Goal: Task Accomplishment & Management: Complete application form

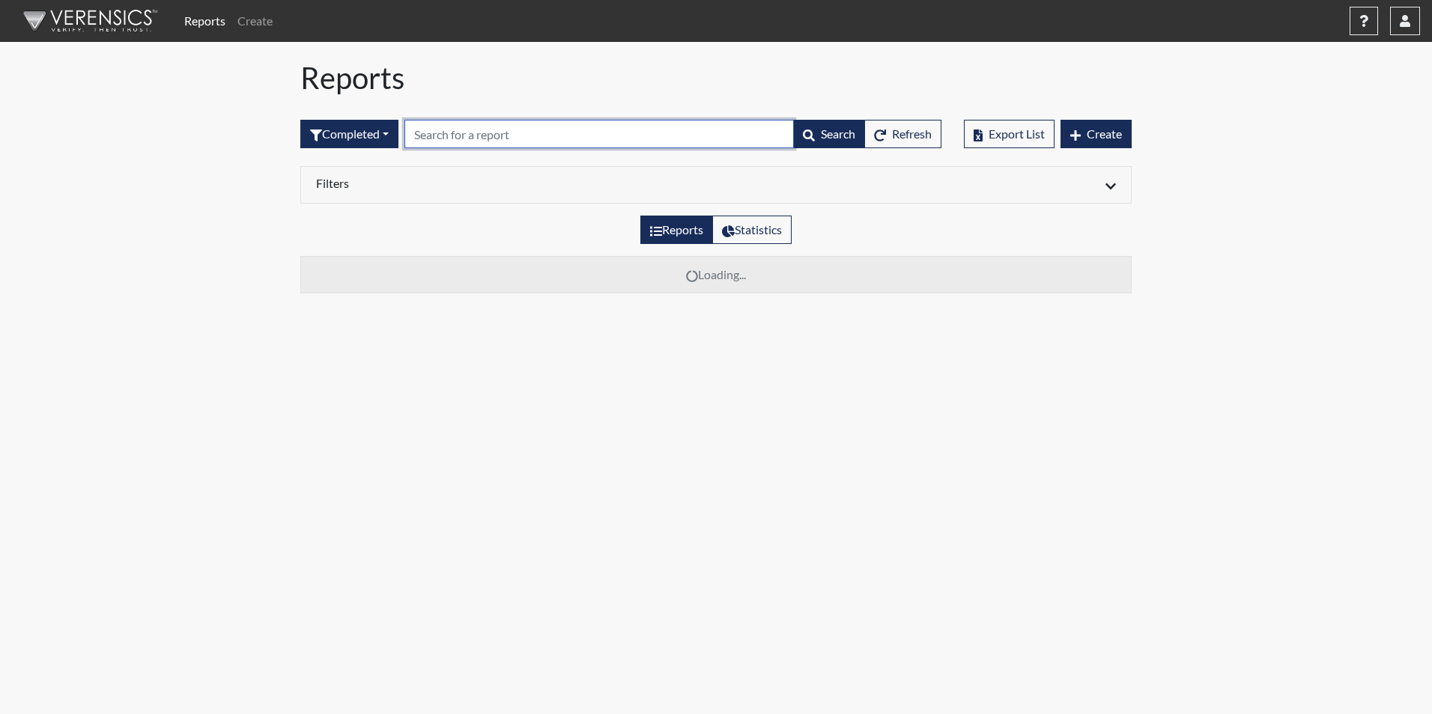
click at [469, 133] on input "text" at bounding box center [598, 134] width 389 height 28
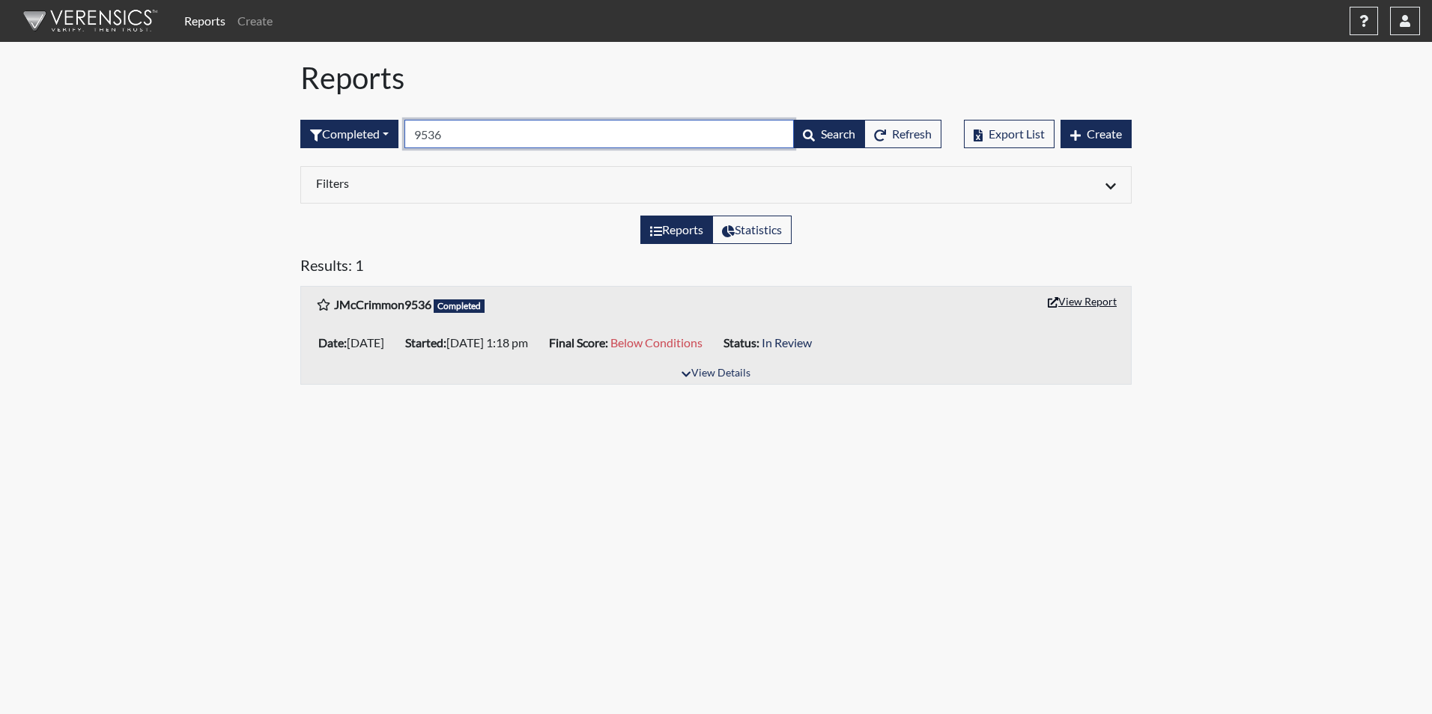
type input "9536"
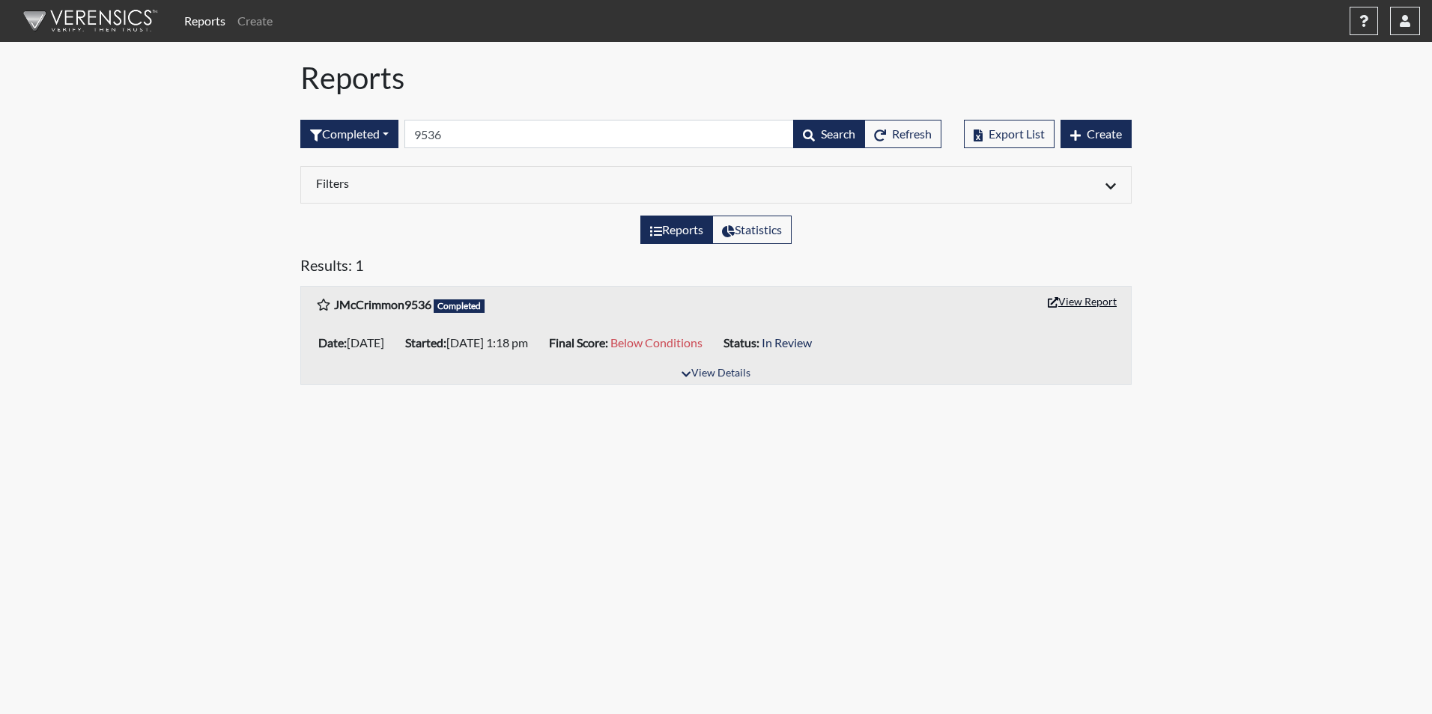
click at [1089, 303] on button "View Report" at bounding box center [1082, 301] width 82 height 23
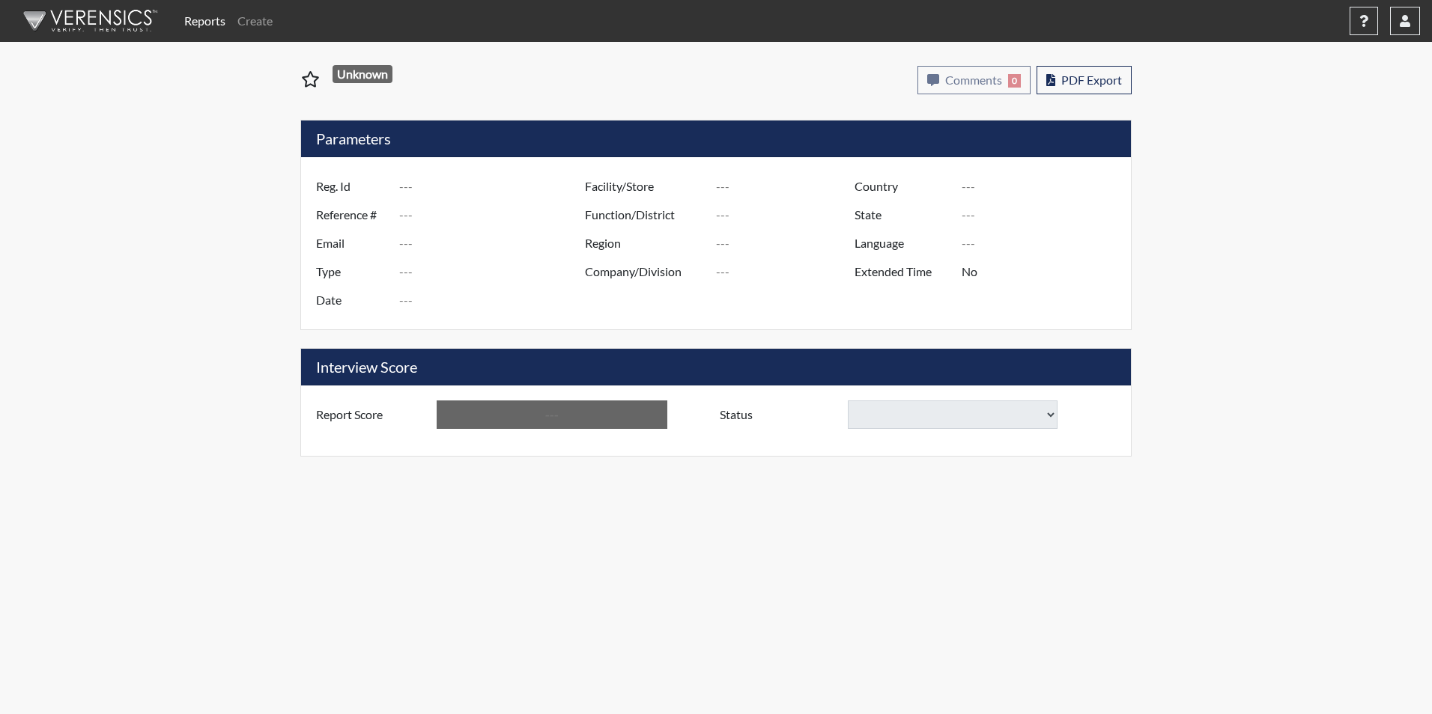
type input "JMcCrimmon9536"
type input "48921"
type input "[EMAIL_ADDRESS][DOMAIN_NAME]"
type input "Corrections Pre-Employment"
type input "[DATE]"
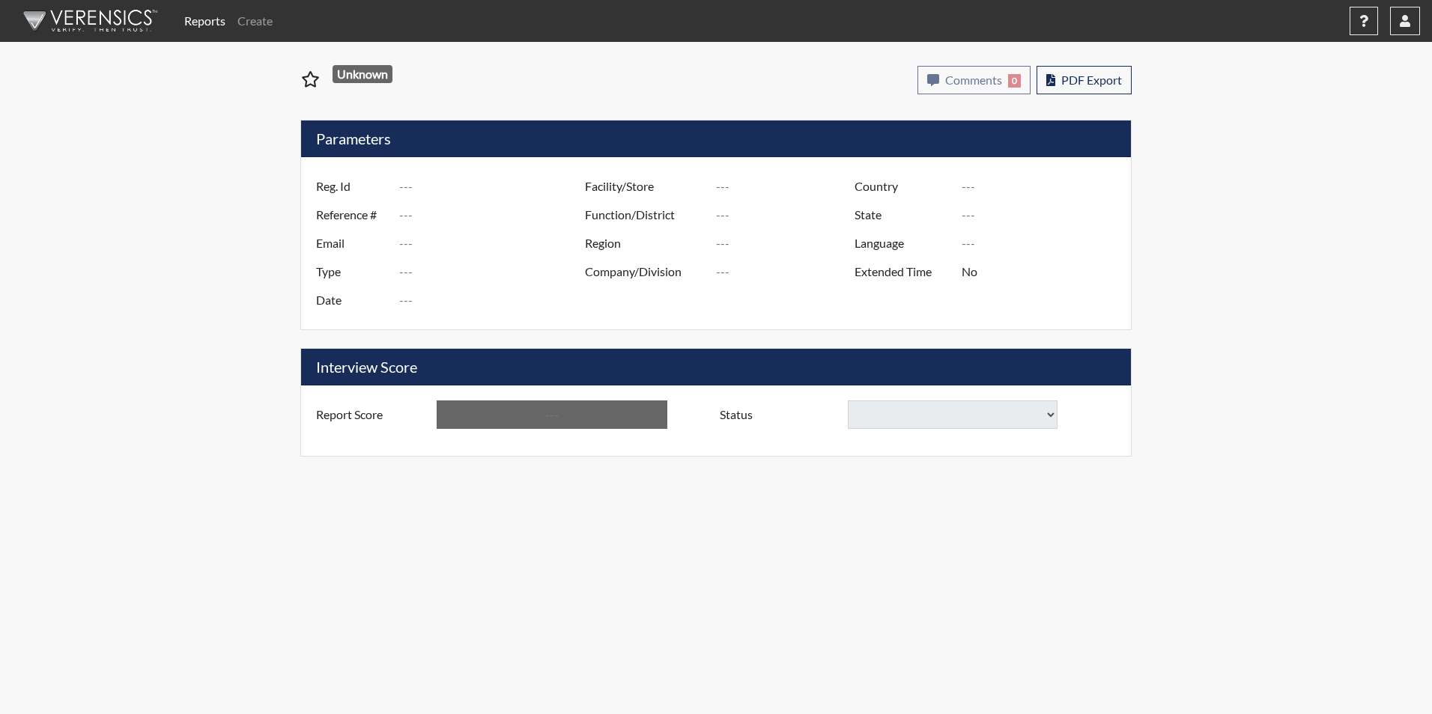
type input "[PERSON_NAME] CI"
type input "[GEOGRAPHIC_DATA]"
type input "[US_STATE]"
type input "English"
type input "Yes"
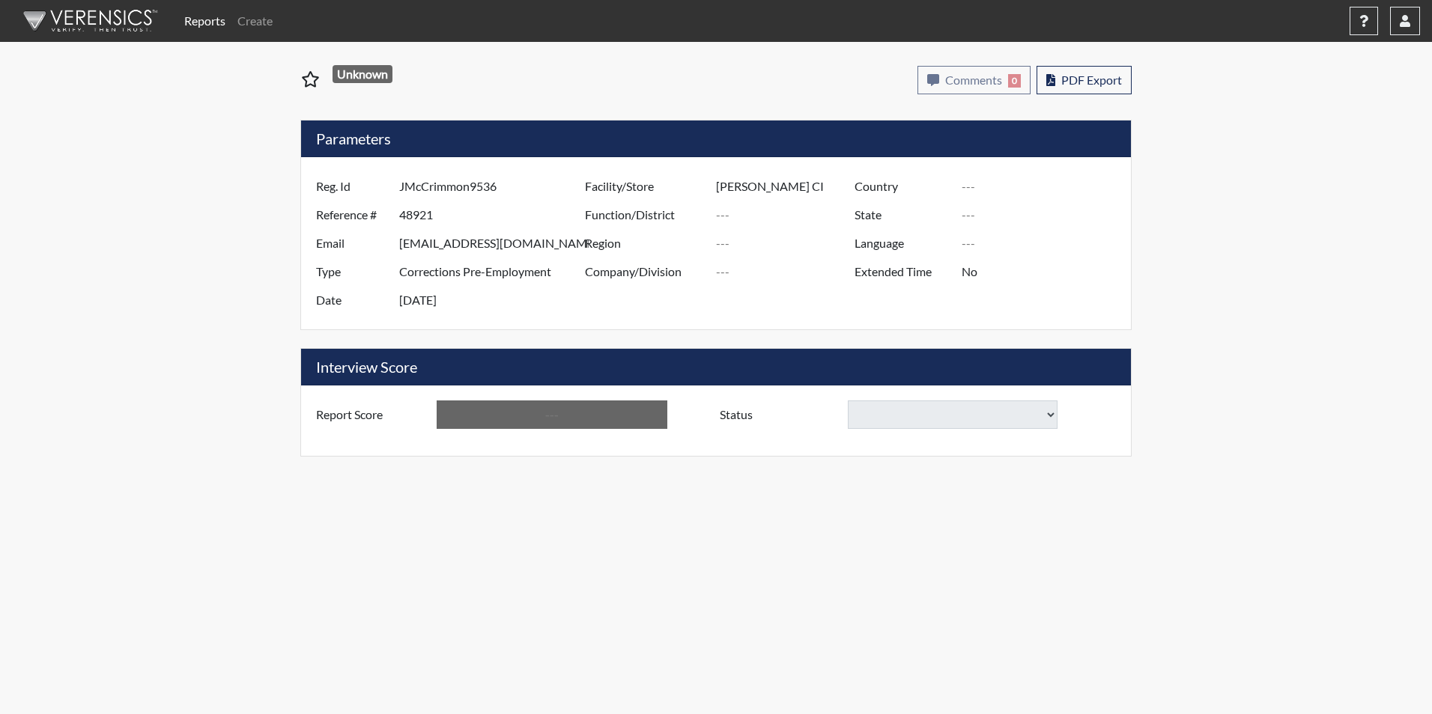
type input "Below Conditions"
select select
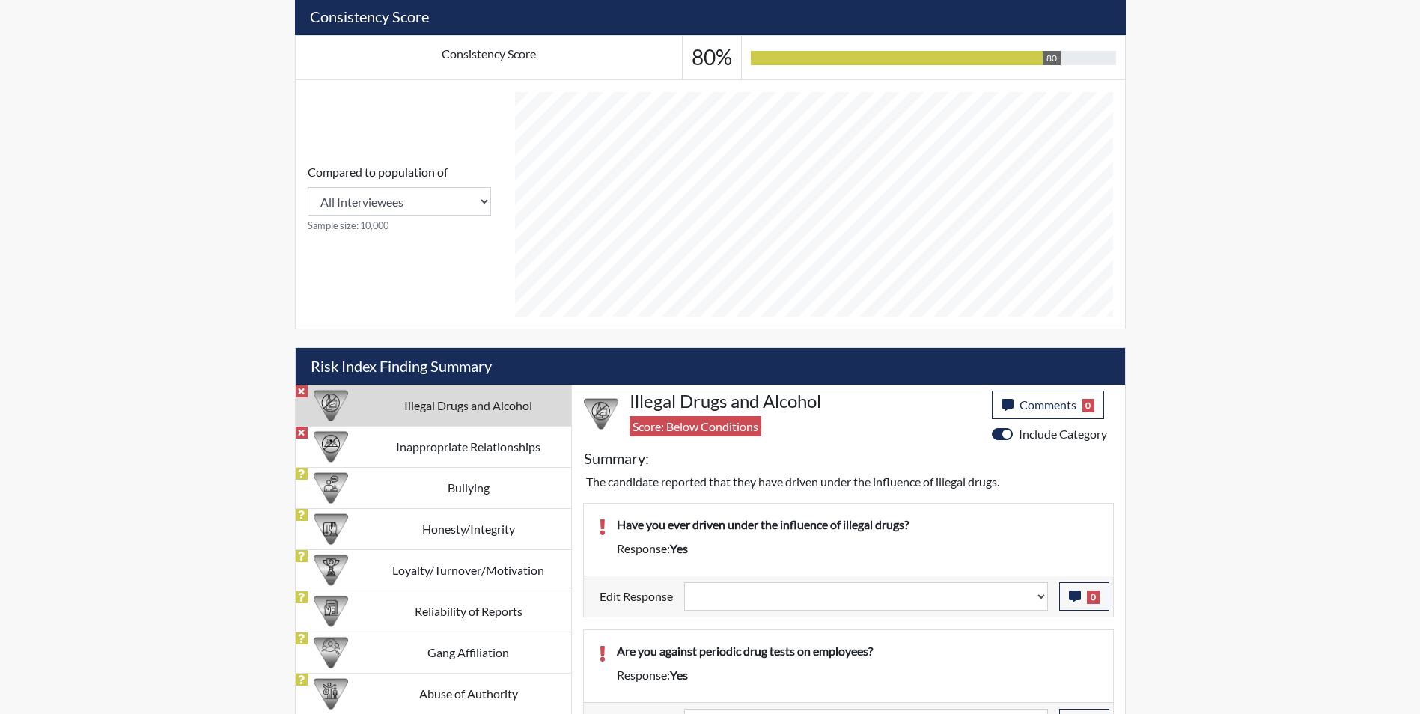
scroll to position [748, 0]
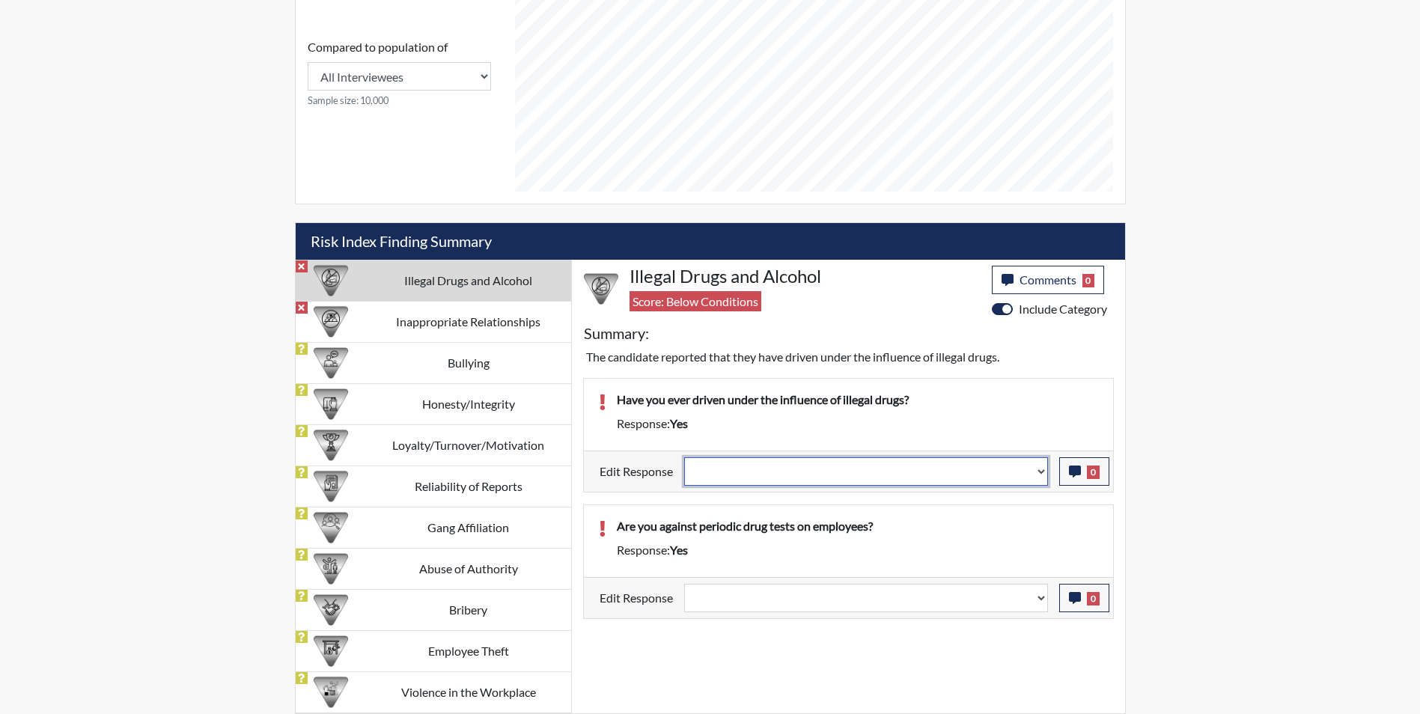
click at [875, 474] on select "Question is not relevant. Results will be updated. Reasonable explanation provi…" at bounding box center [866, 471] width 364 height 28
select select "reasonable-explanation-provided"
click at [684, 457] on select "Question is not relevant. Results will be updated. Reasonable explanation provi…" at bounding box center [866, 471] width 364 height 28
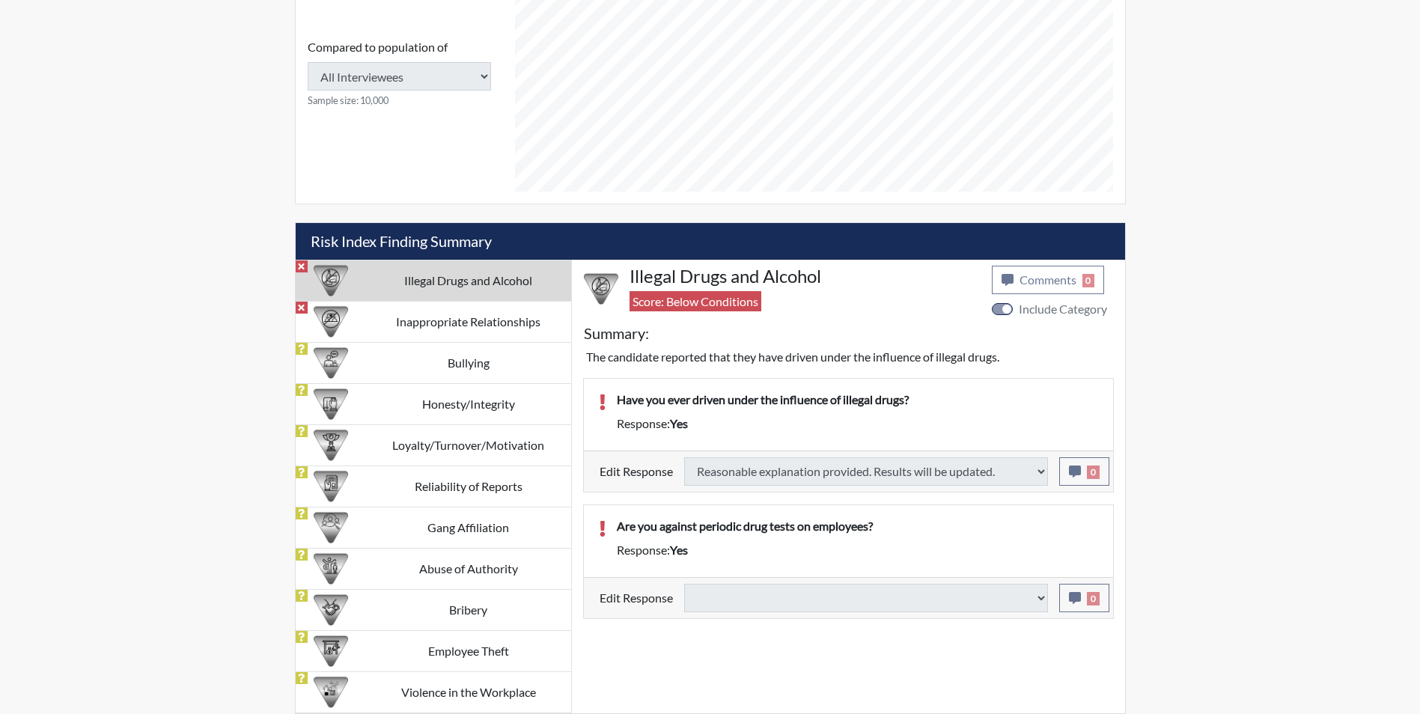
select select
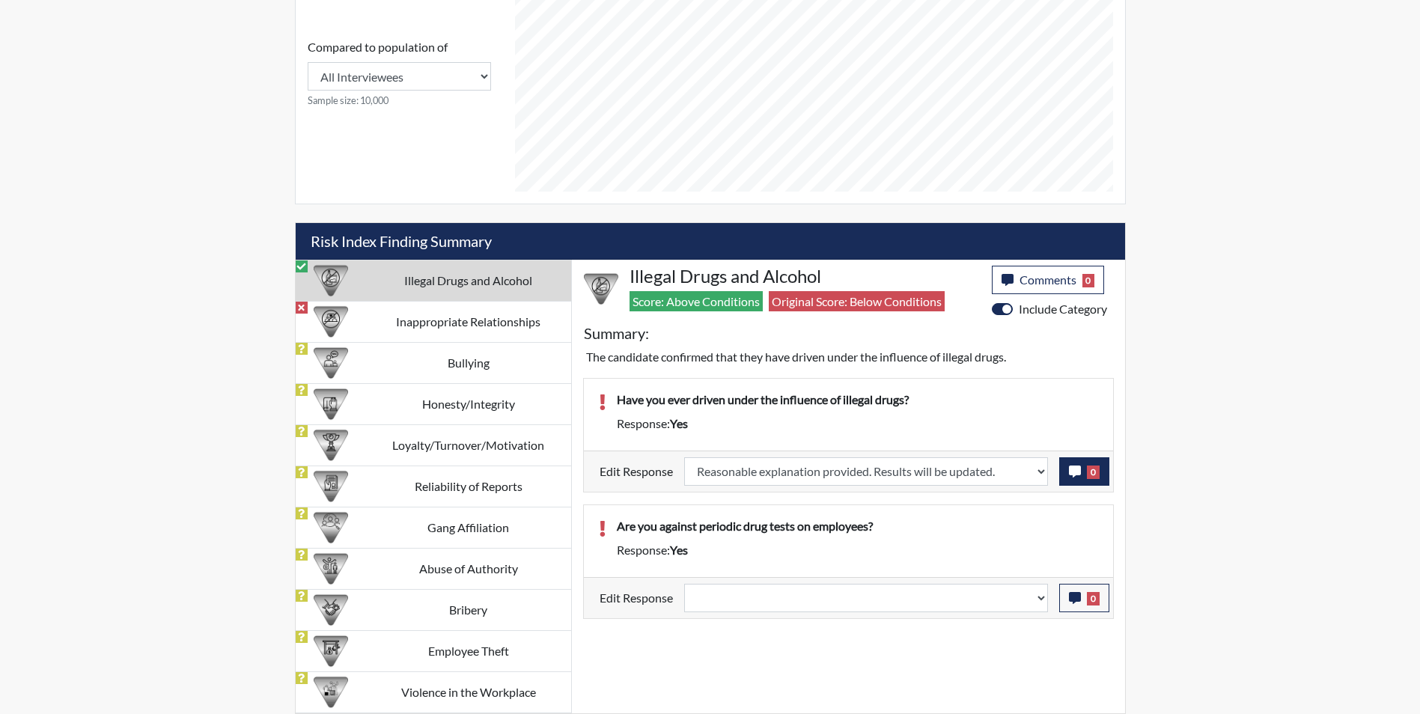
scroll to position [249, 622]
click at [1074, 472] on icon "button" at bounding box center [1075, 472] width 12 height 12
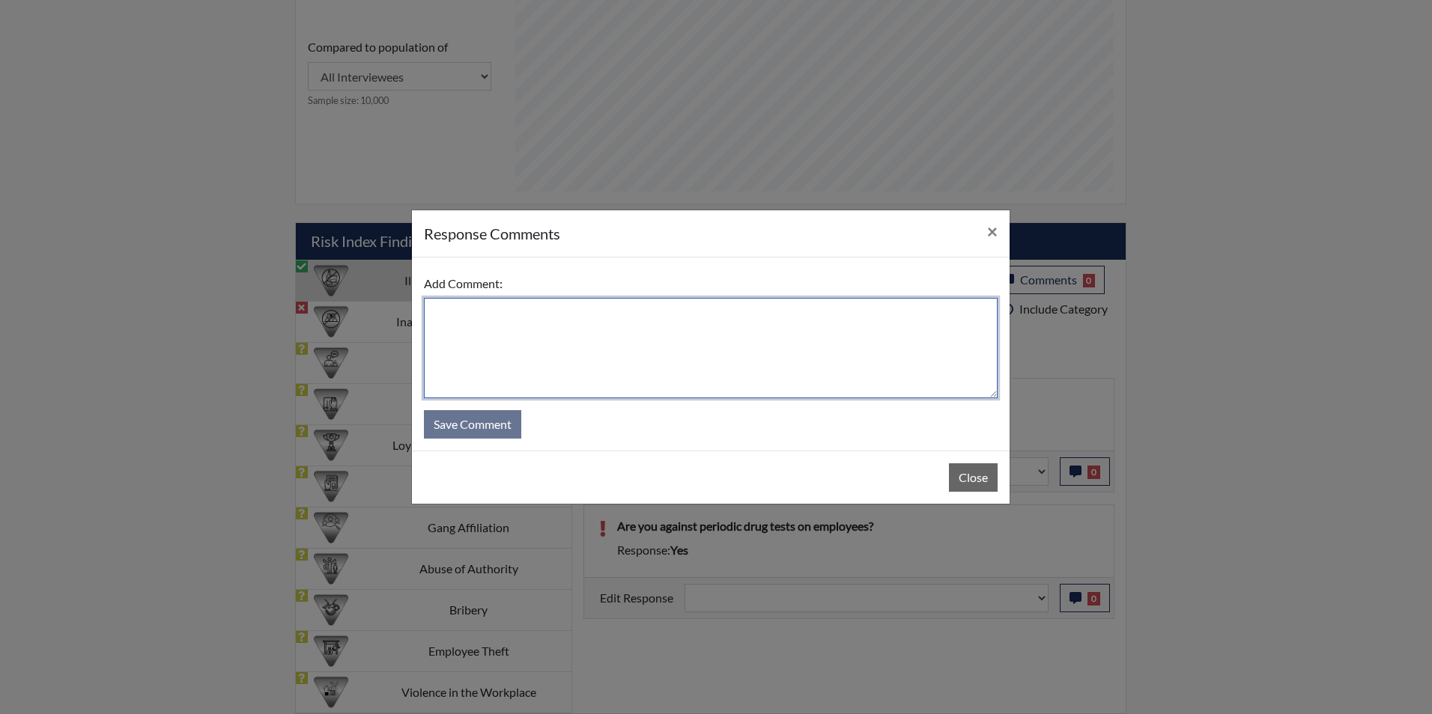
click at [660, 339] on textarea at bounding box center [711, 348] width 574 height 100
type textarea "Applicant answered no"
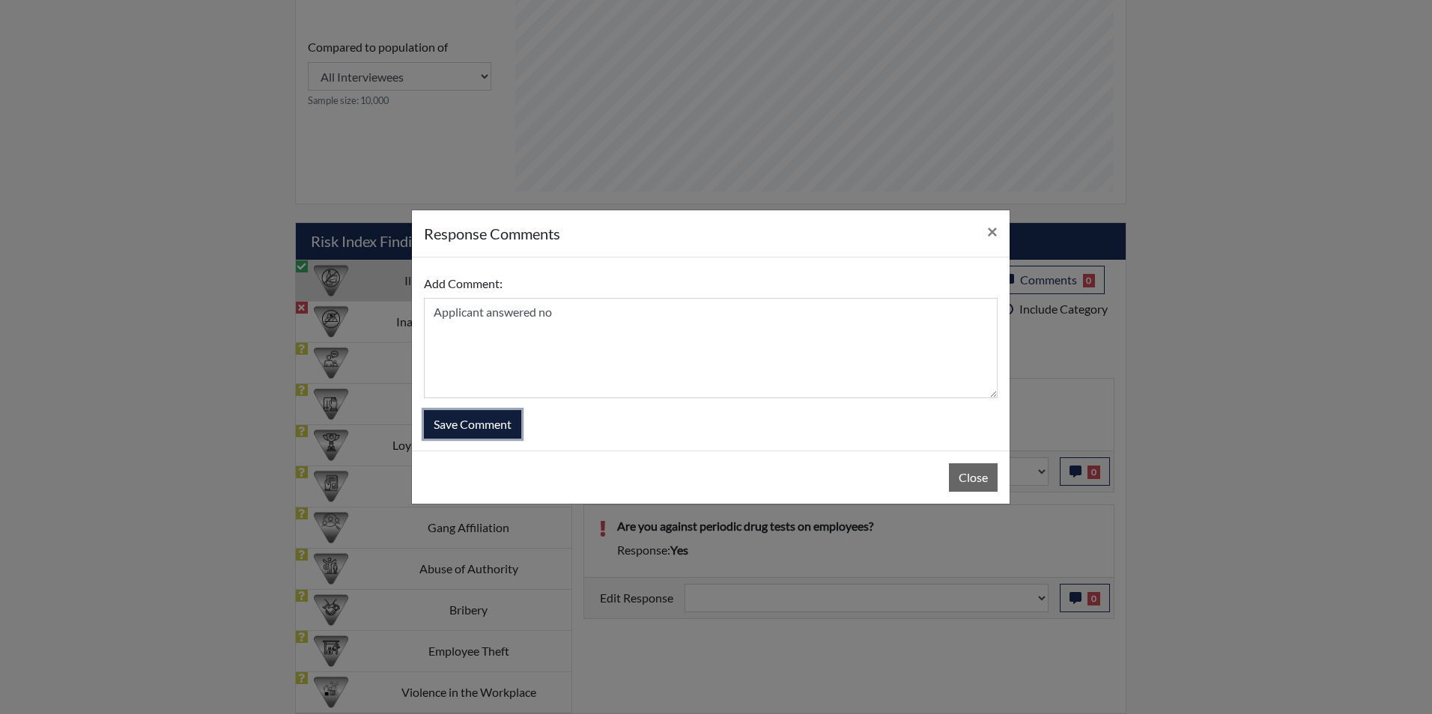
click at [501, 421] on button "Save Comment" at bounding box center [472, 424] width 97 height 28
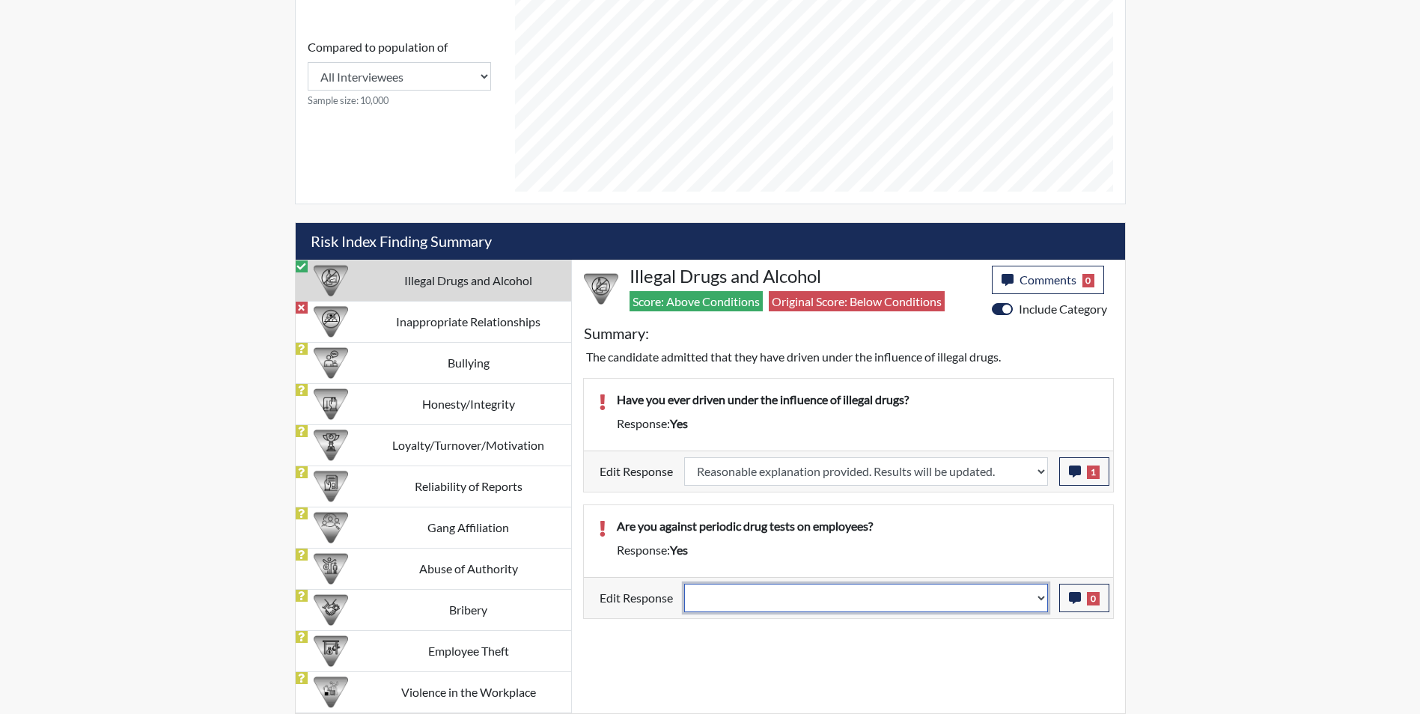
click at [715, 592] on select "Question is not relevant. Results will be updated. Reasonable explanation provi…" at bounding box center [866, 598] width 364 height 28
select select "reasonable-explanation-provided"
click at [684, 584] on select "Question is not relevant. Results will be updated. Reasonable explanation provi…" at bounding box center [866, 598] width 364 height 28
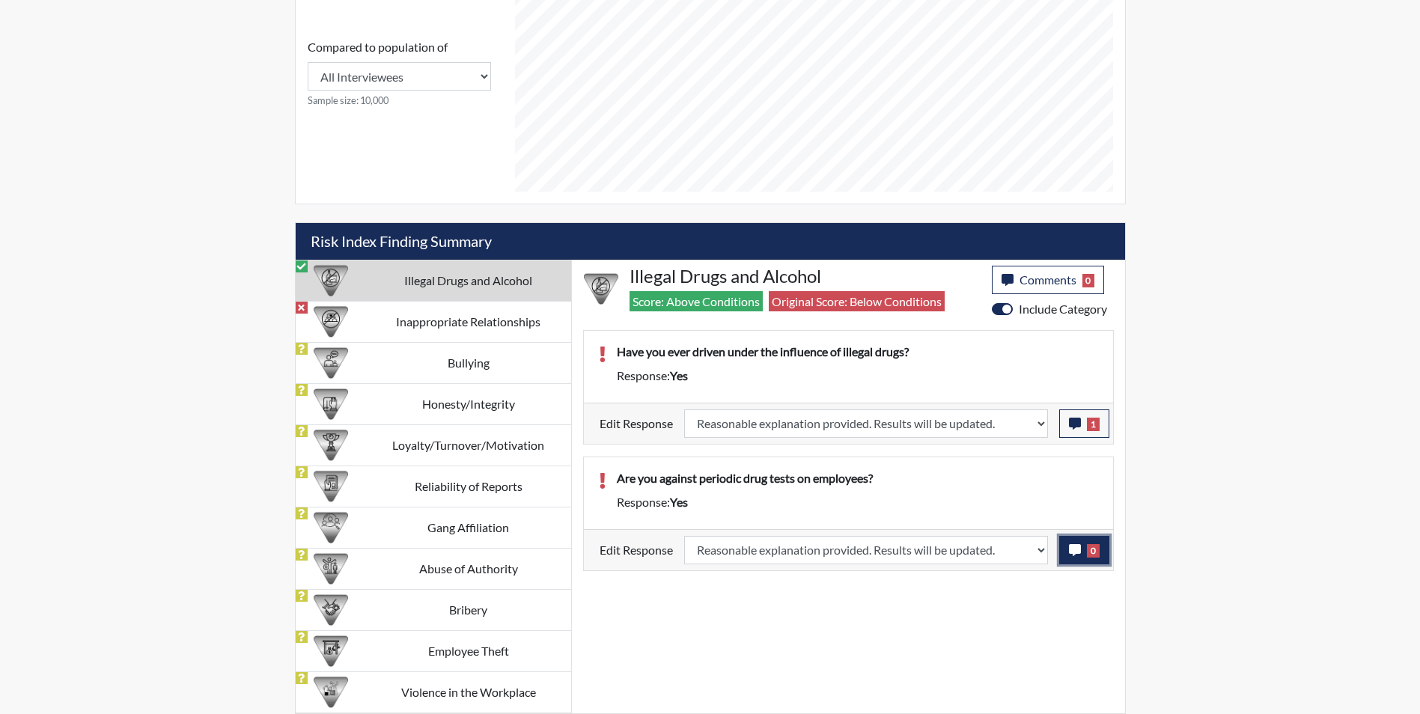
click at [1074, 553] on icon "button" at bounding box center [1075, 550] width 12 height 12
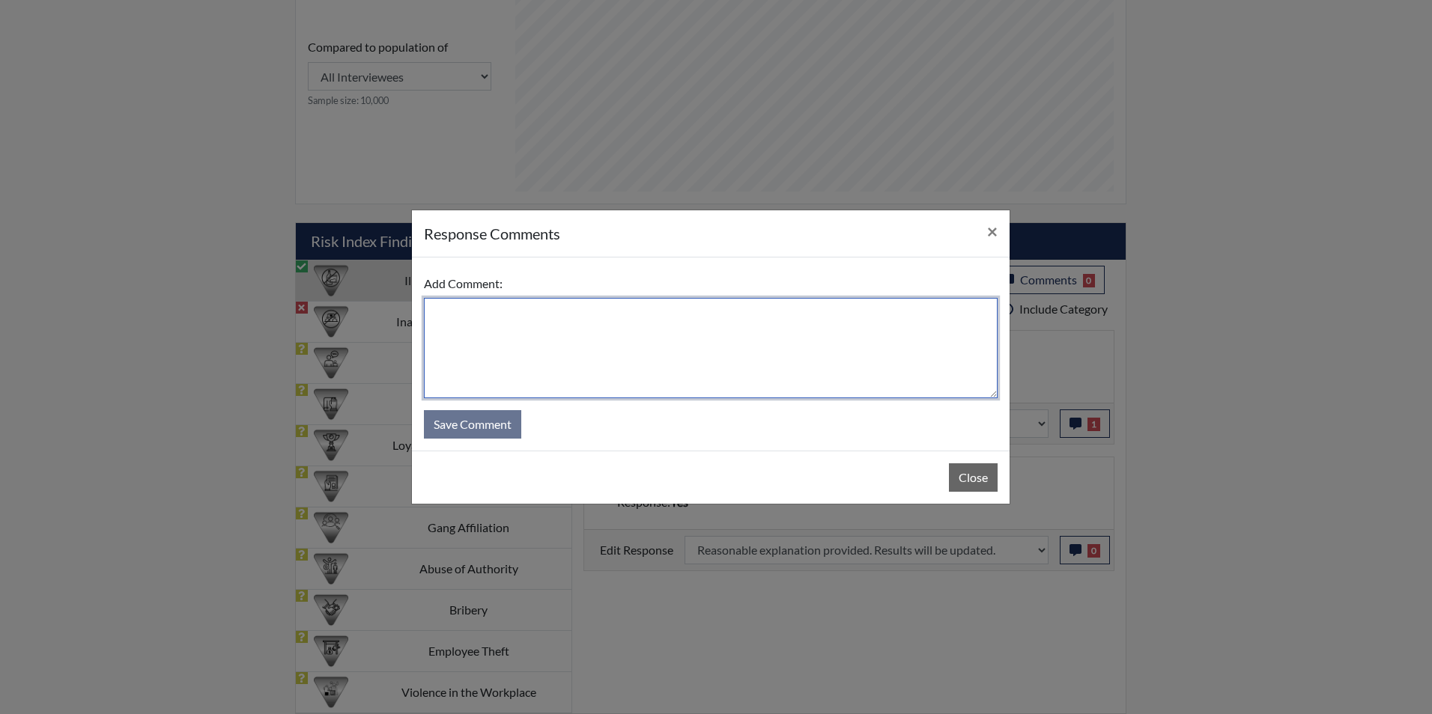
click at [472, 330] on textarea at bounding box center [711, 348] width 574 height 100
type textarea "Applicant answered no"
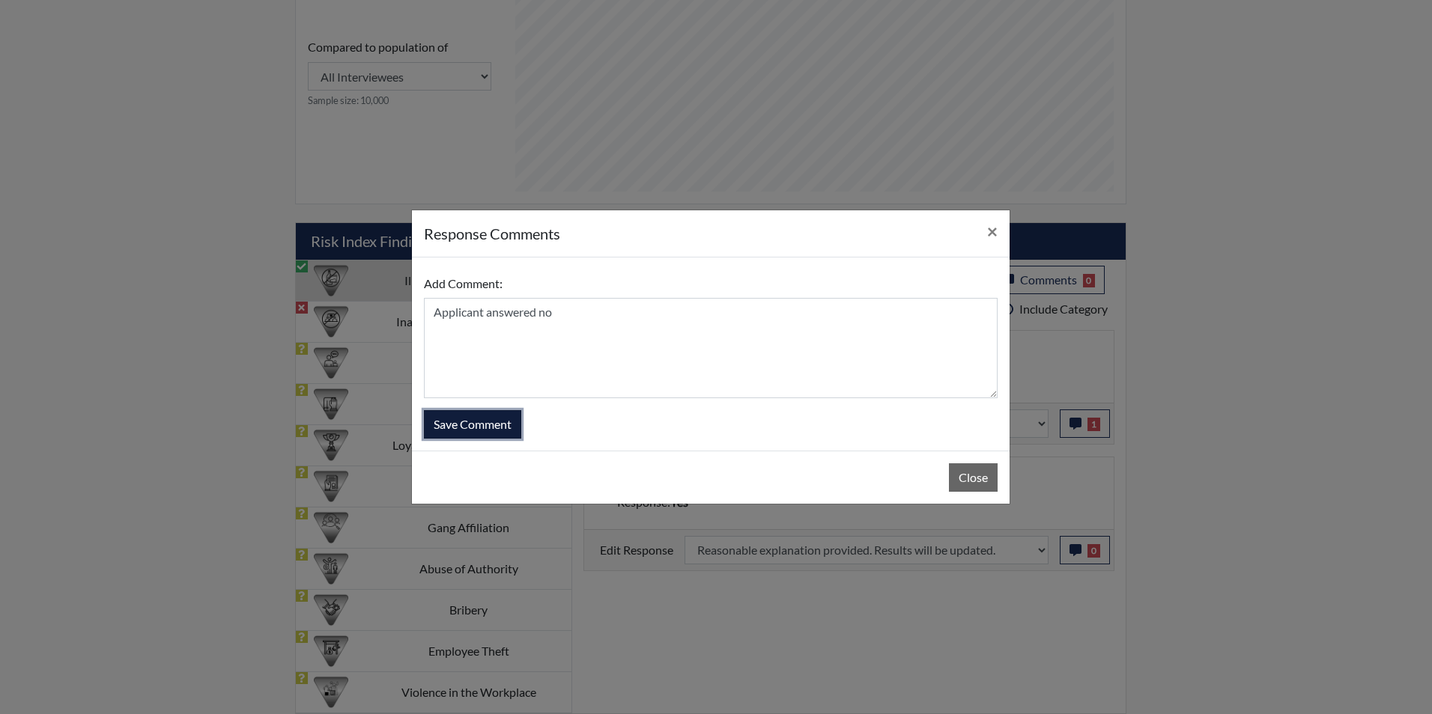
click at [508, 431] on button "Save Comment" at bounding box center [472, 424] width 97 height 28
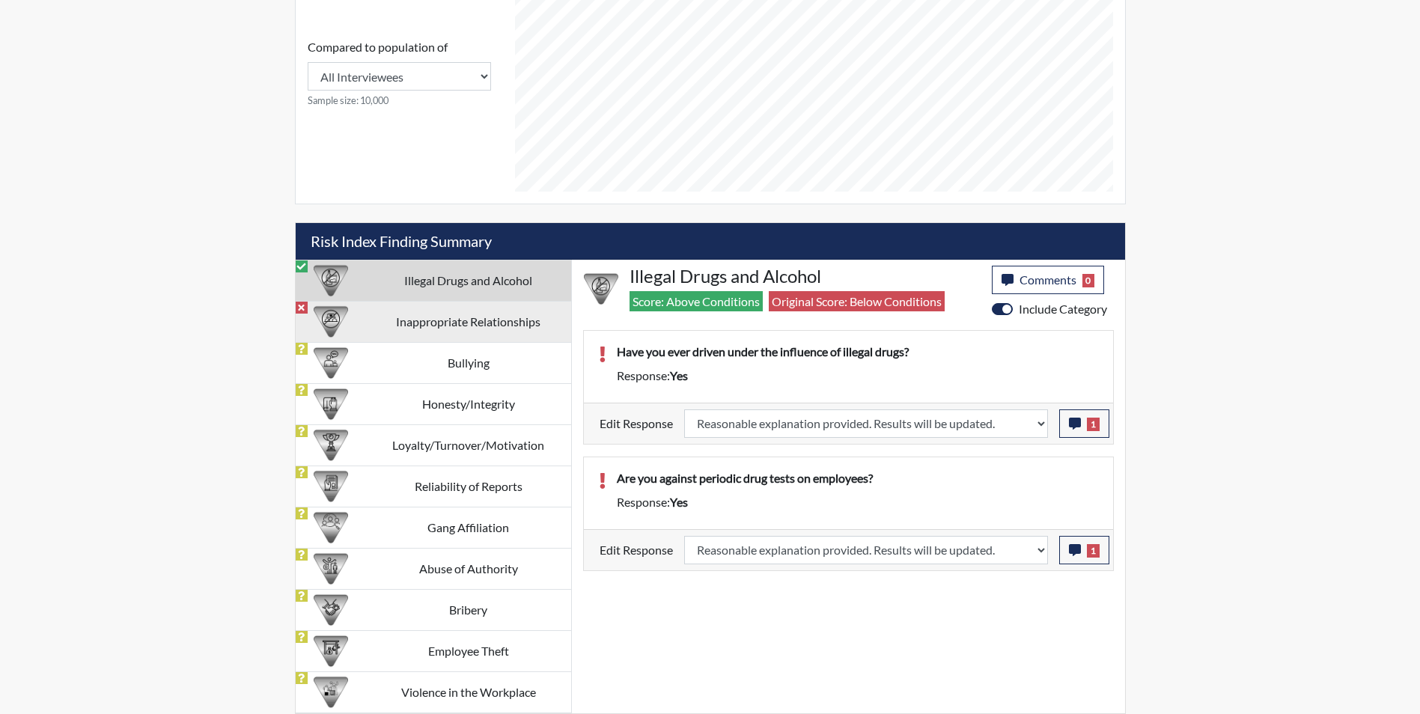
click at [431, 326] on td "Inappropriate Relationships" at bounding box center [468, 321] width 205 height 41
select select
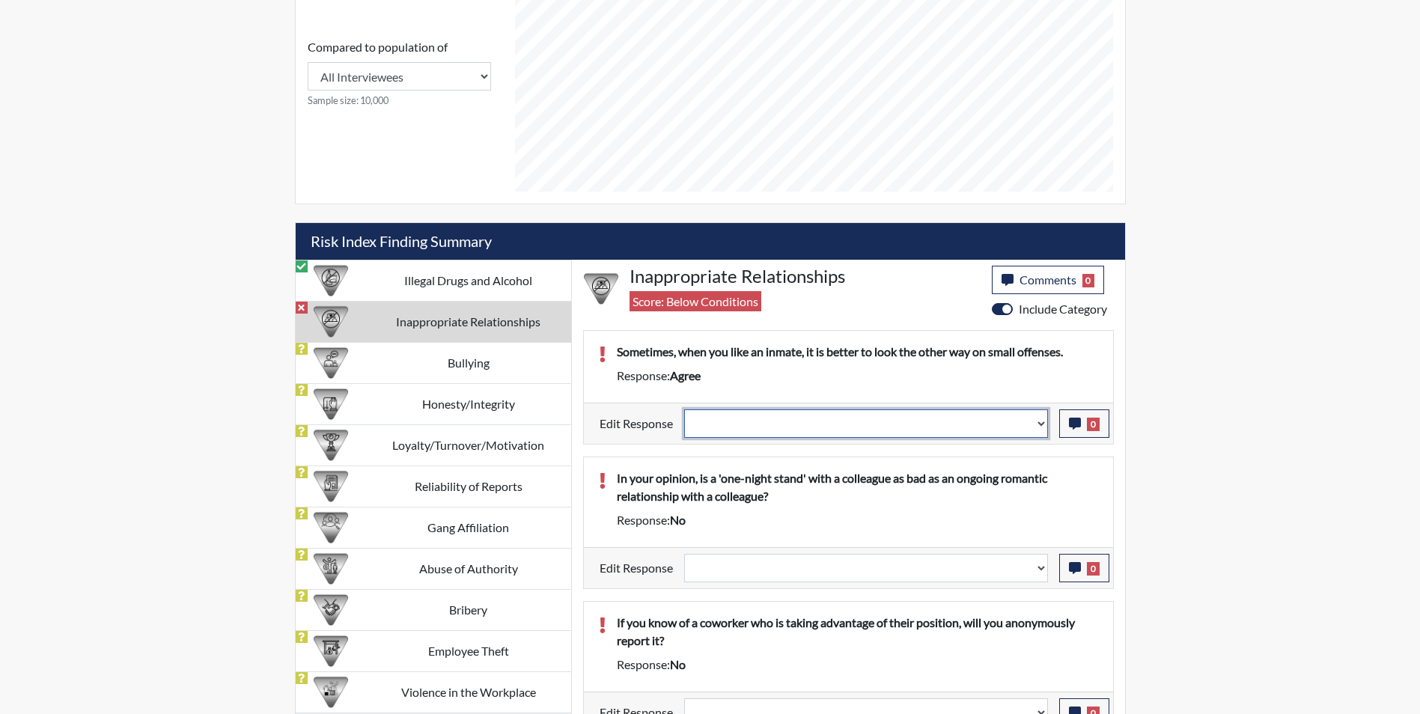
click at [732, 428] on select "Question is not relevant. Results will be updated. Reasonable explanation provi…" at bounding box center [866, 424] width 364 height 28
select select "reasonable-explanation-provided"
click at [684, 410] on select "Question is not relevant. Results will be updated. Reasonable explanation provi…" at bounding box center [866, 424] width 364 height 28
select select
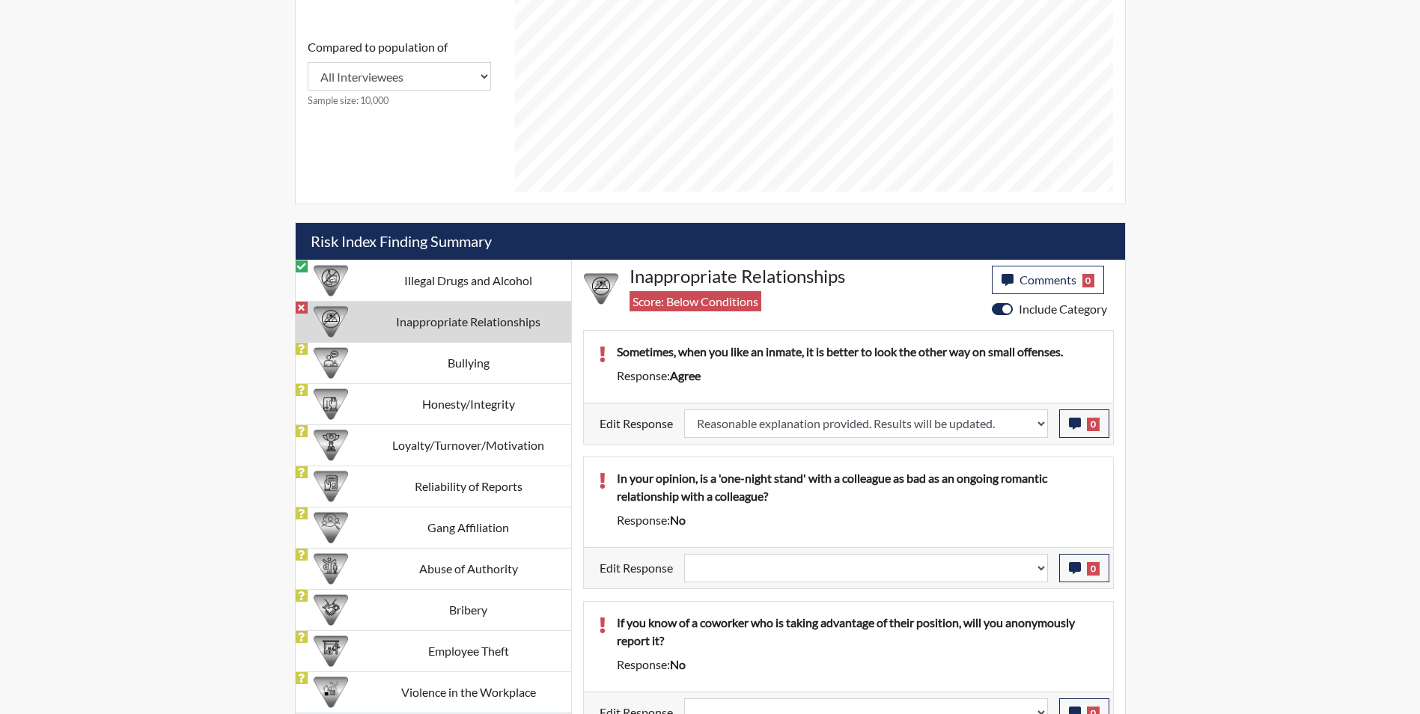
select select
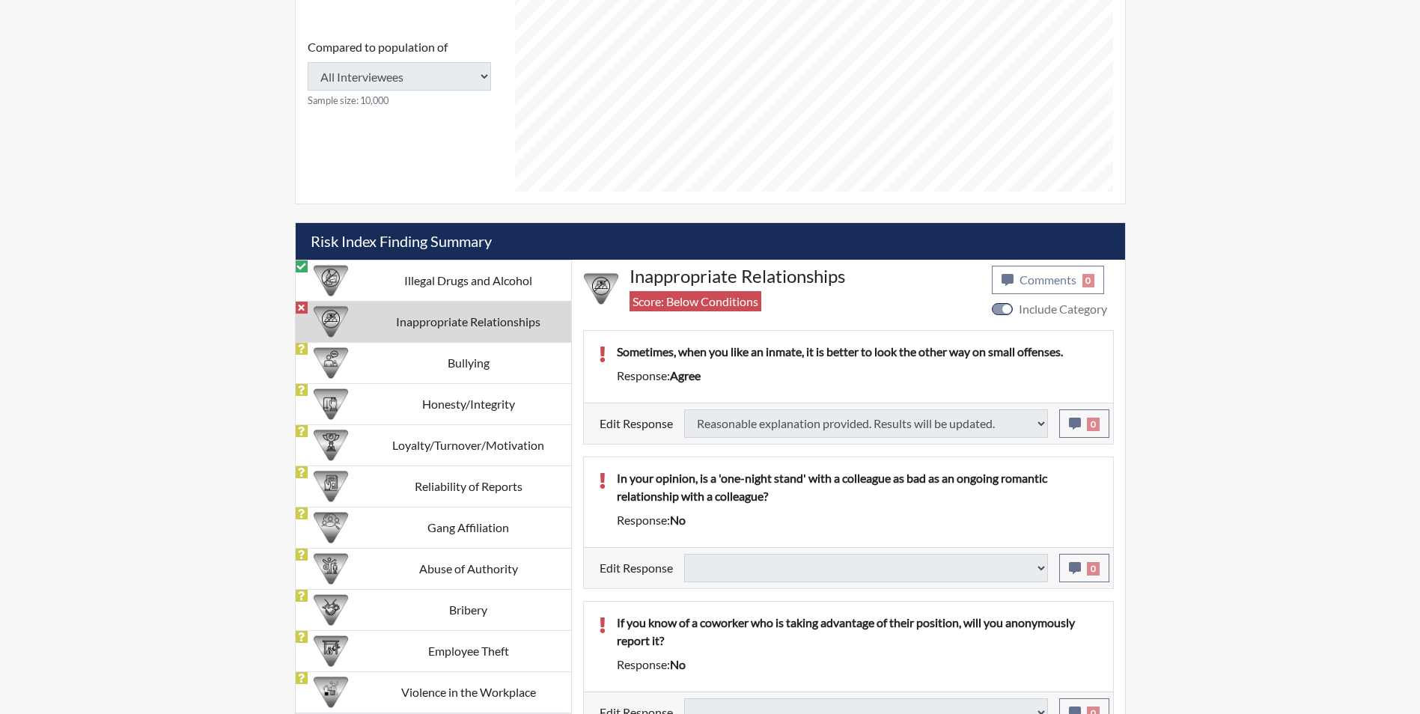
type input "Above Conditions"
select select
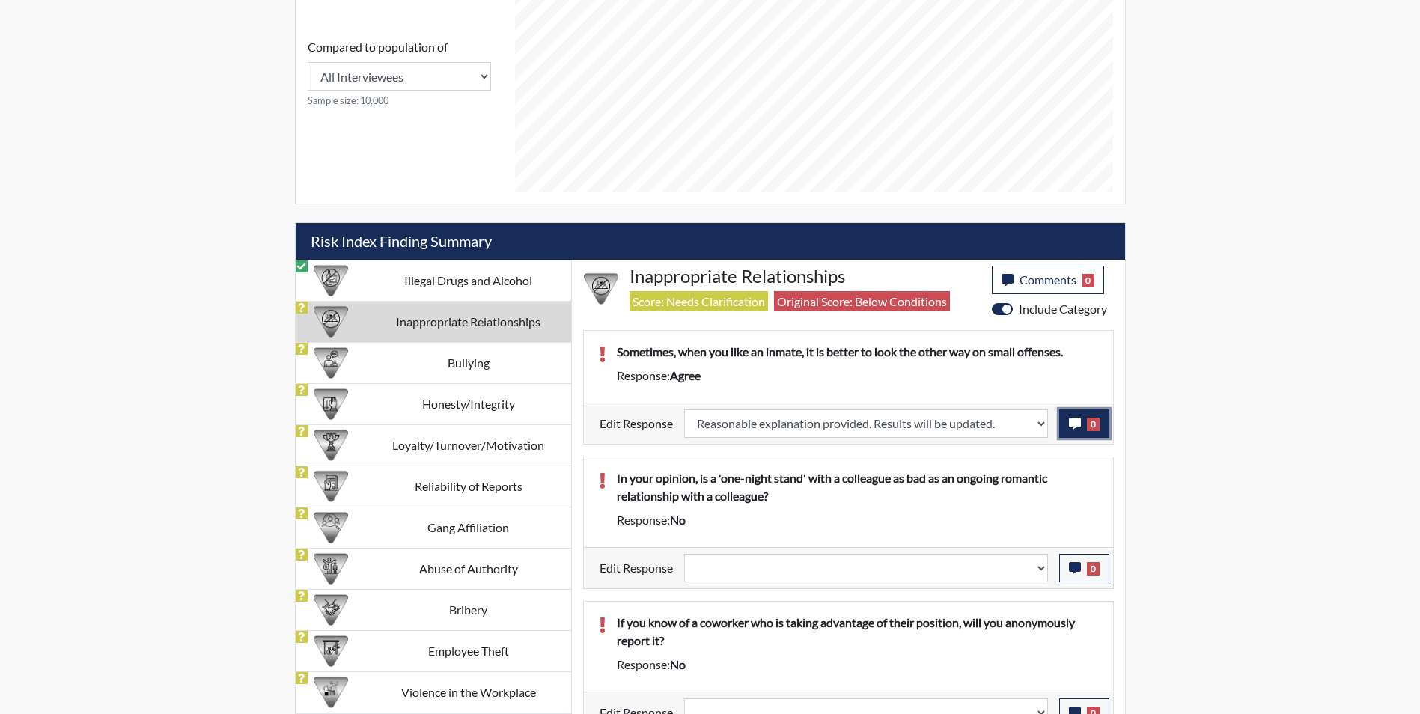
click at [1073, 424] on icon "button" at bounding box center [1075, 424] width 12 height 12
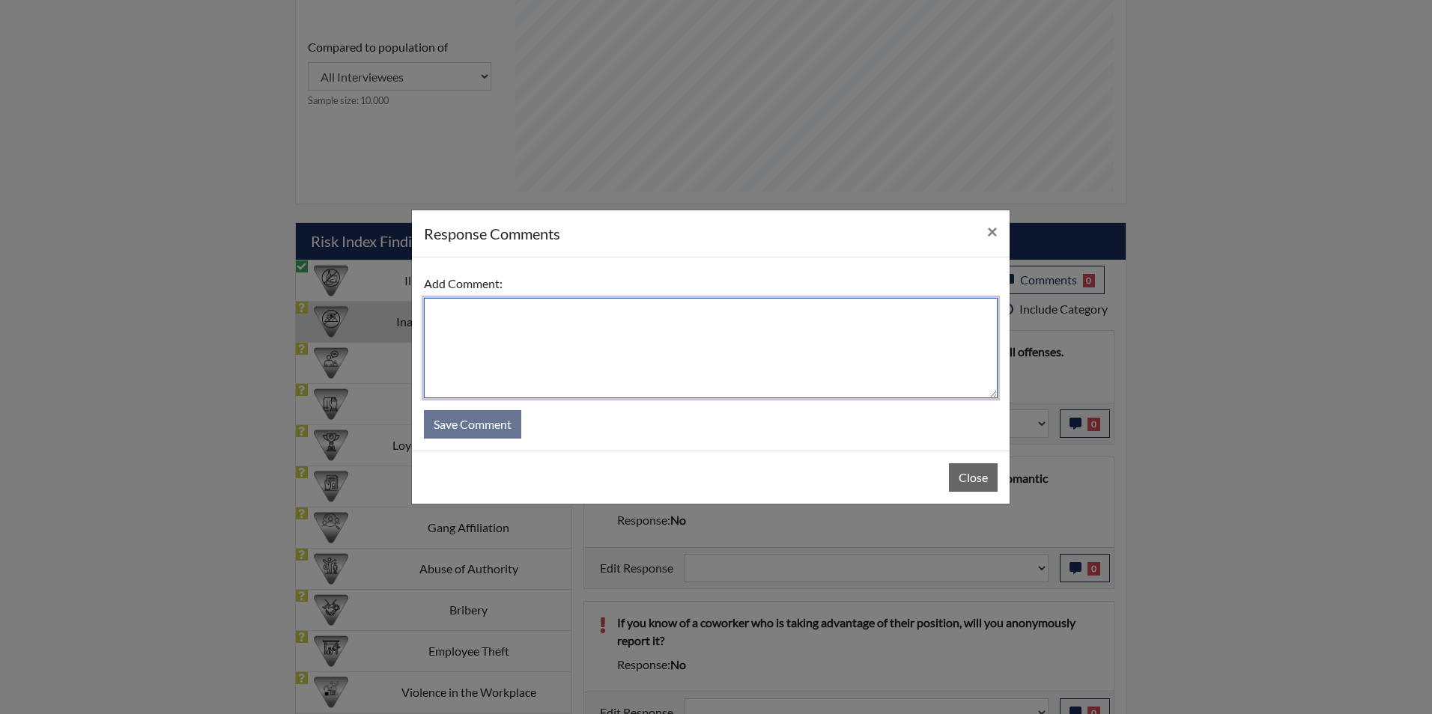
click at [716, 359] on textarea at bounding box center [711, 348] width 574 height 100
type textarea "Applicant disagree"
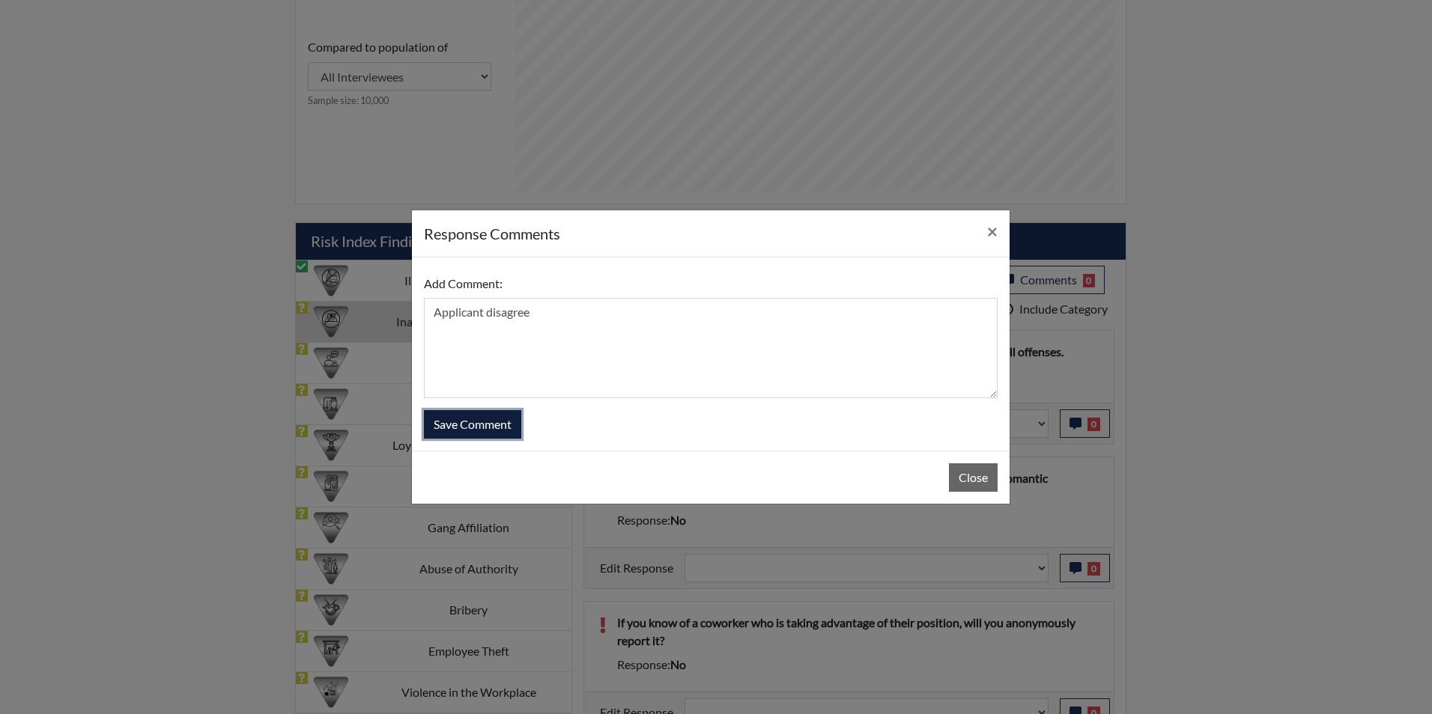
click at [487, 428] on button "Save Comment" at bounding box center [472, 424] width 97 height 28
select select
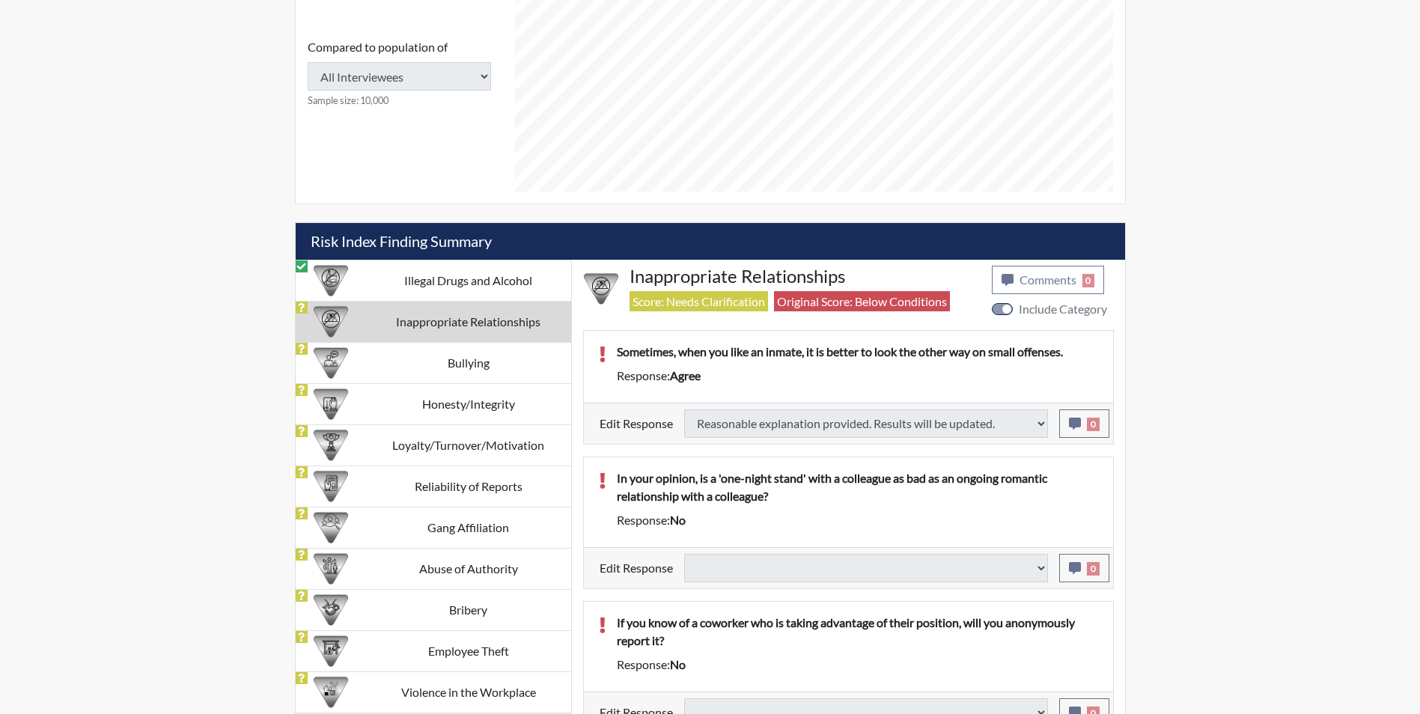
select select
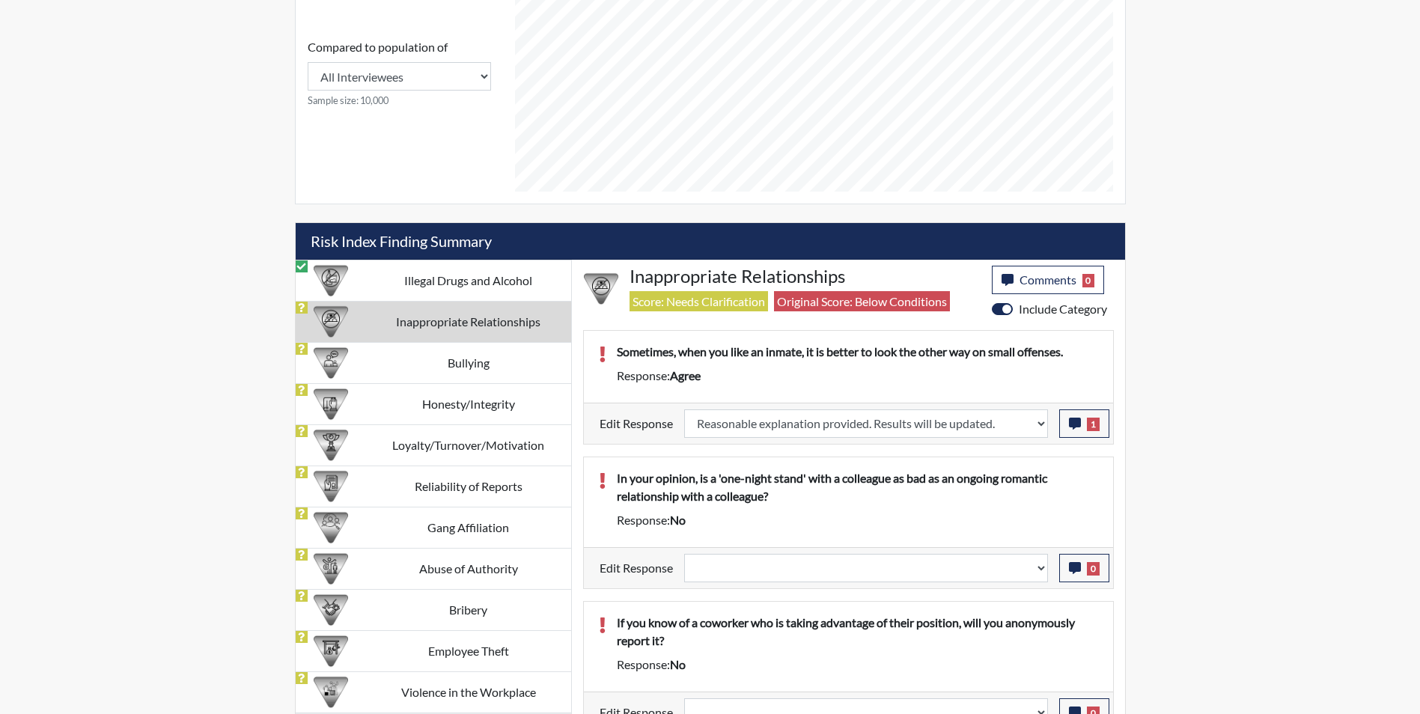
scroll to position [768, 0]
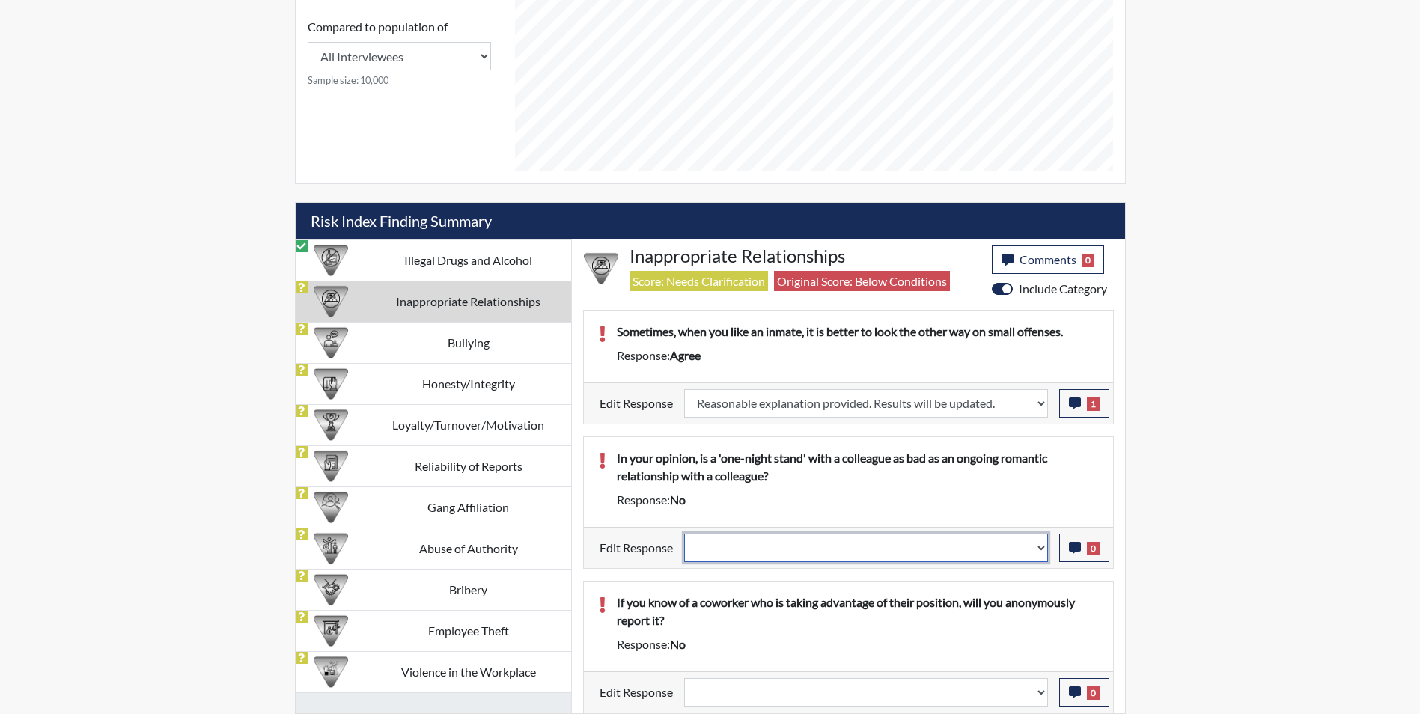
click at [735, 553] on select "Question is not relevant. Results will be updated. Reasonable explanation provi…" at bounding box center [866, 548] width 364 height 28
select select "reasonable-explanation-provided"
click at [684, 534] on select "Question is not relevant. Results will be updated. Reasonable explanation provi…" at bounding box center [866, 548] width 364 height 28
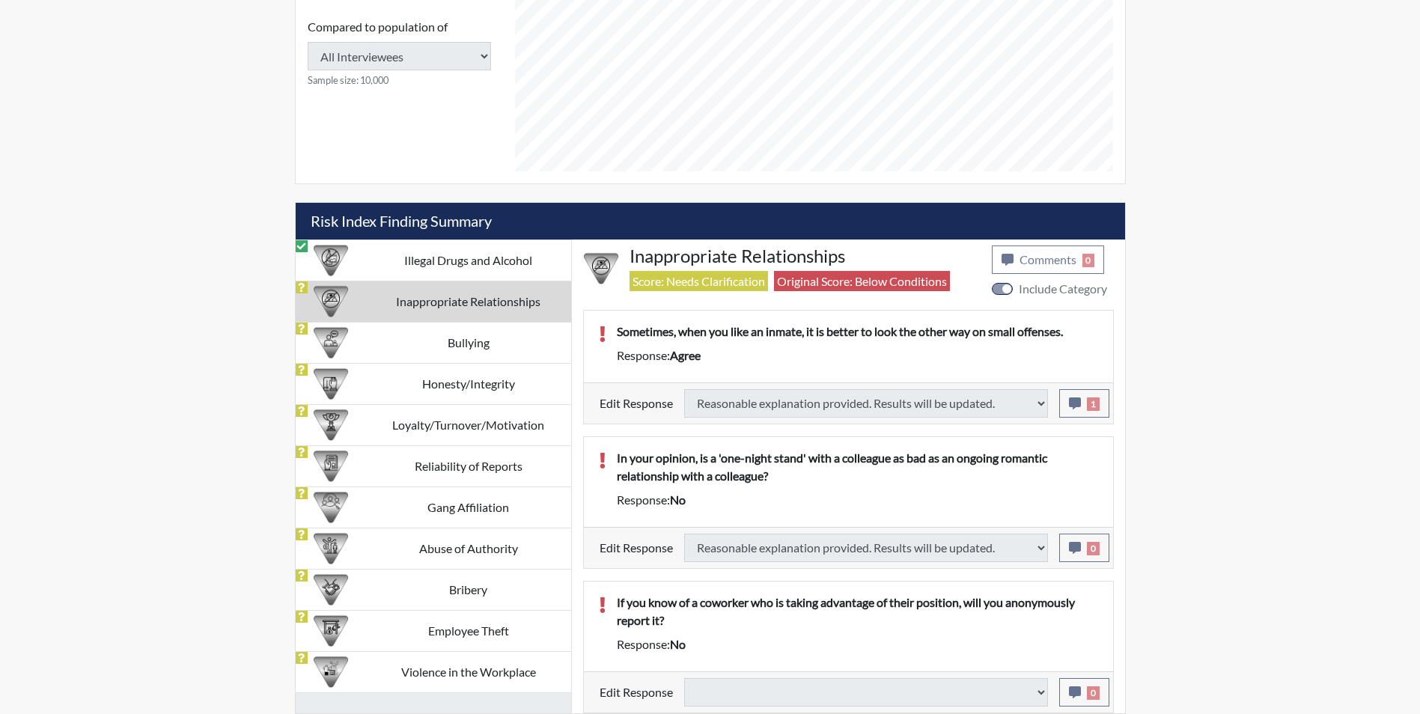
select select
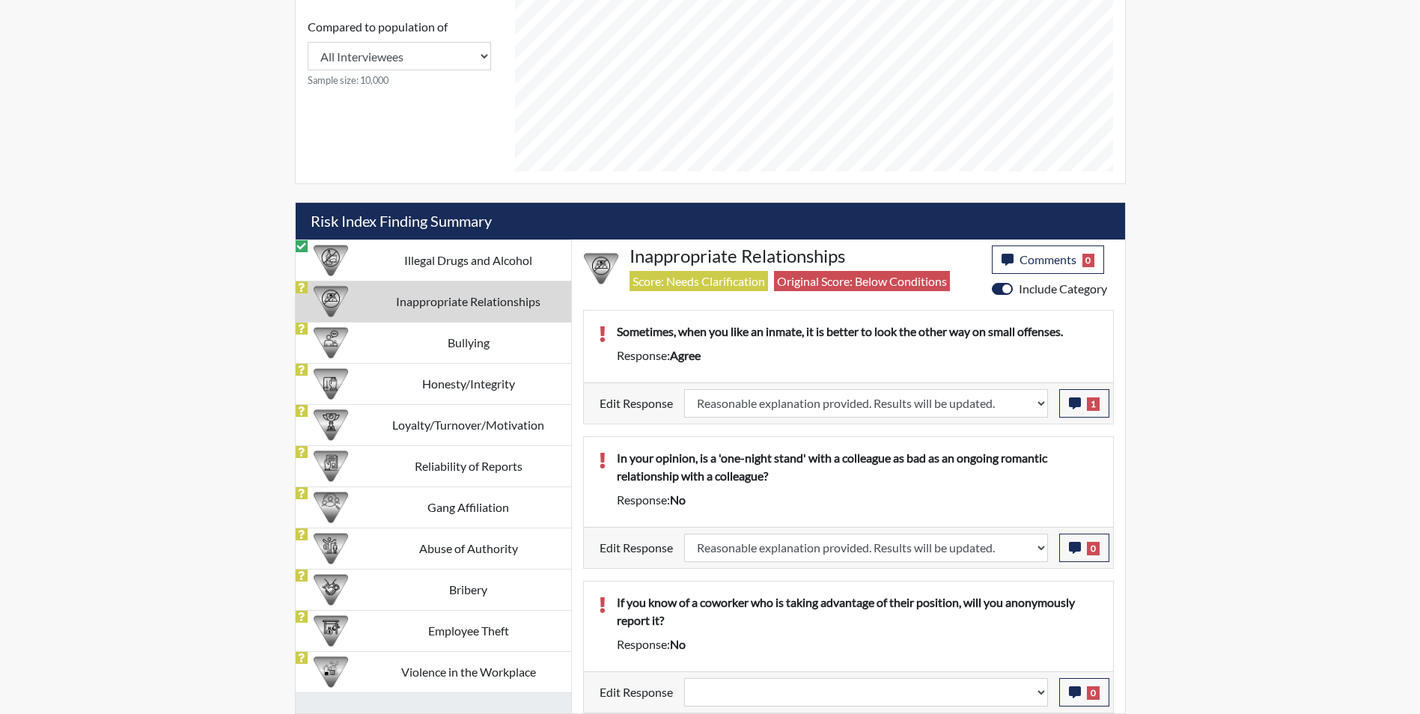
scroll to position [249, 622]
click at [1074, 544] on icon "button" at bounding box center [1075, 548] width 12 height 12
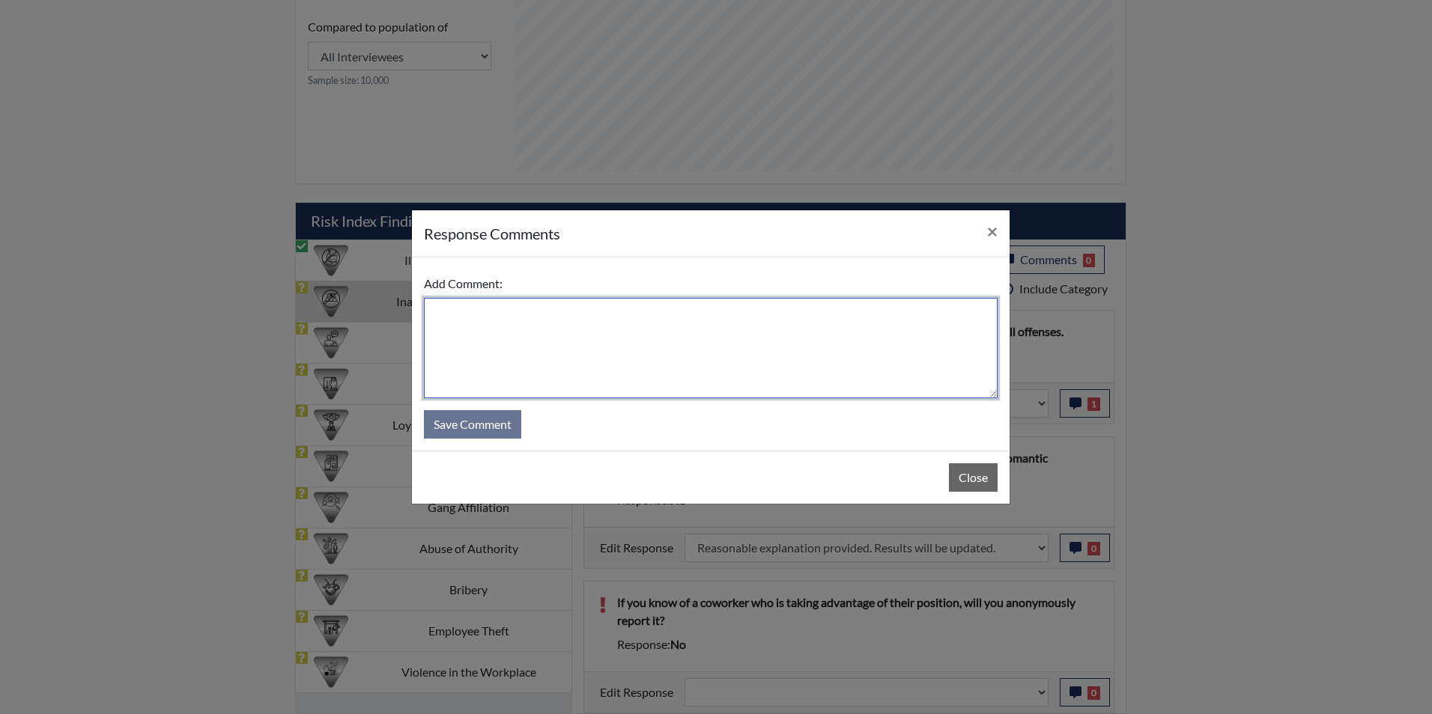
click at [660, 377] on textarea at bounding box center [711, 348] width 574 height 100
type textarea "Applicant answered yes"
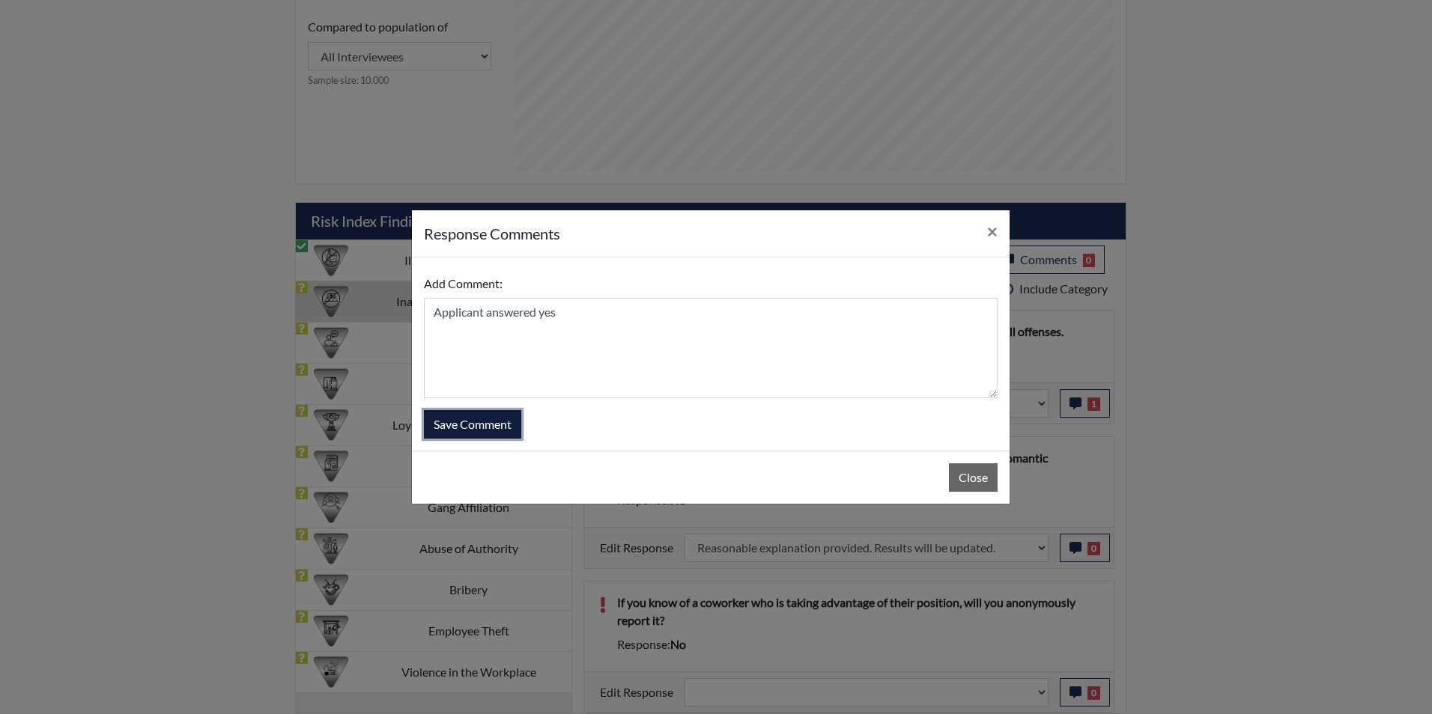
click at [501, 428] on button "Save Comment" at bounding box center [472, 424] width 97 height 28
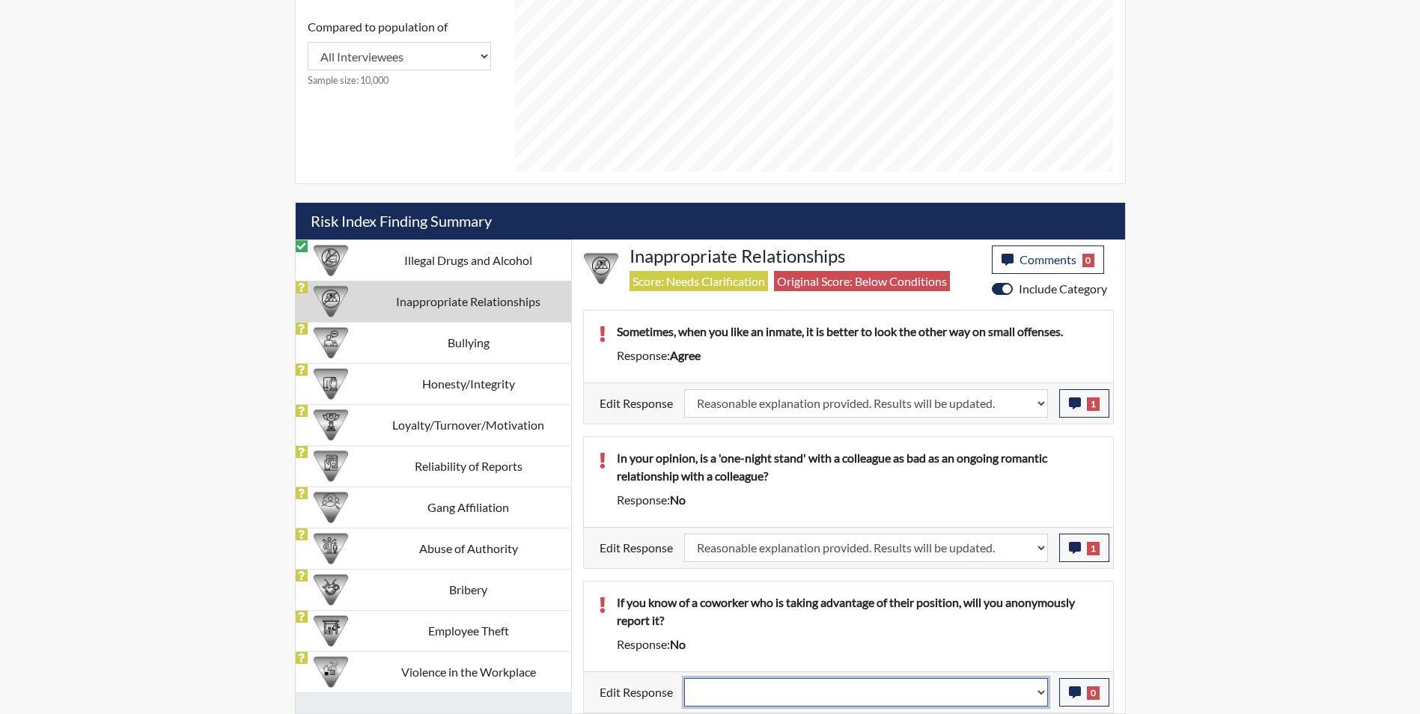
click at [774, 694] on select "Question is not relevant. Results will be updated. Reasonable explanation provi…" at bounding box center [866, 692] width 364 height 28
select select "reasonable-explanation-provided"
click at [684, 678] on select "Question is not relevant. Results will be updated. Reasonable explanation provi…" at bounding box center [866, 692] width 364 height 28
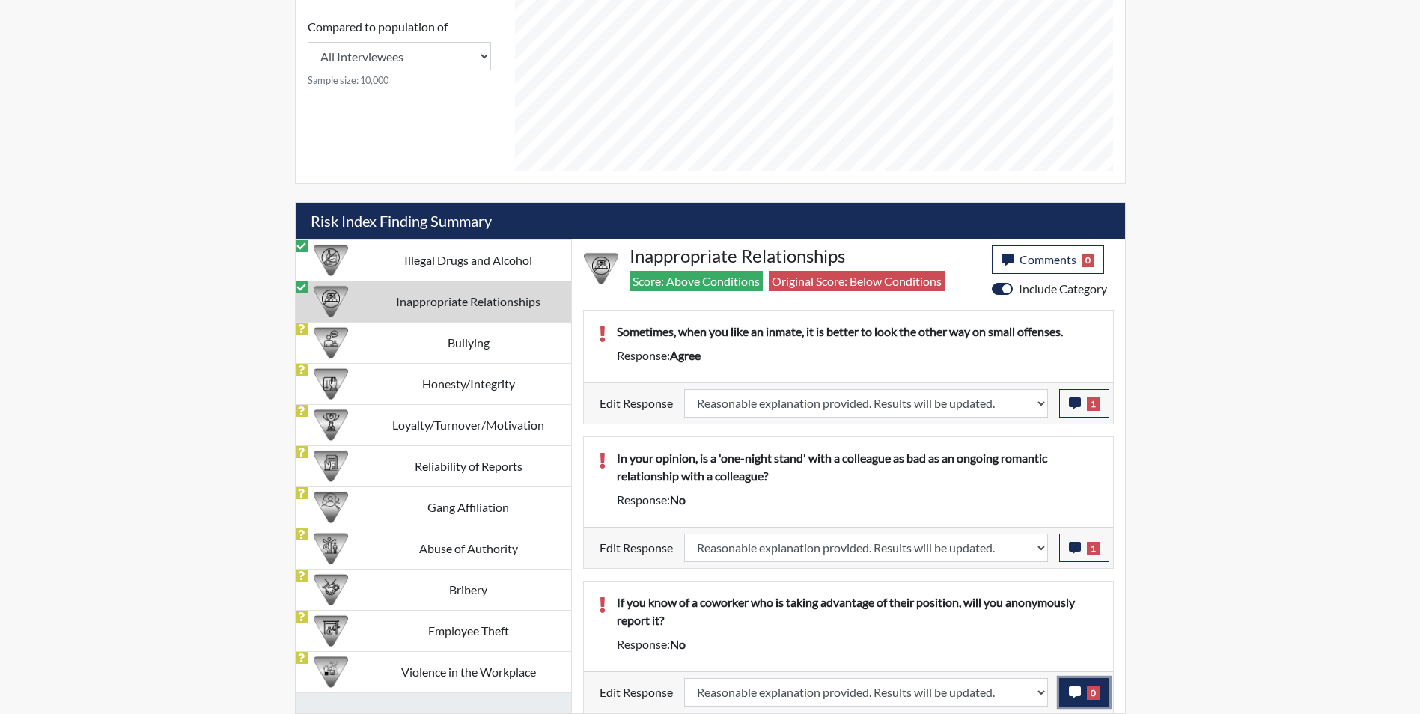
click at [1071, 693] on icon "button" at bounding box center [1075, 693] width 12 height 12
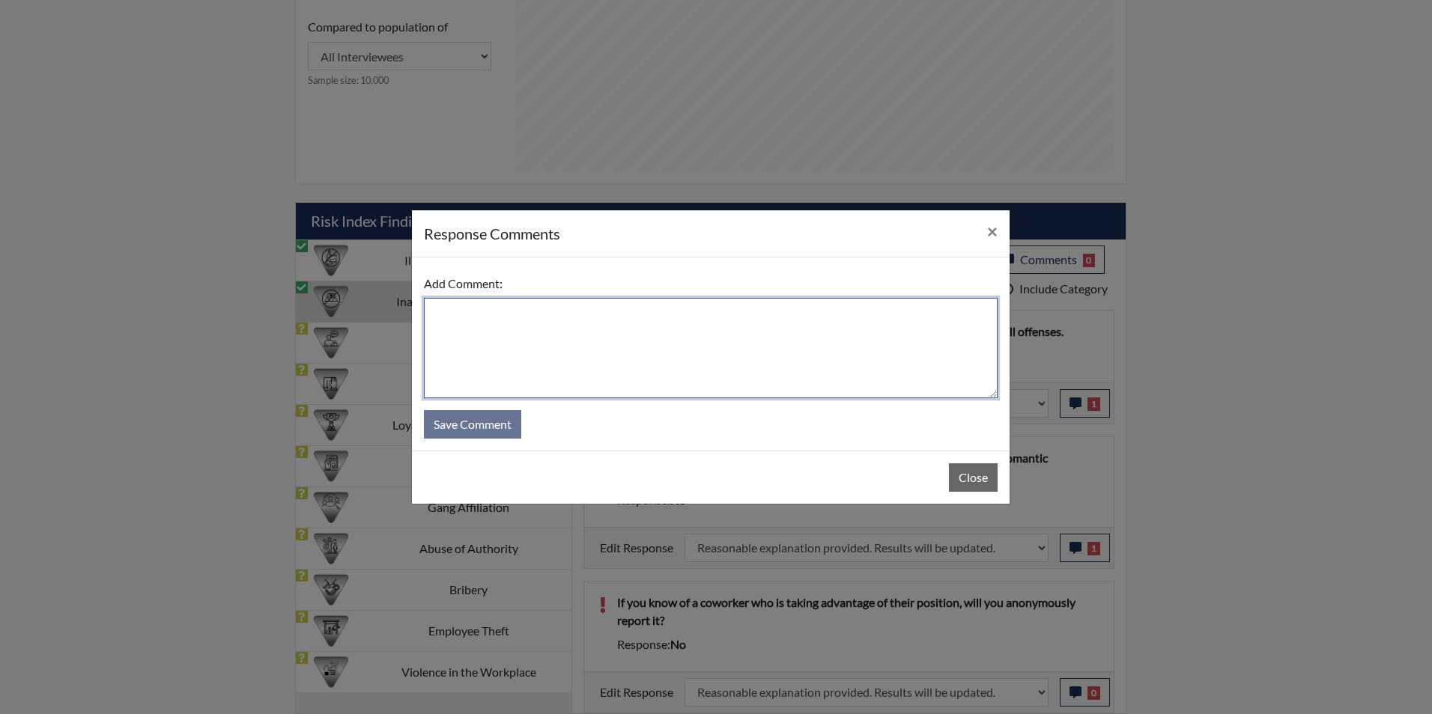
click at [584, 356] on textarea at bounding box center [711, 348] width 574 height 100
type textarea "Applicant answered yes"
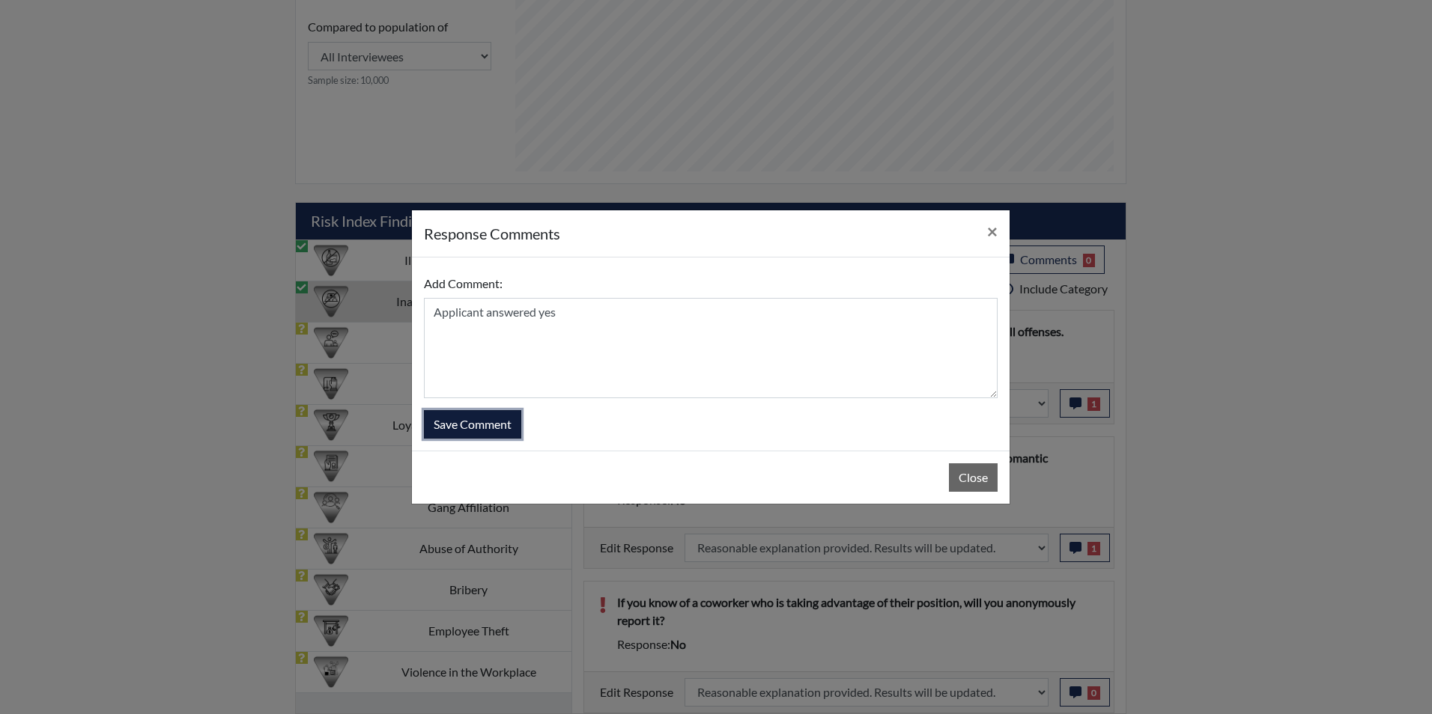
click at [464, 425] on button "Save Comment" at bounding box center [472, 424] width 97 height 28
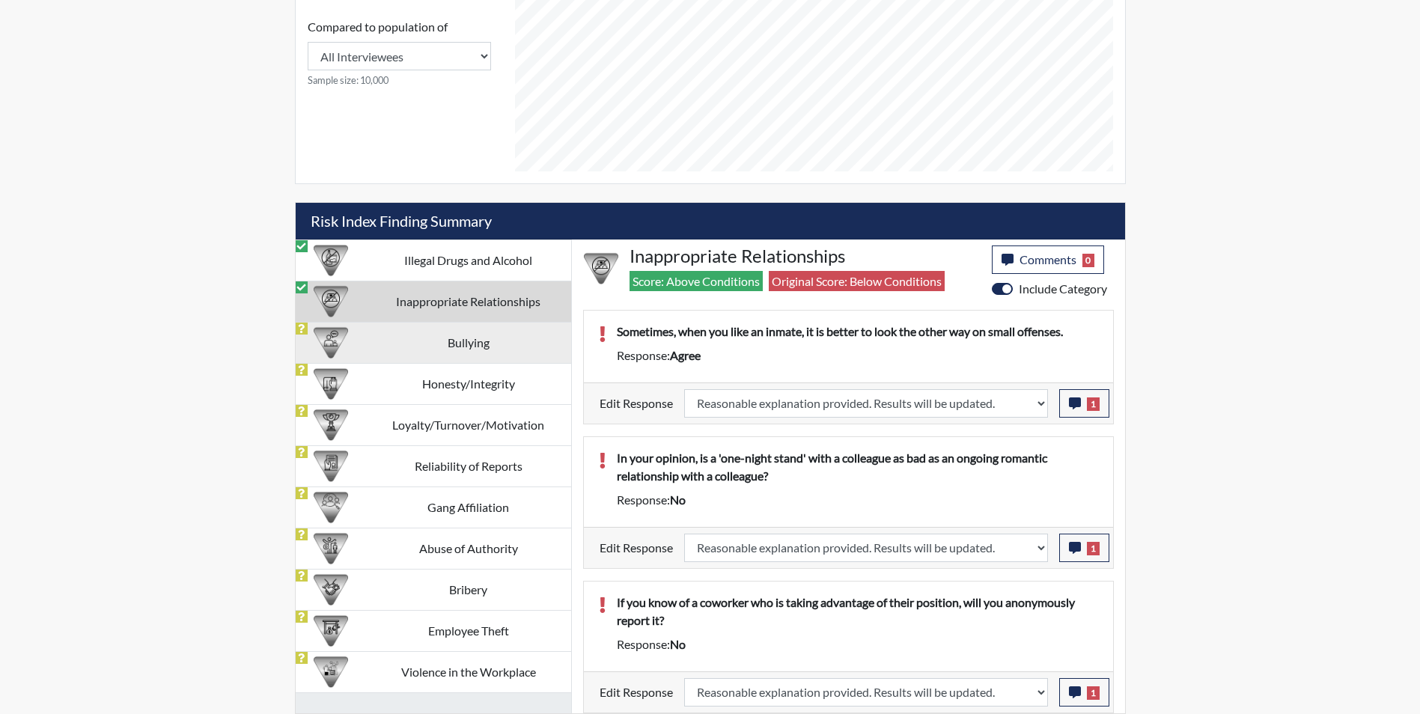
click at [397, 334] on td "Bullying" at bounding box center [468, 342] width 205 height 41
select select
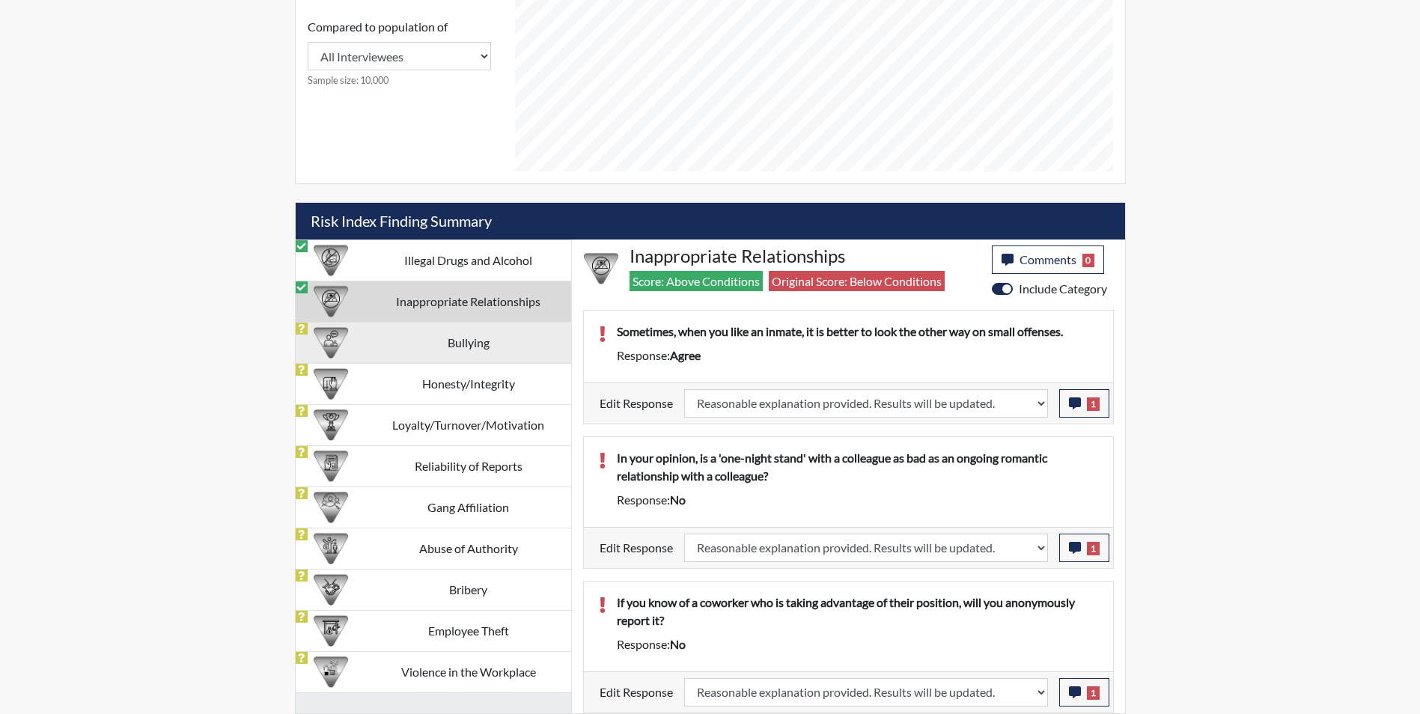
select select
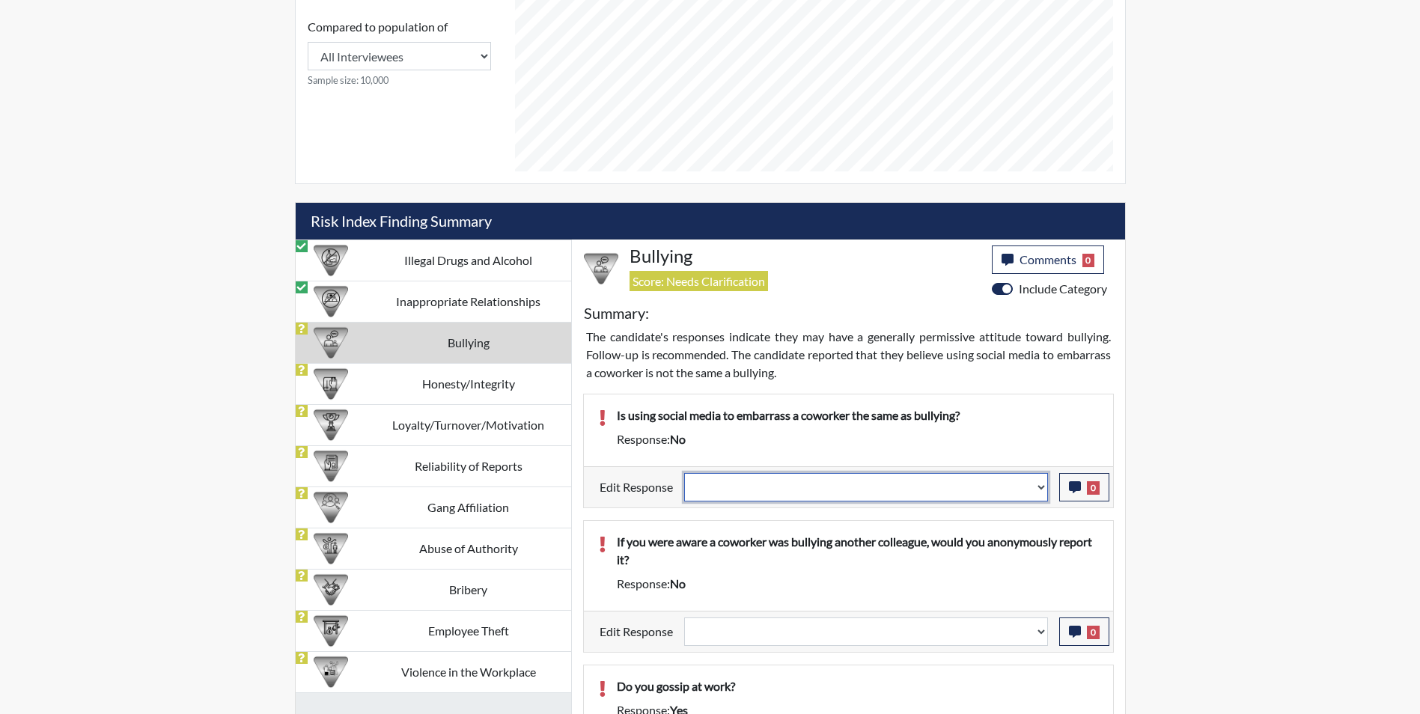
click at [798, 490] on select "Question is not relevant. Results will be updated. Reasonable explanation provi…" at bounding box center [866, 487] width 364 height 28
select select "reasonable-explanation-provided"
click at [684, 473] on select "Question is not relevant. Results will be updated. Reasonable explanation provi…" at bounding box center [866, 487] width 364 height 28
select select
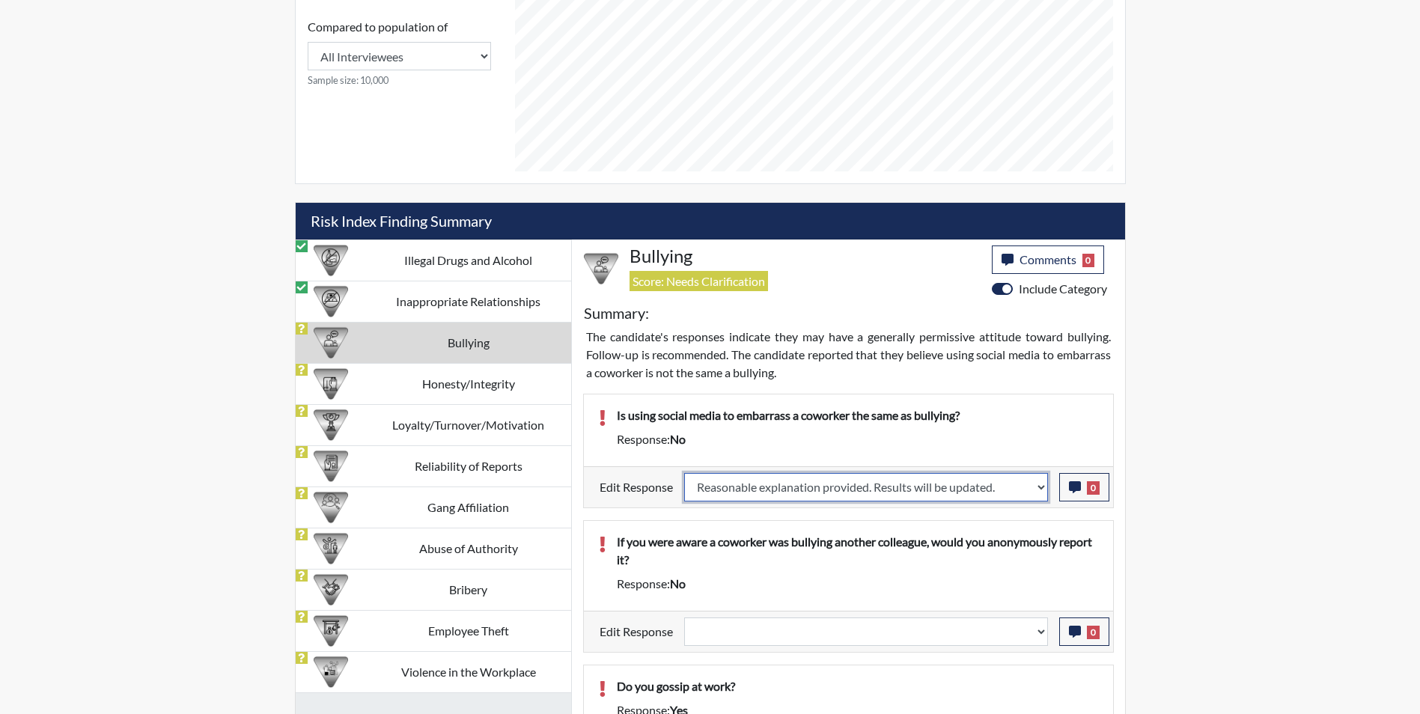
select select
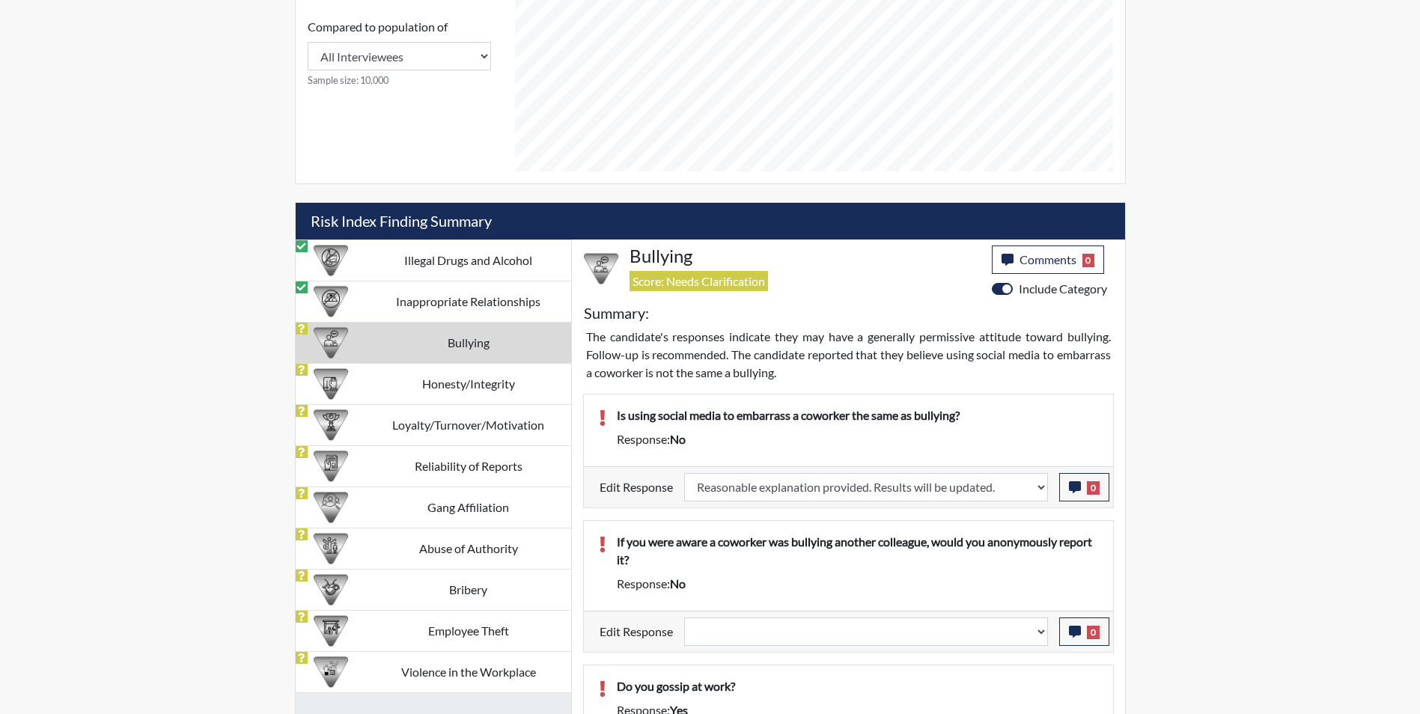
select select
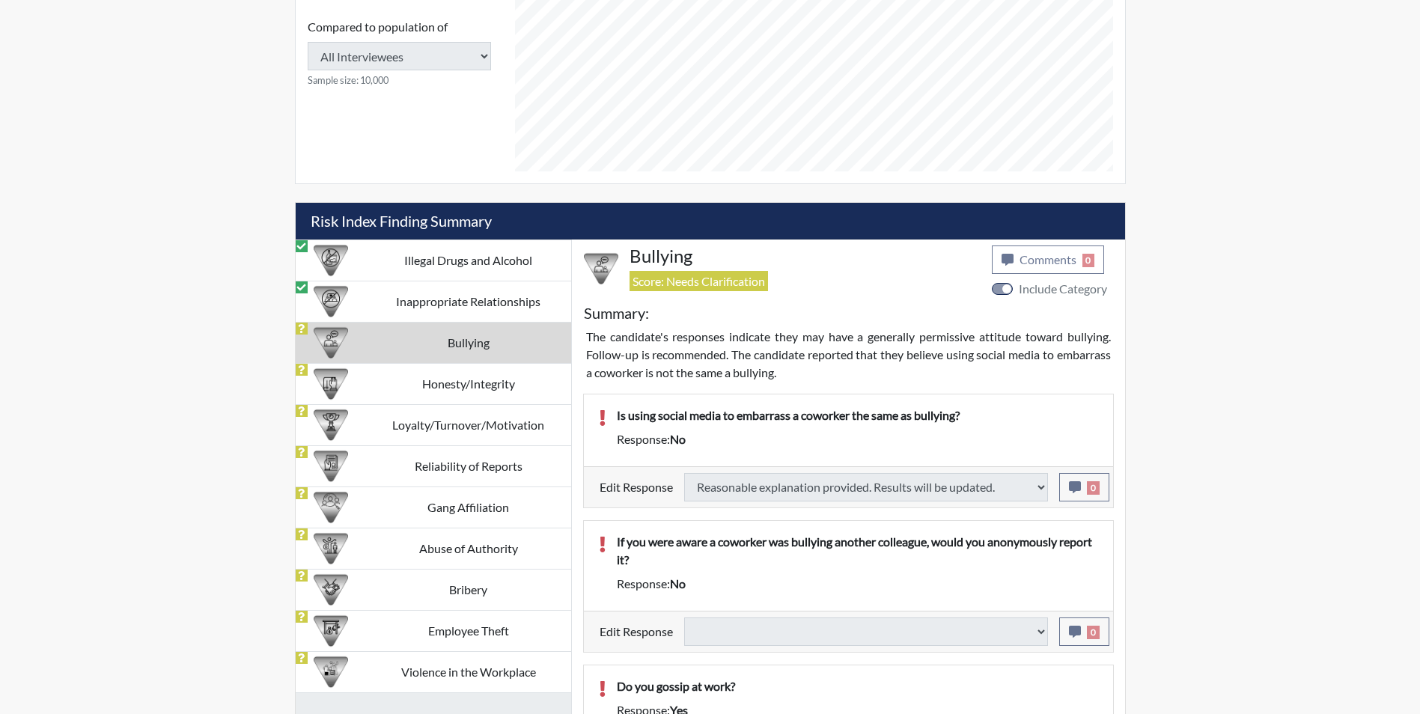
select select
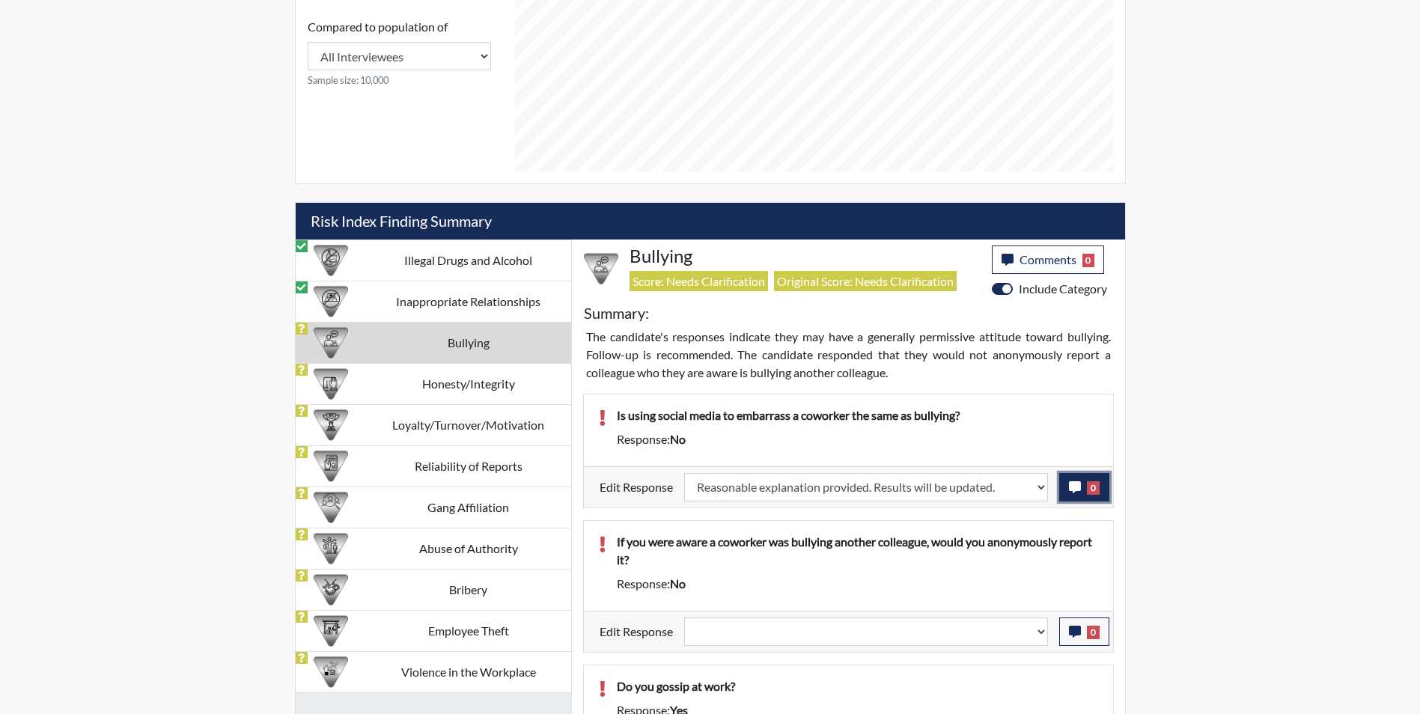
click at [1070, 490] on icon "button" at bounding box center [1075, 487] width 12 height 12
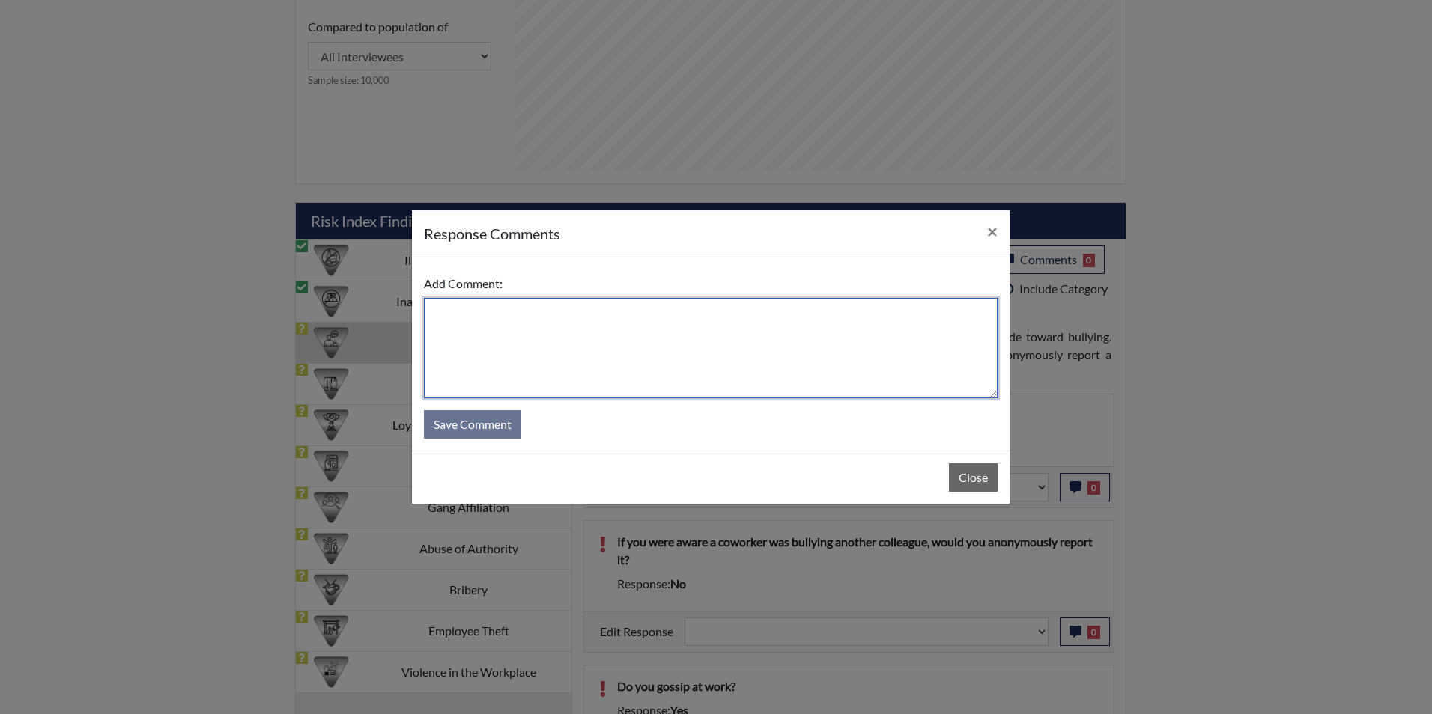
click at [592, 345] on textarea at bounding box center [711, 348] width 574 height 100
type textarea "Applicant answered yes"
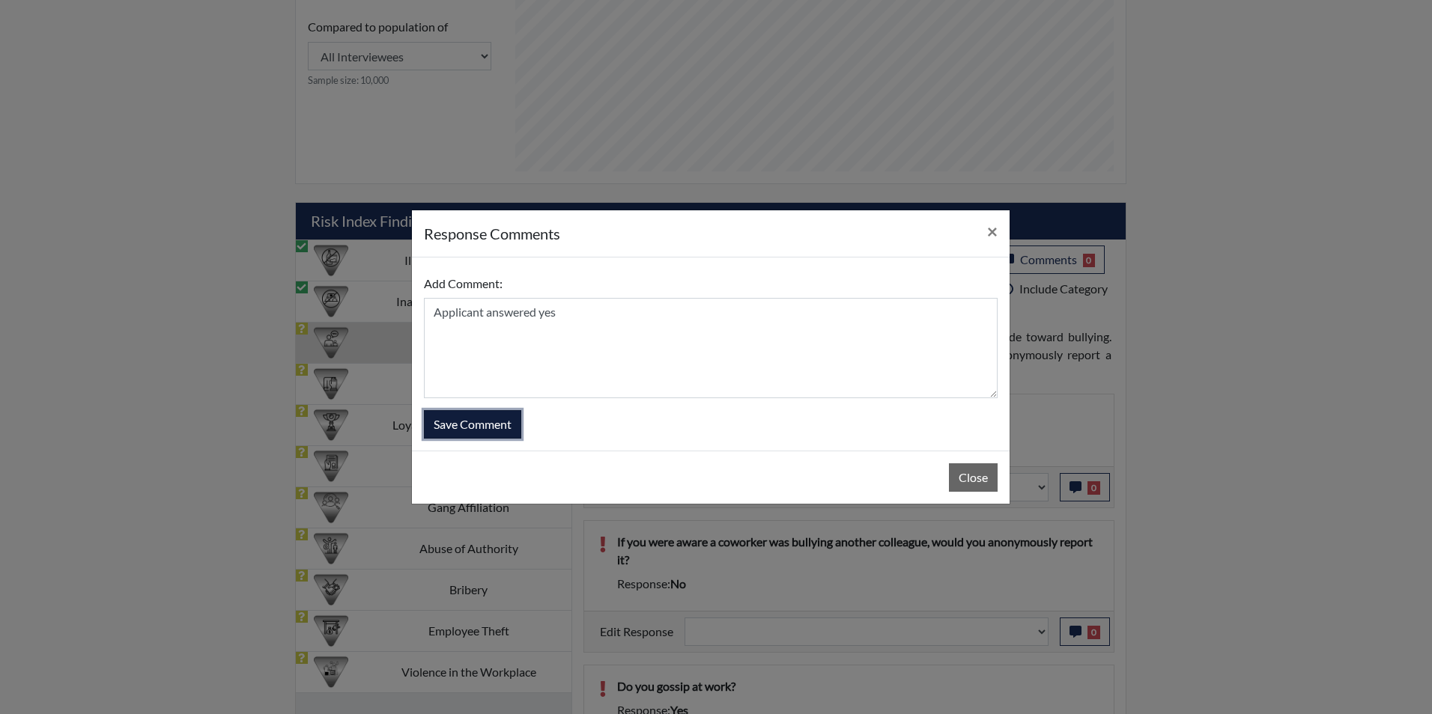
click at [467, 432] on button "Save Comment" at bounding box center [472, 424] width 97 height 28
select select
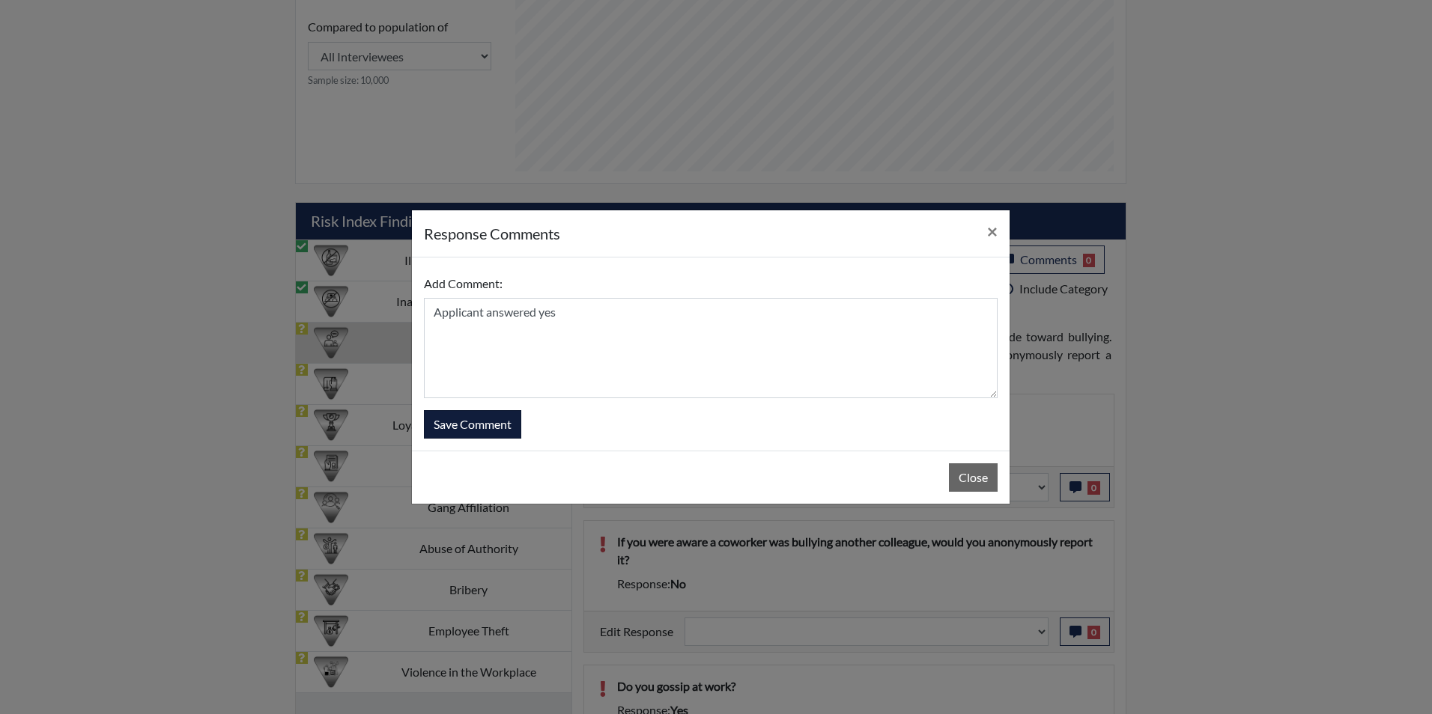
select select
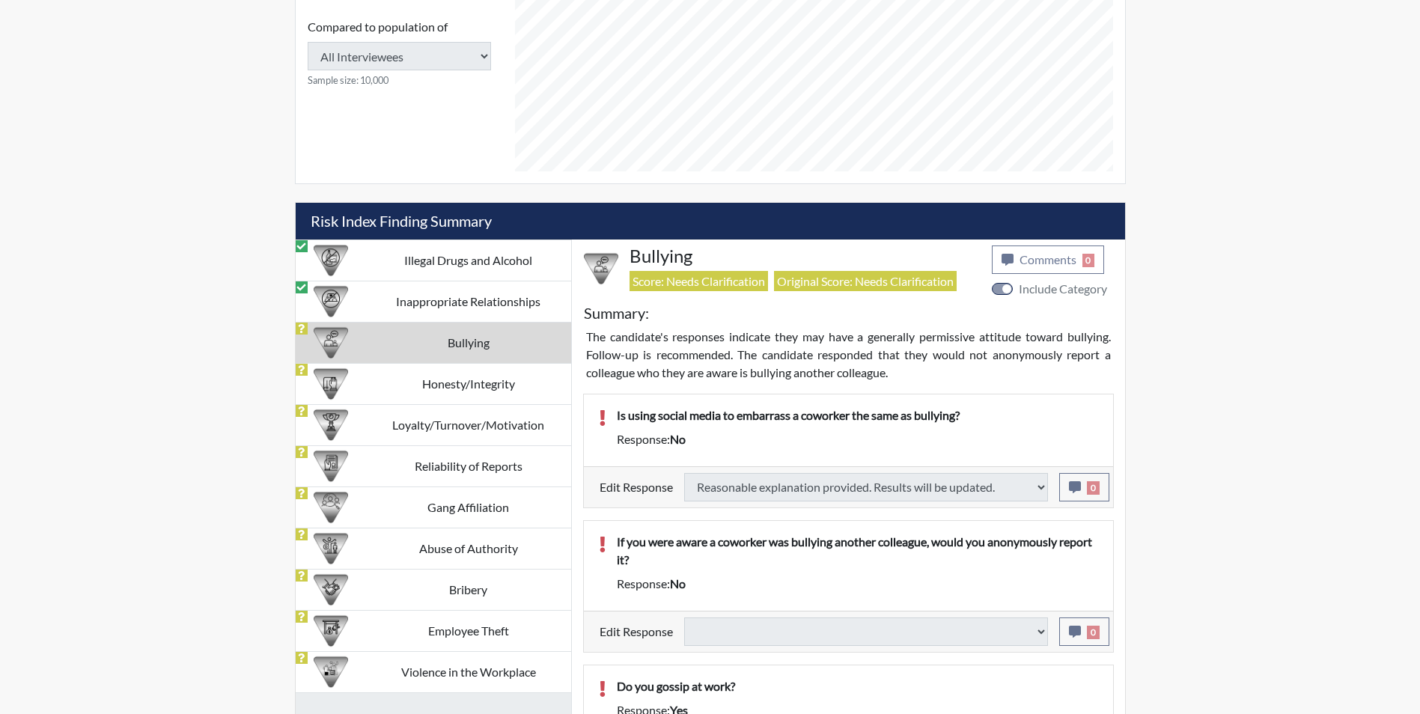
select select
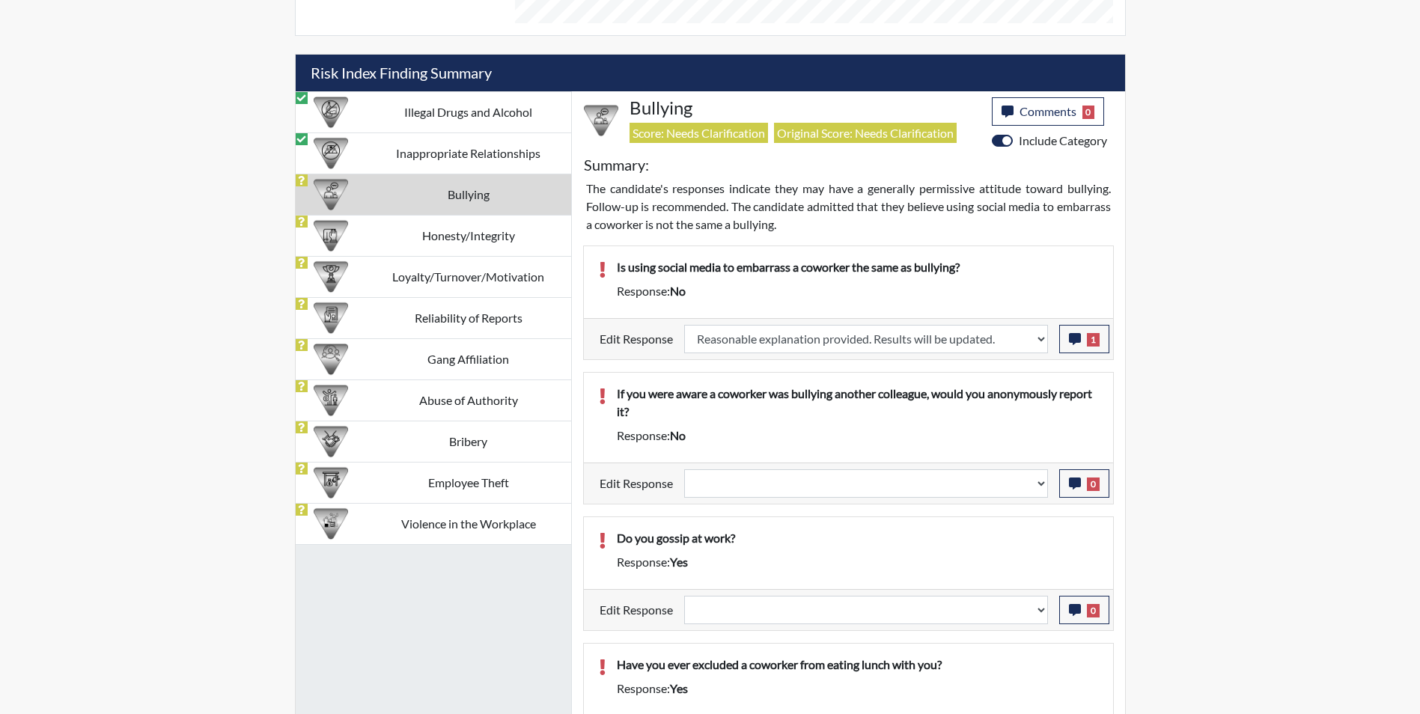
scroll to position [918, 0]
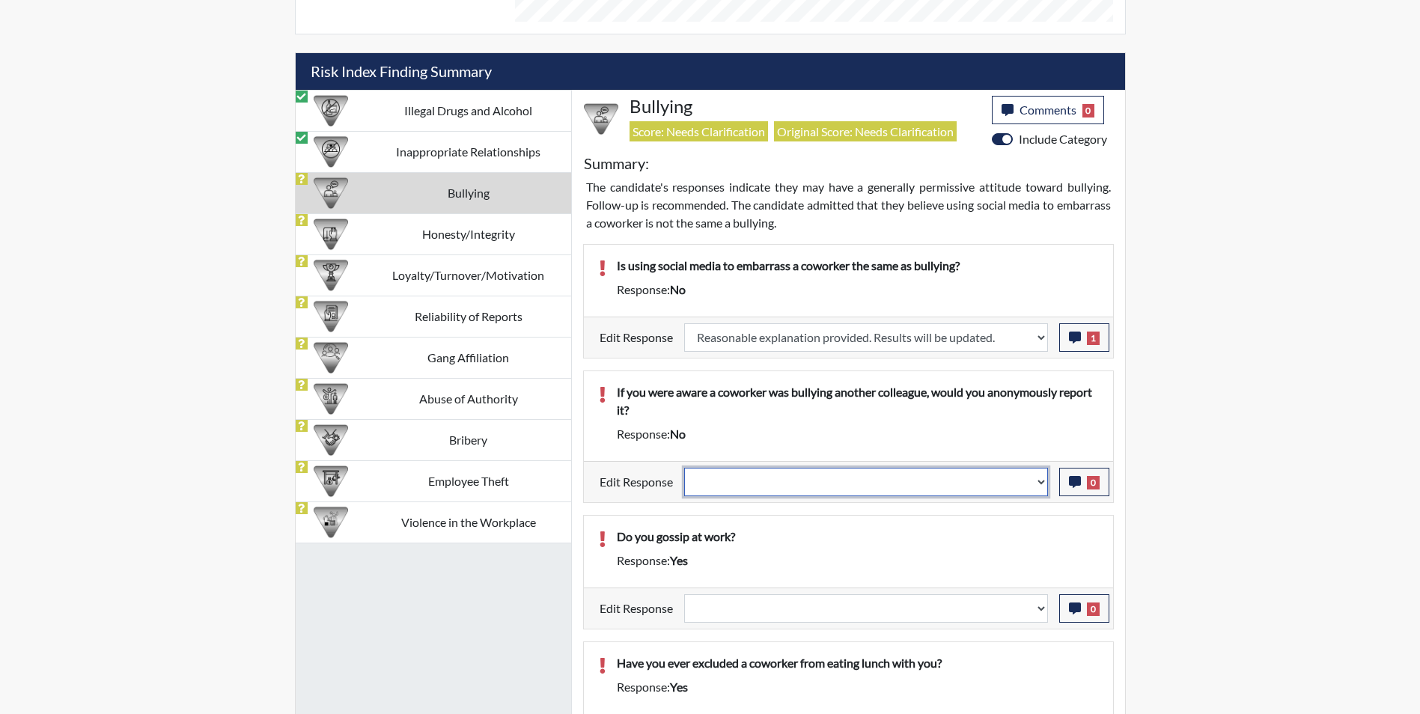
click at [744, 480] on select "Question is not relevant. Results will be updated. Reasonable explanation provi…" at bounding box center [866, 482] width 364 height 28
select select "reasonable-explanation-provided"
click at [684, 468] on select "Question is not relevant. Results will be updated. Reasonable explanation provi…" at bounding box center [866, 482] width 364 height 28
select select
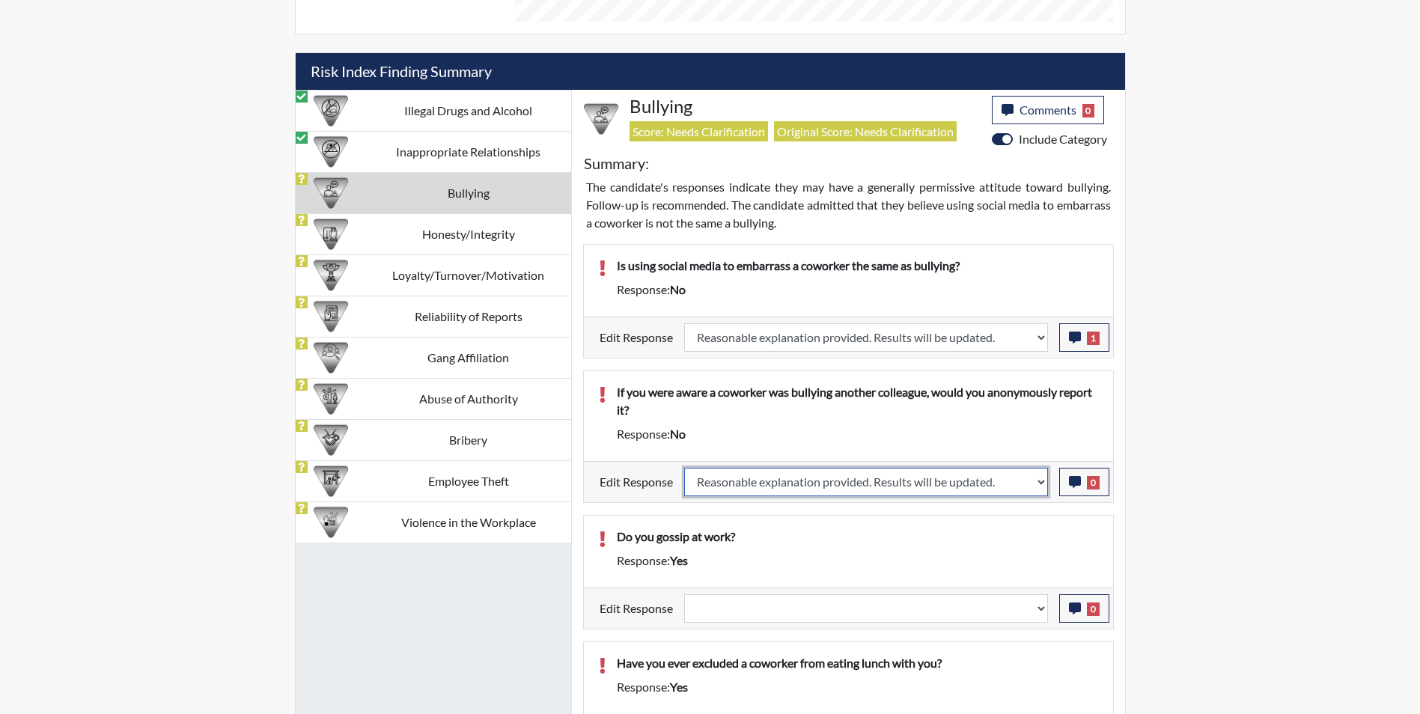
select select
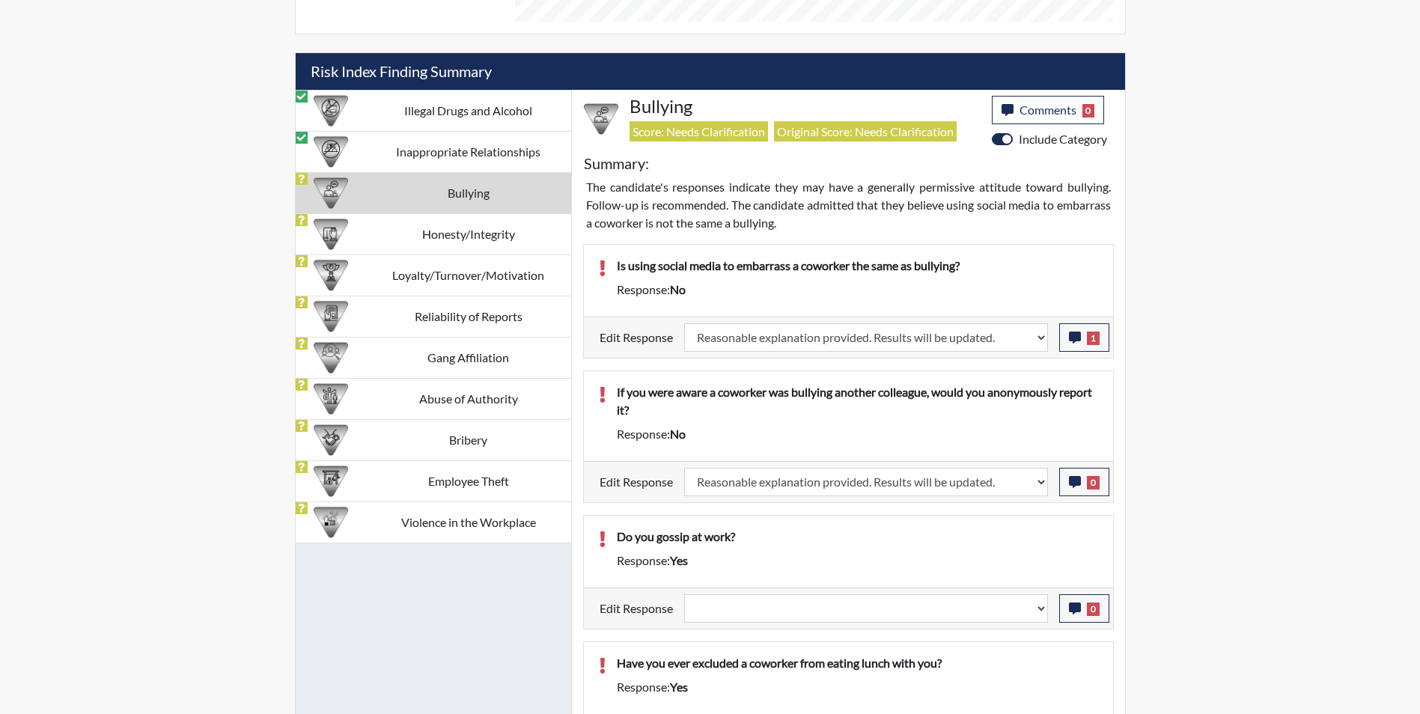
select select
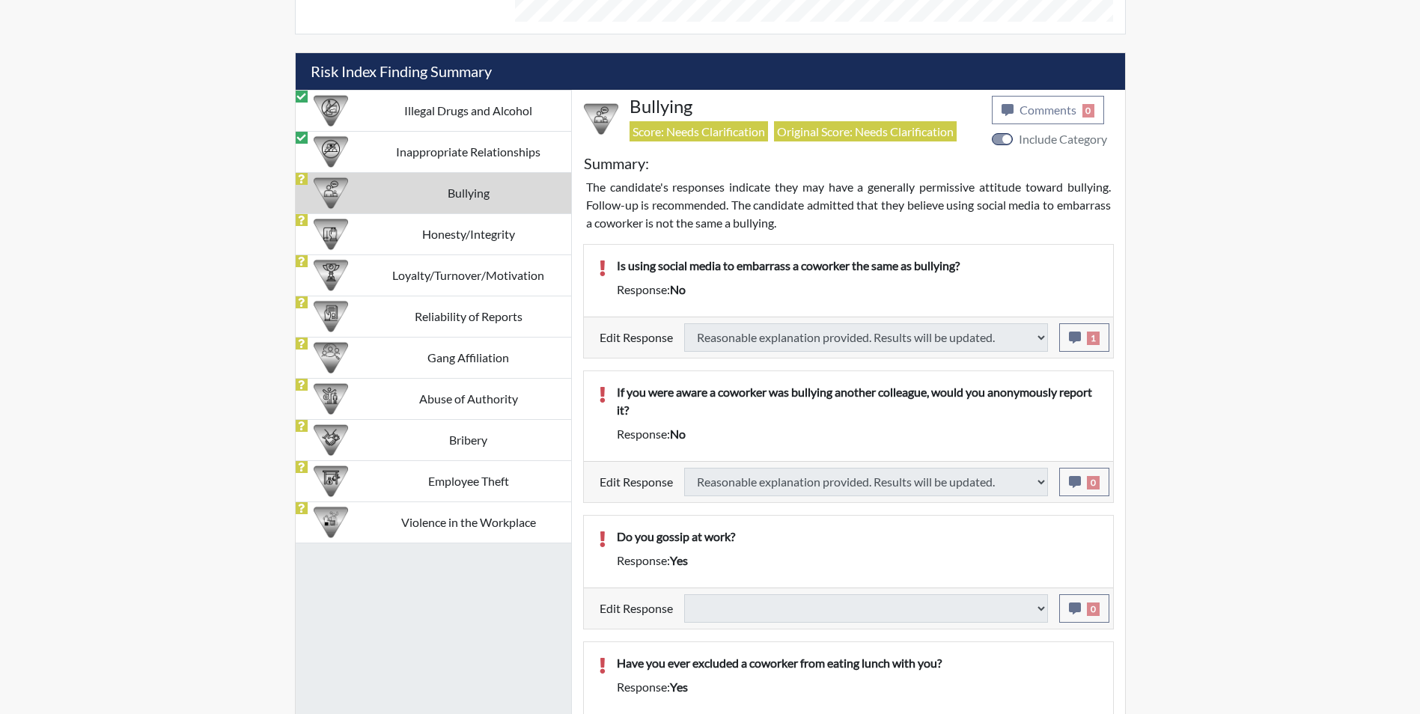
select select
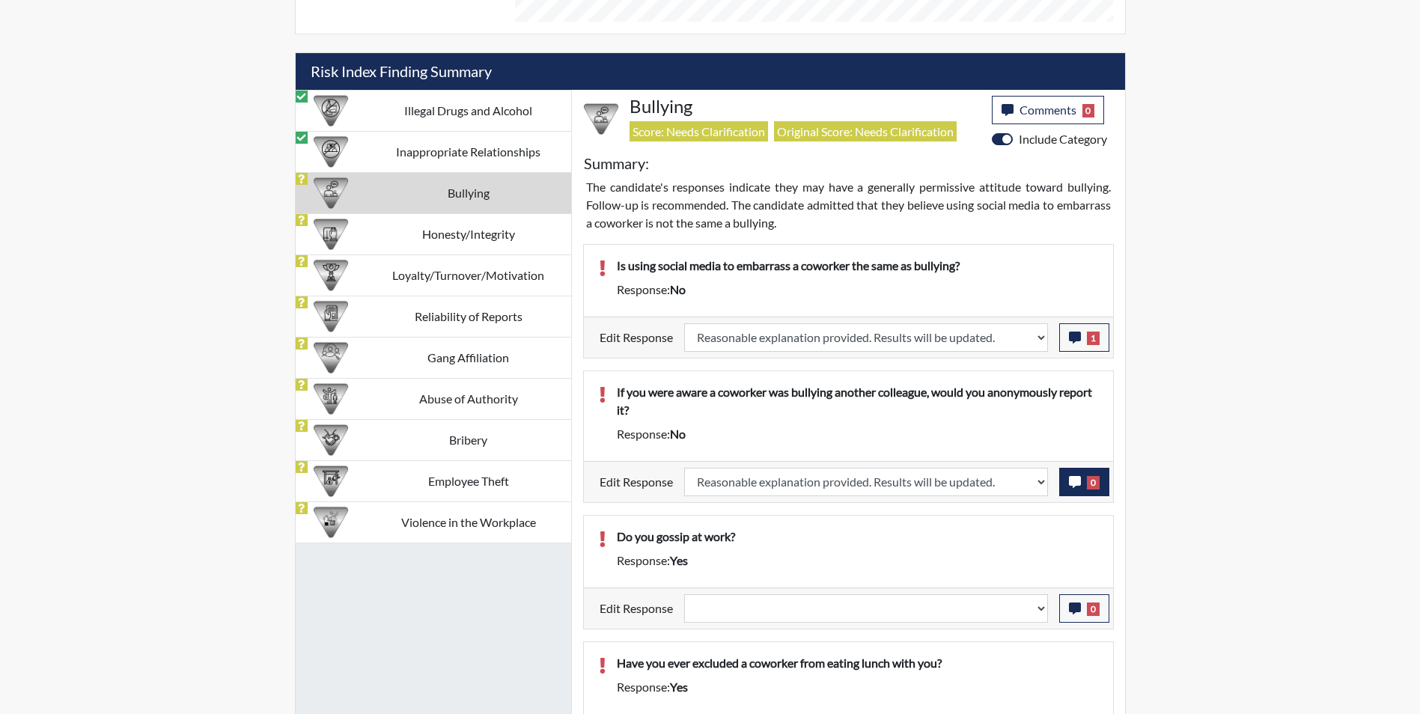
scroll to position [249, 622]
click at [1074, 484] on icon "button" at bounding box center [1075, 482] width 12 height 12
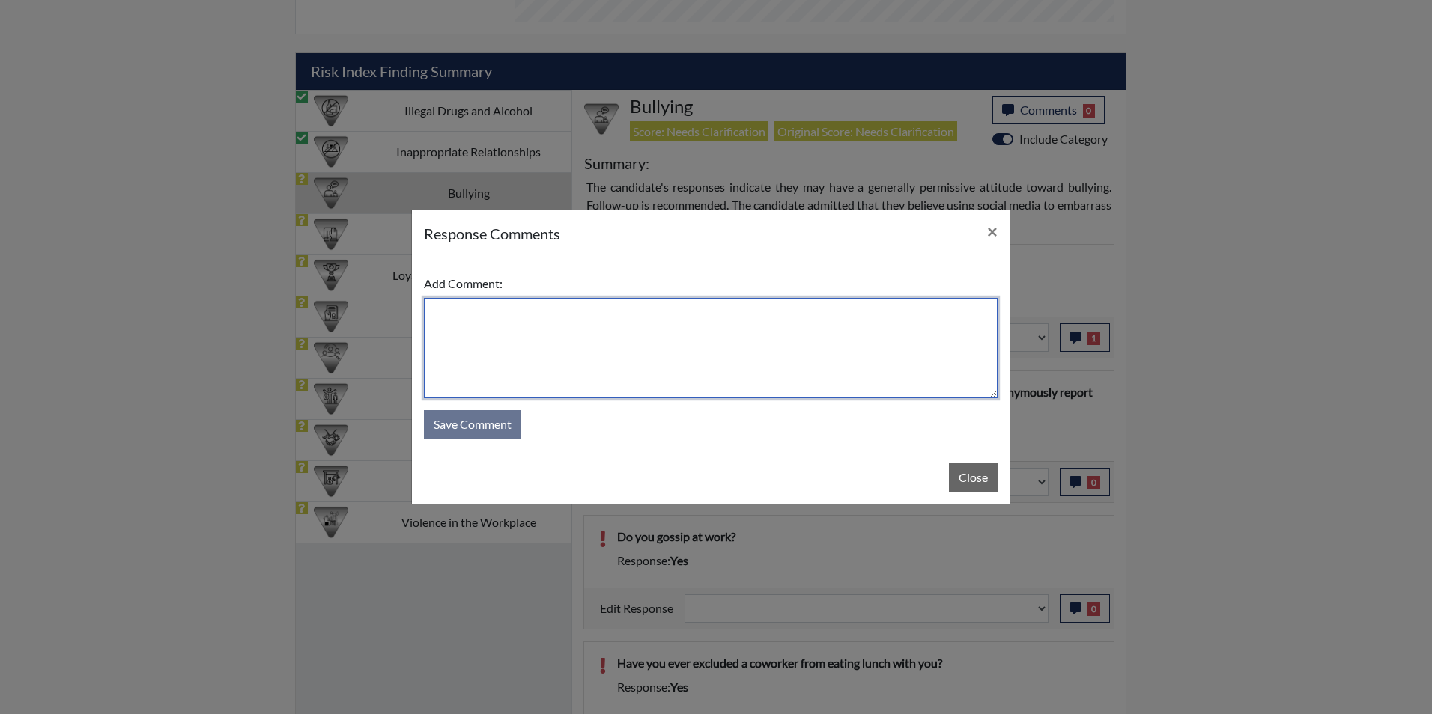
click at [593, 345] on textarea at bounding box center [711, 348] width 574 height 100
type textarea "Applicant answered yes"
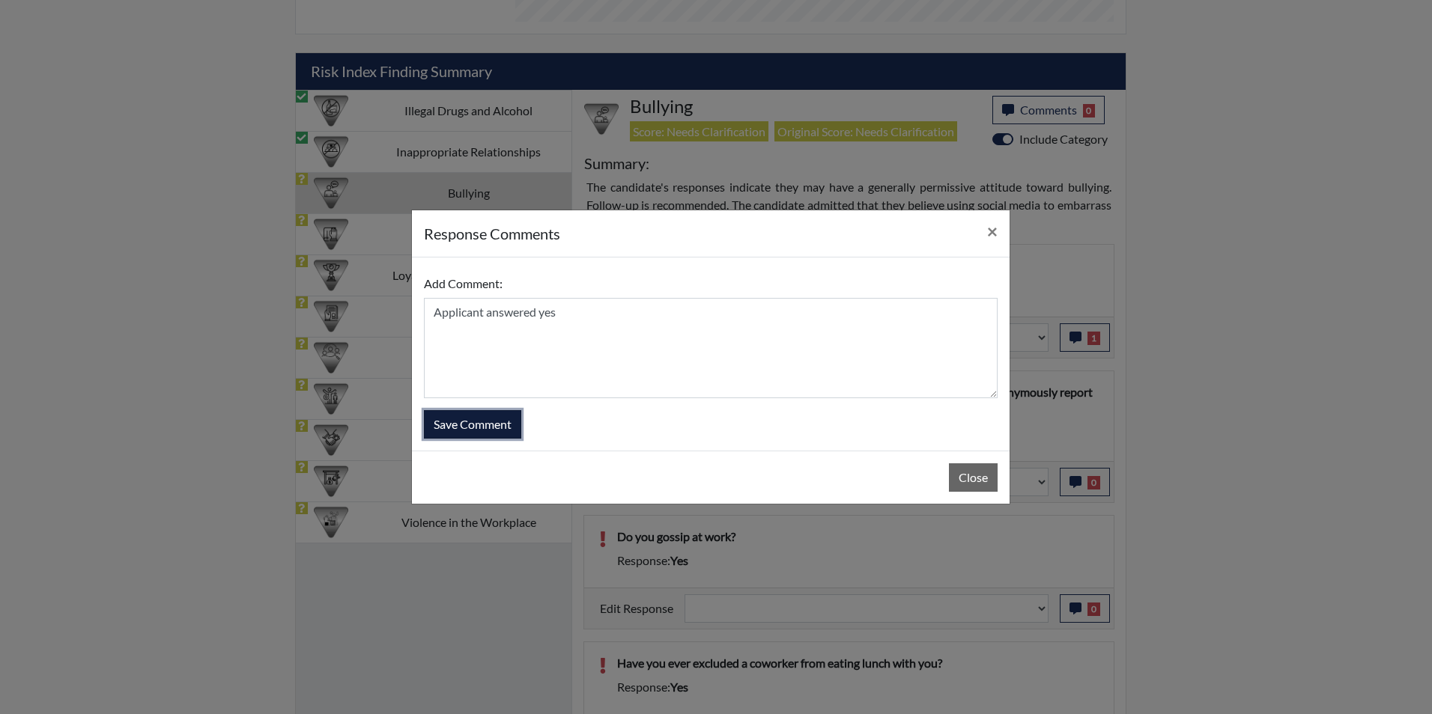
click at [447, 421] on button "Save Comment" at bounding box center [472, 424] width 97 height 28
select select
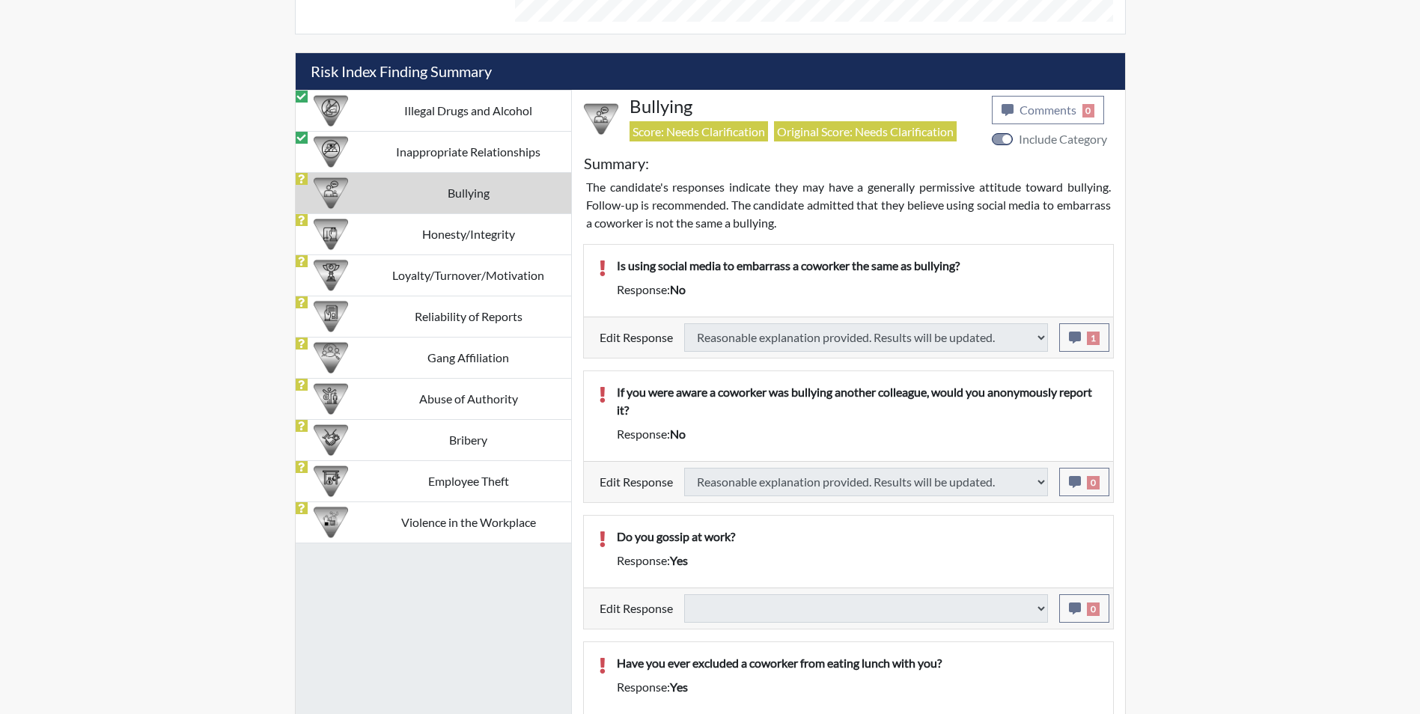
select select
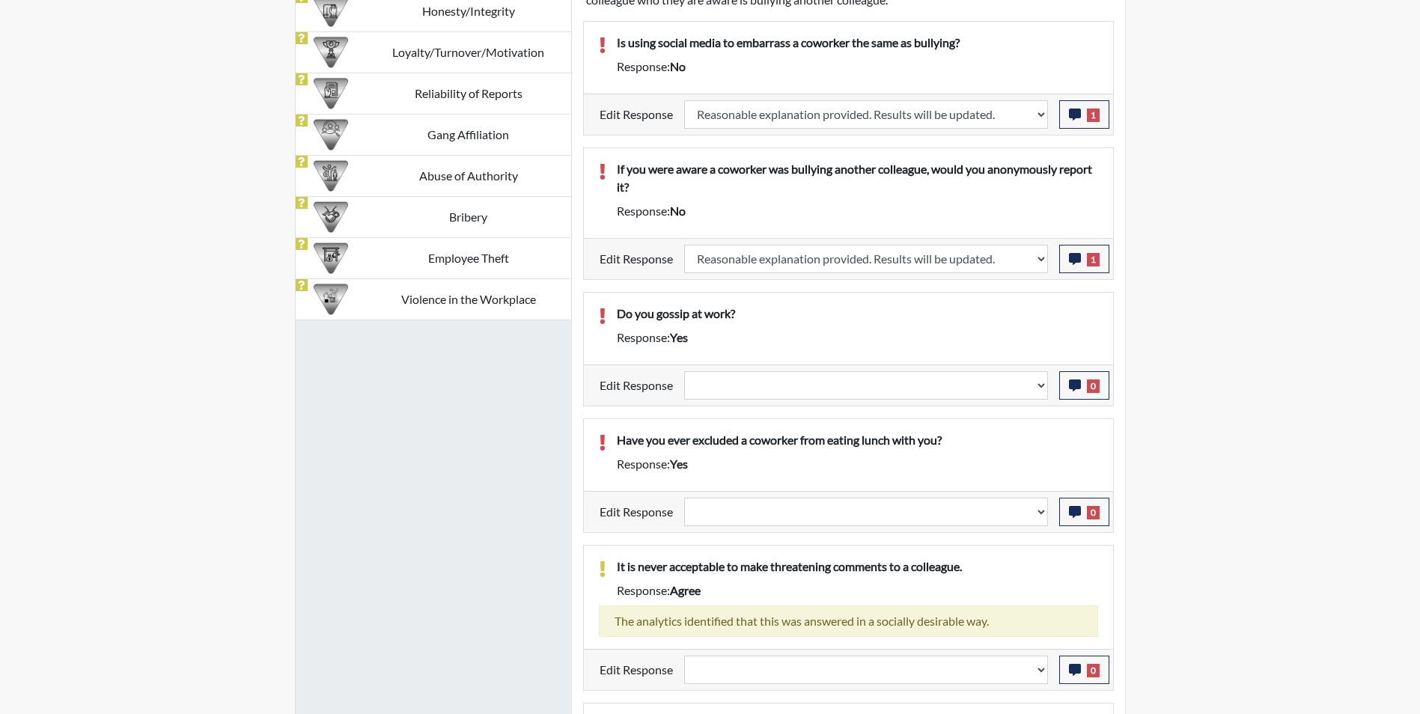
scroll to position [1143, 0]
click at [744, 386] on select "Question is not relevant. Results will be updated. Reasonable explanation provi…" at bounding box center [866, 384] width 364 height 28
select select "reasonable-explanation-provided"
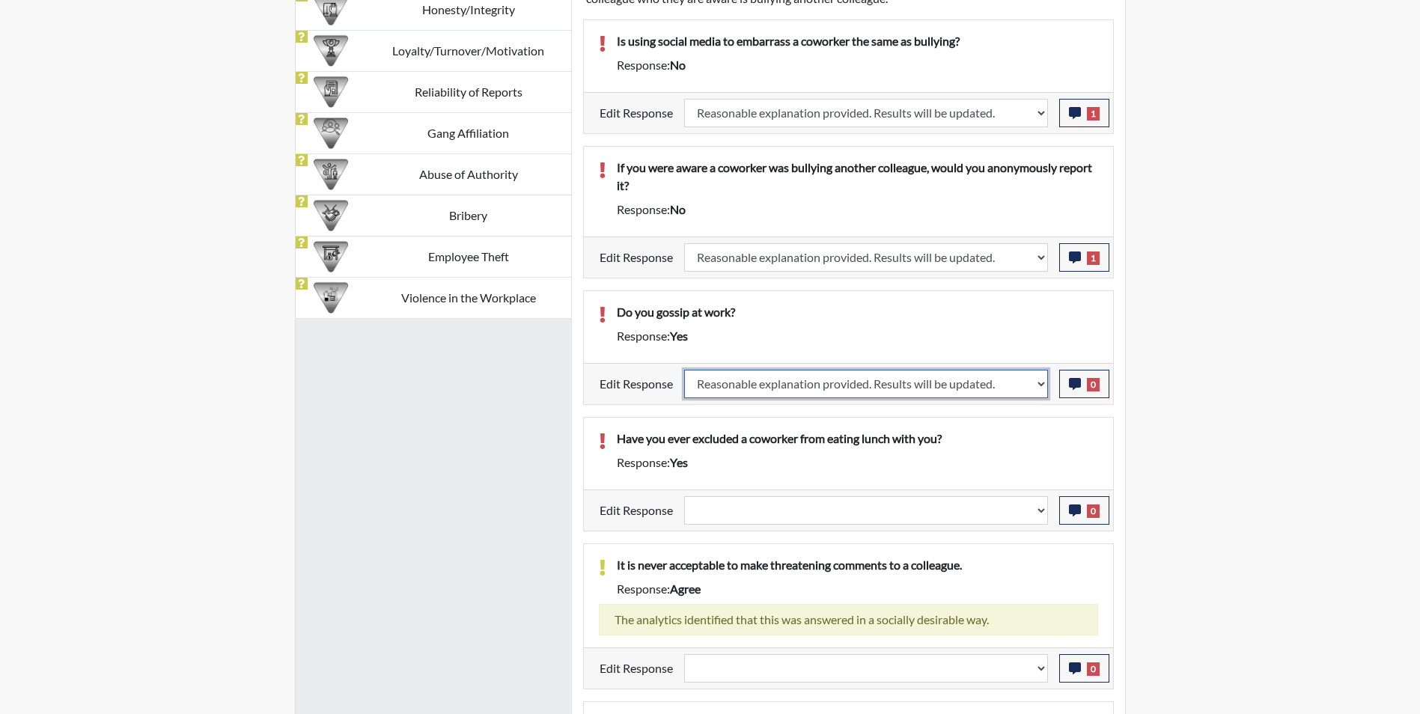
click at [684, 370] on select "Question is not relevant. Results will be updated. Reasonable explanation provi…" at bounding box center [866, 384] width 364 height 28
select select
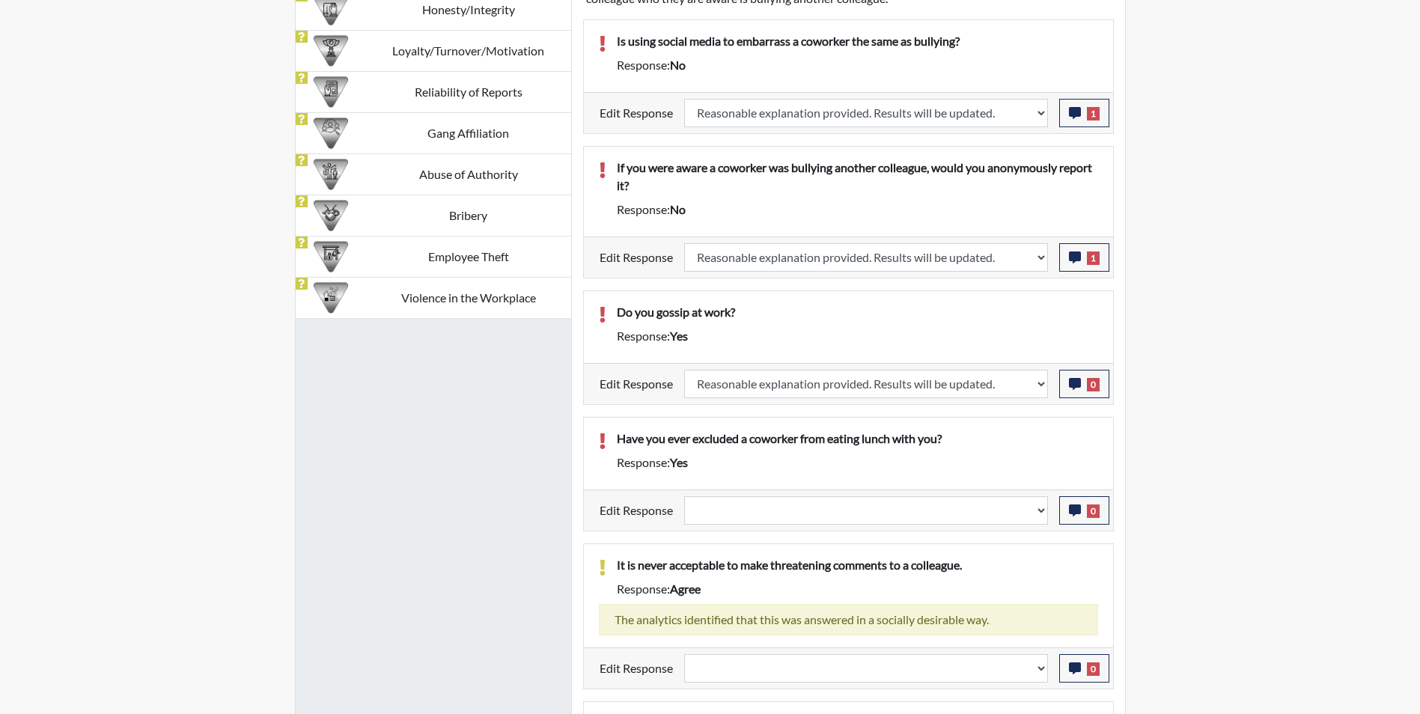
select select
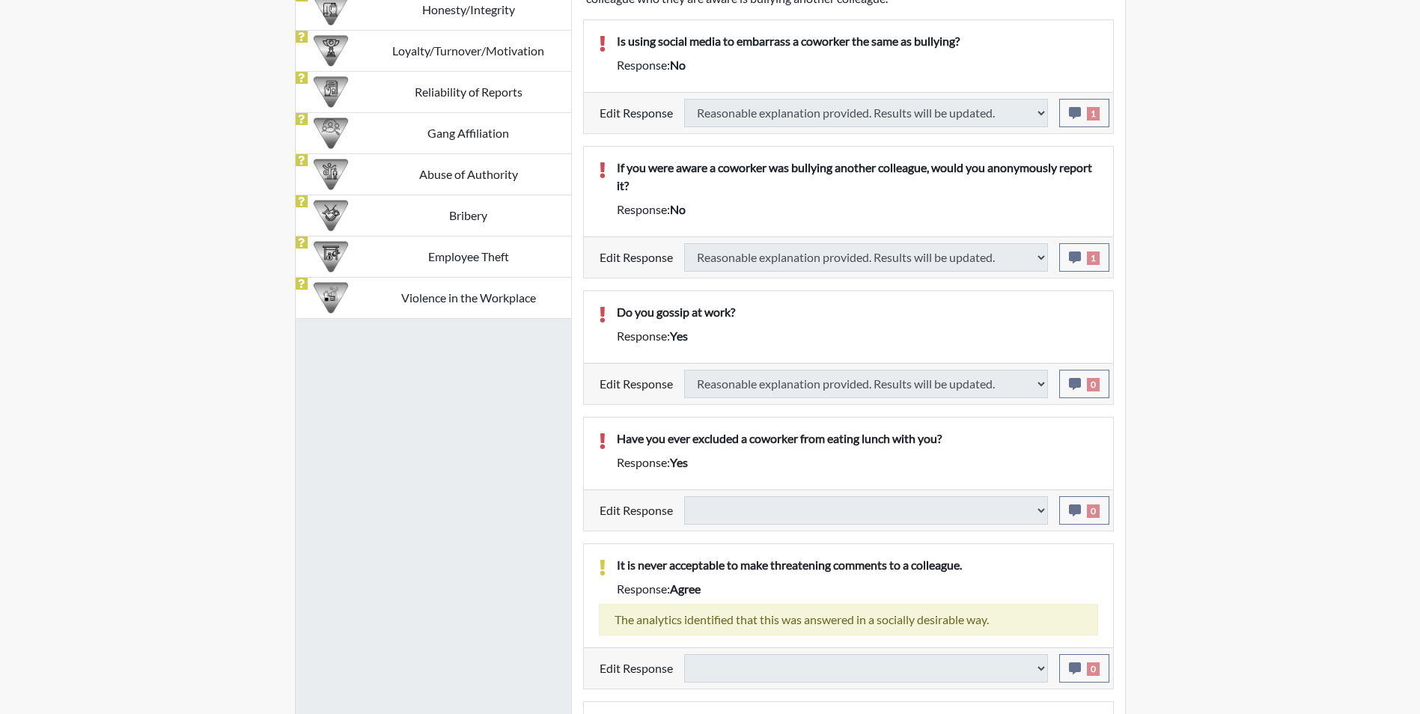
select select
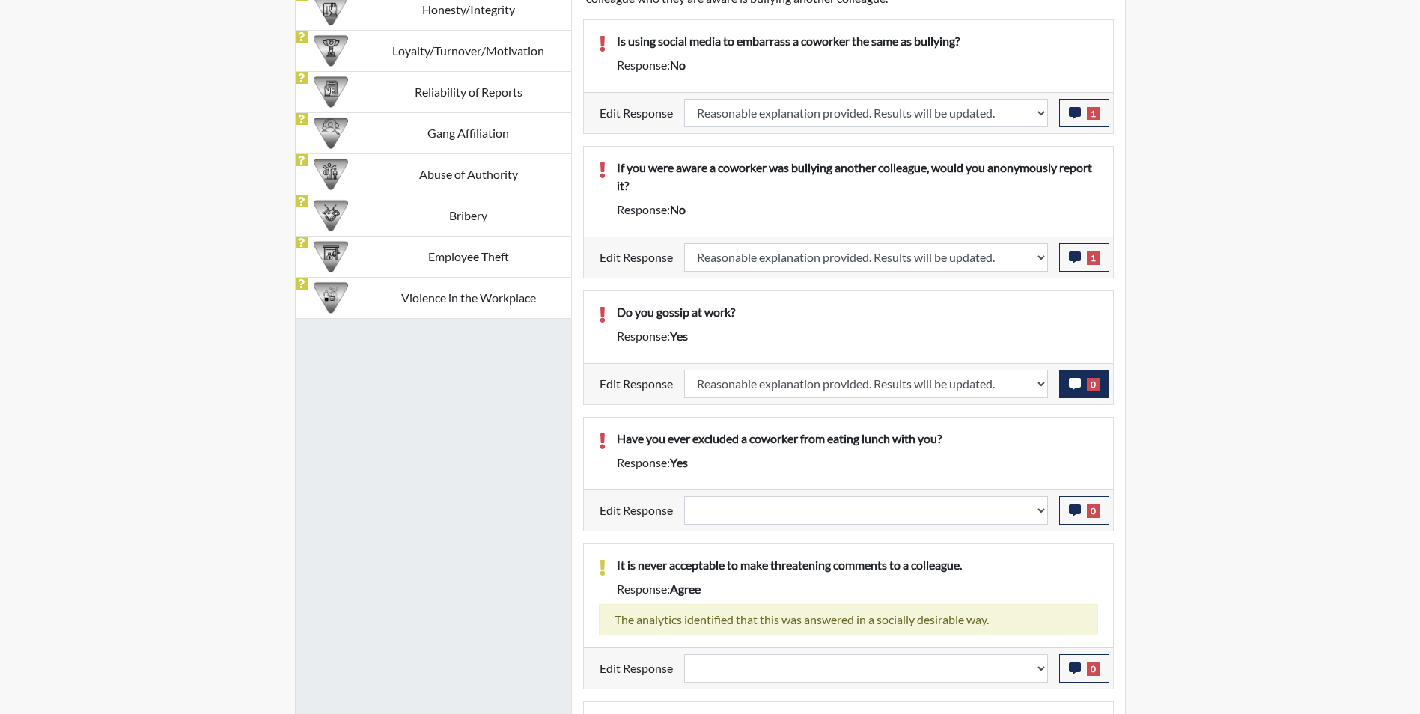
scroll to position [249, 622]
click at [1075, 385] on icon "button" at bounding box center [1075, 384] width 12 height 12
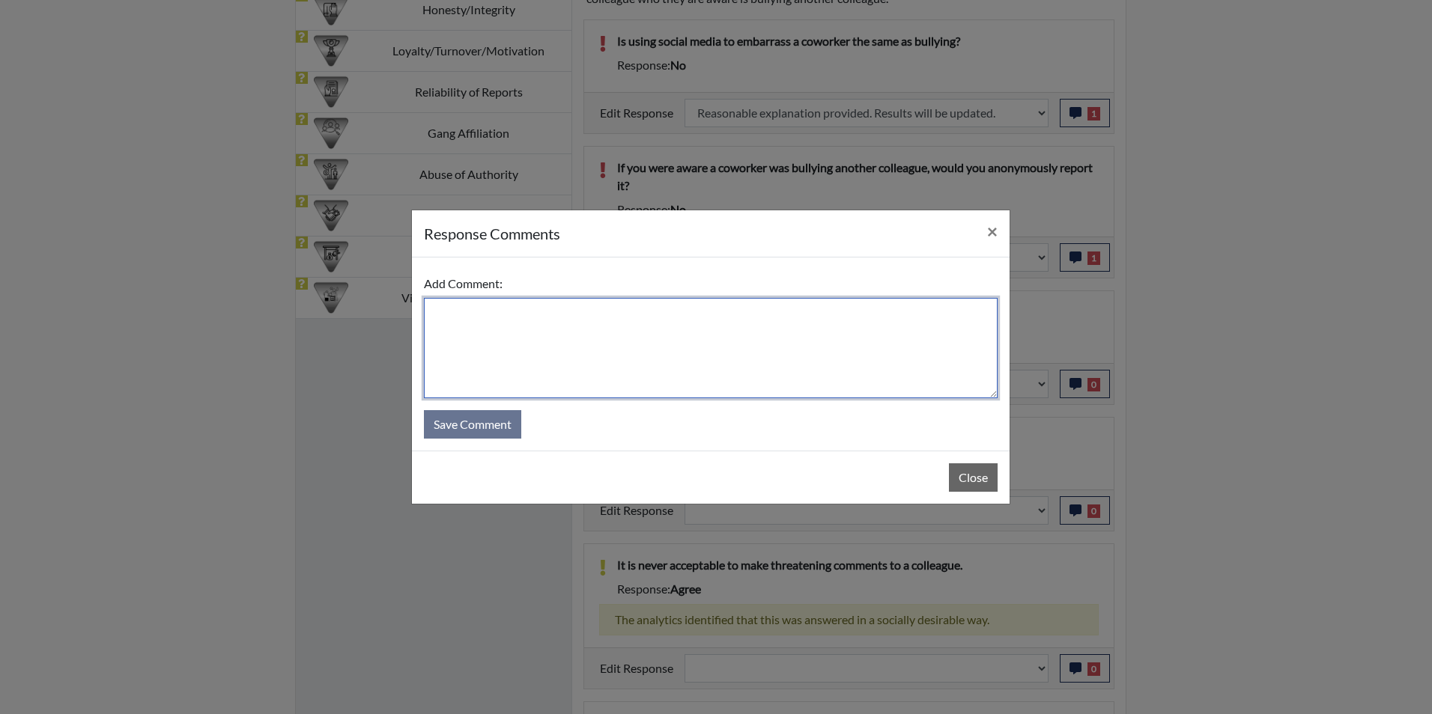
click at [610, 327] on textarea at bounding box center [711, 348] width 574 height 100
type textarea "Applicant answered no"
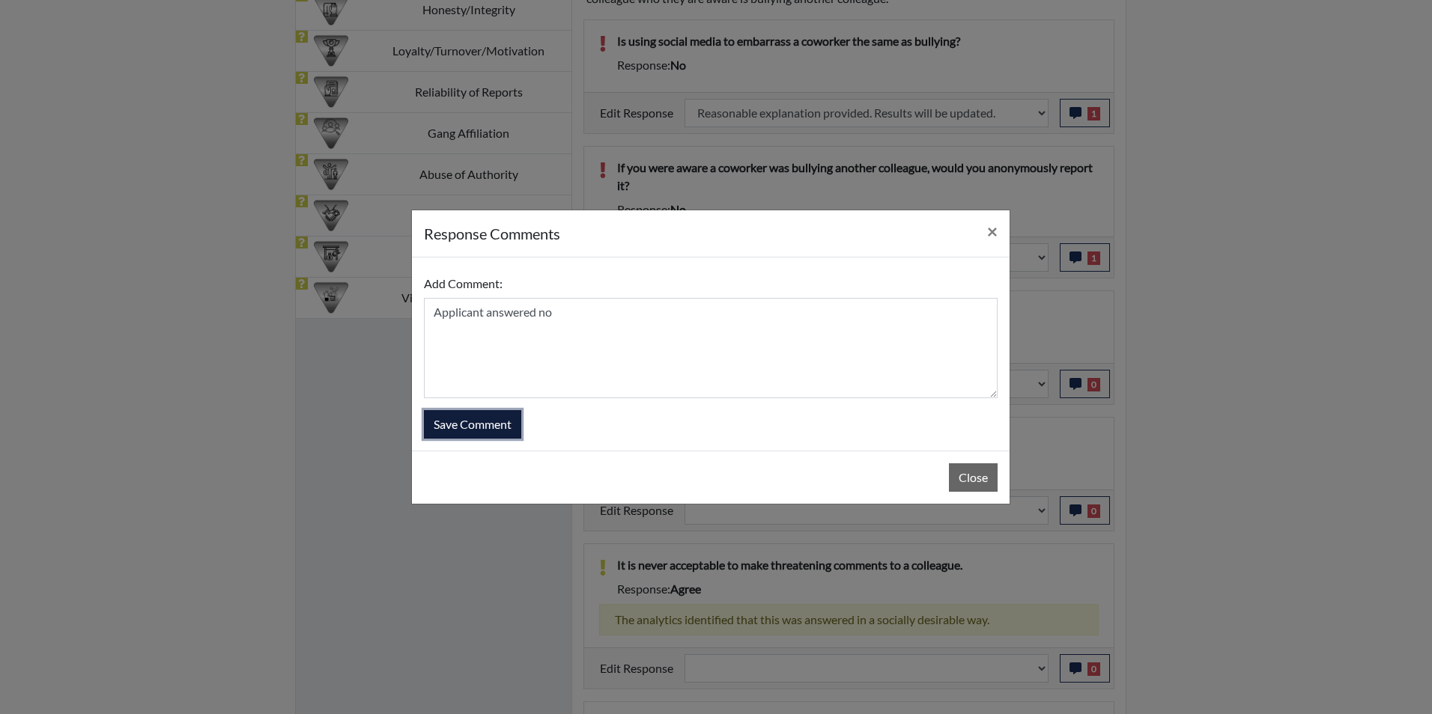
click at [478, 423] on button "Save Comment" at bounding box center [472, 424] width 97 height 28
select select
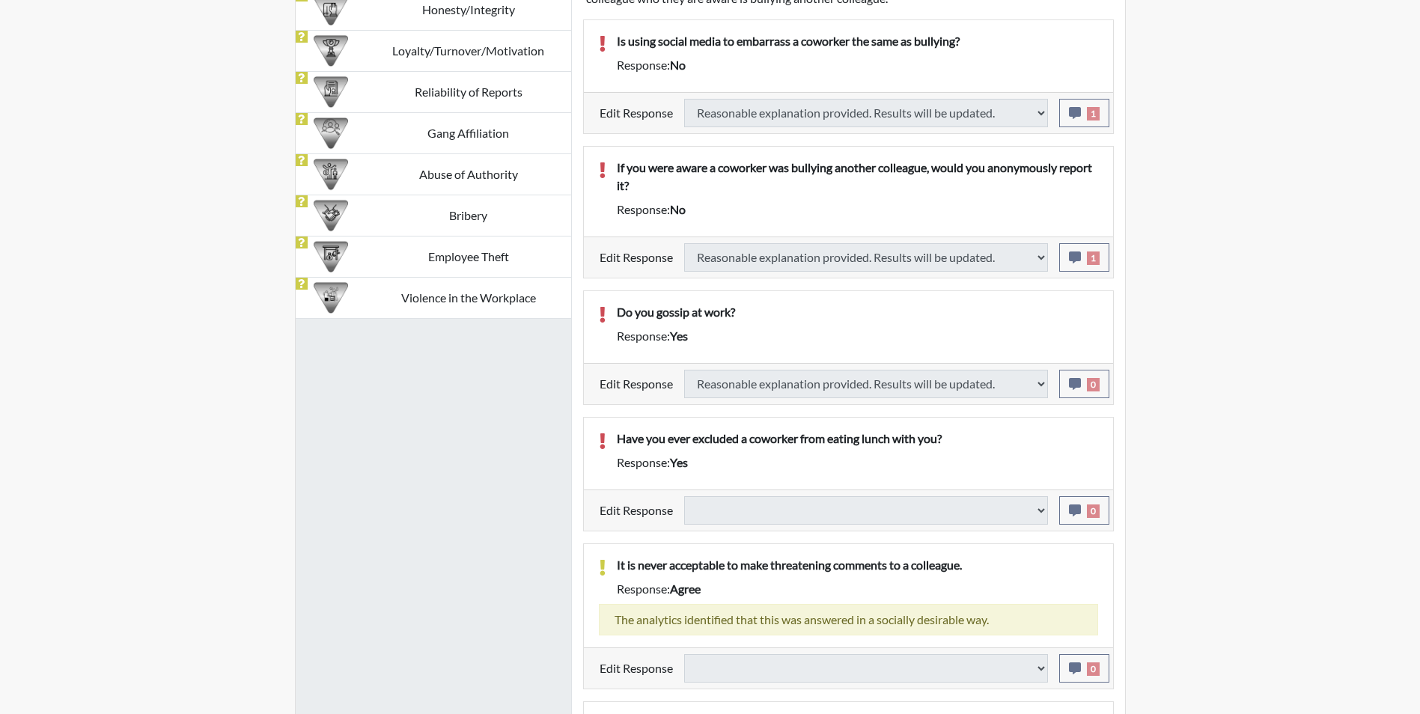
select select
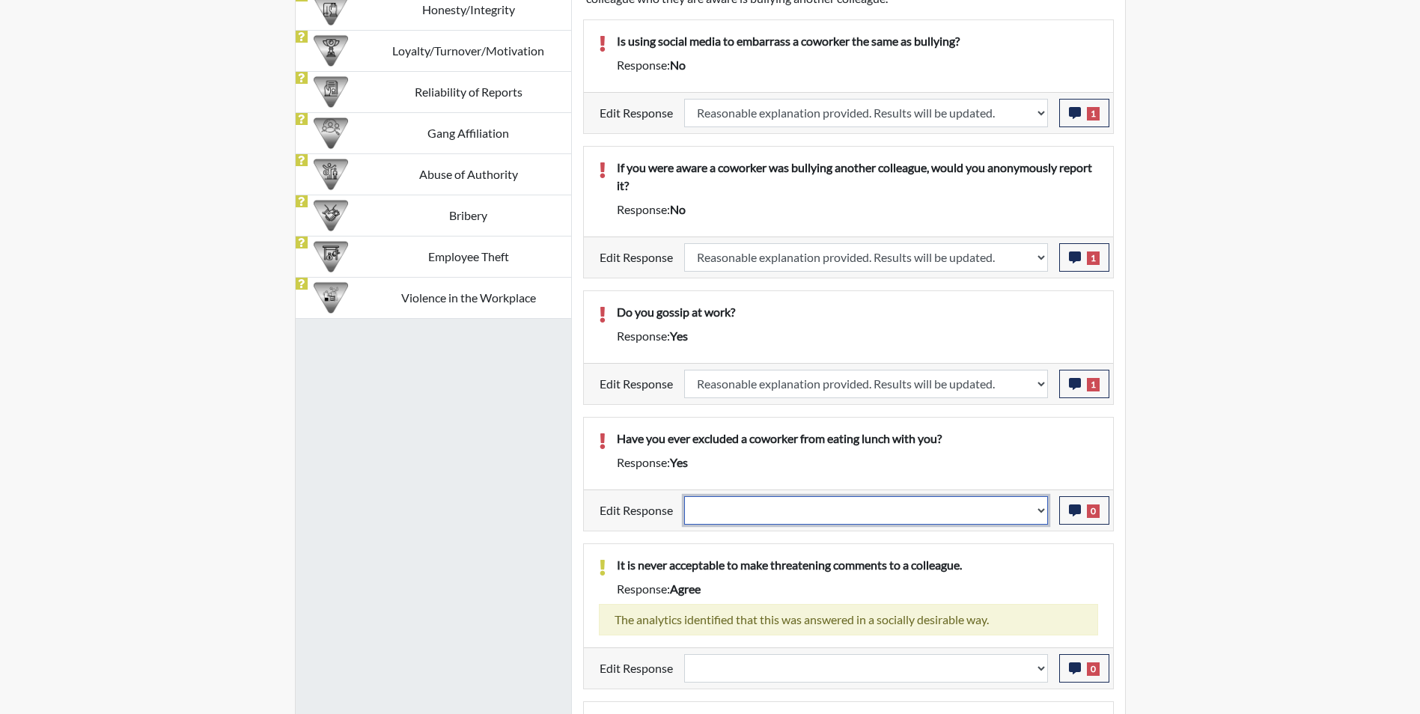
click at [750, 506] on select "Question is not relevant. Results will be updated. Reasonable explanation provi…" at bounding box center [866, 510] width 364 height 28
select select "reasonable-explanation-provided"
click at [684, 496] on select "Question is not relevant. Results will be updated. Reasonable explanation provi…" at bounding box center [866, 510] width 364 height 28
select select
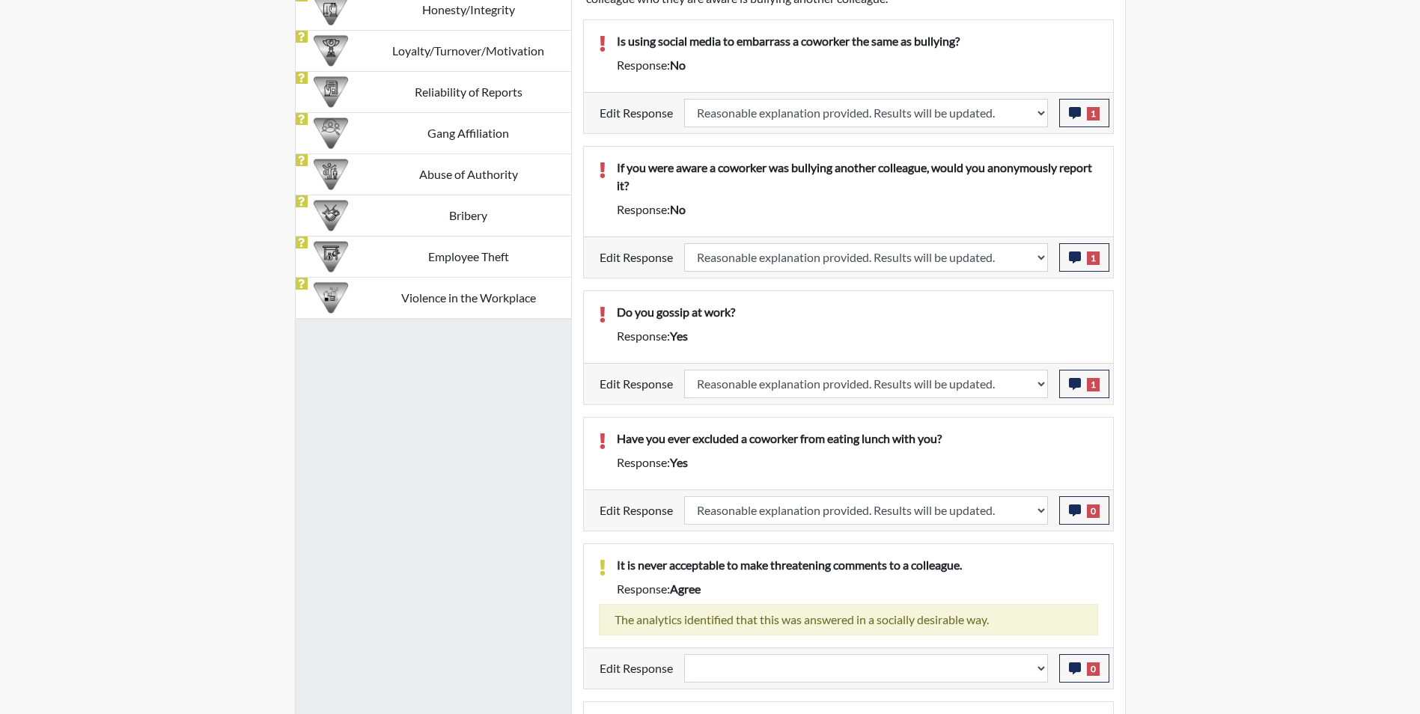
select select
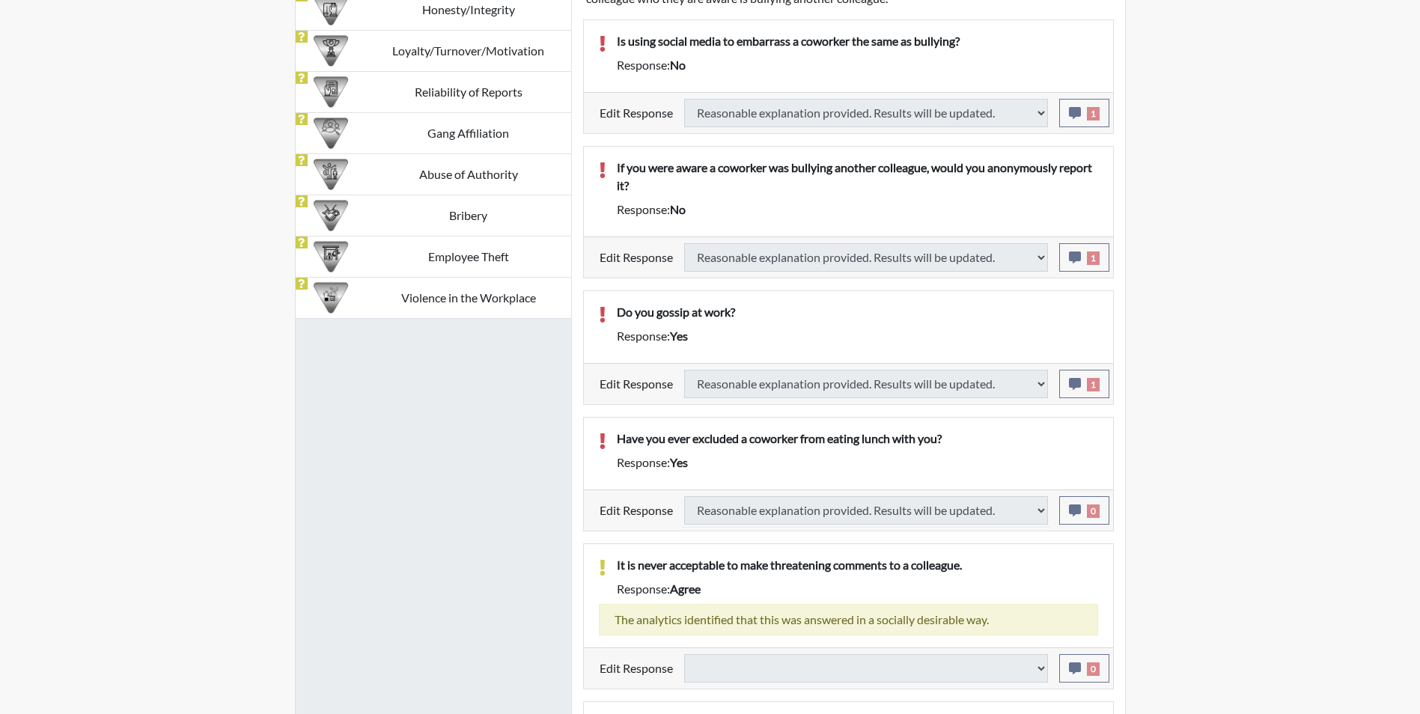
select select
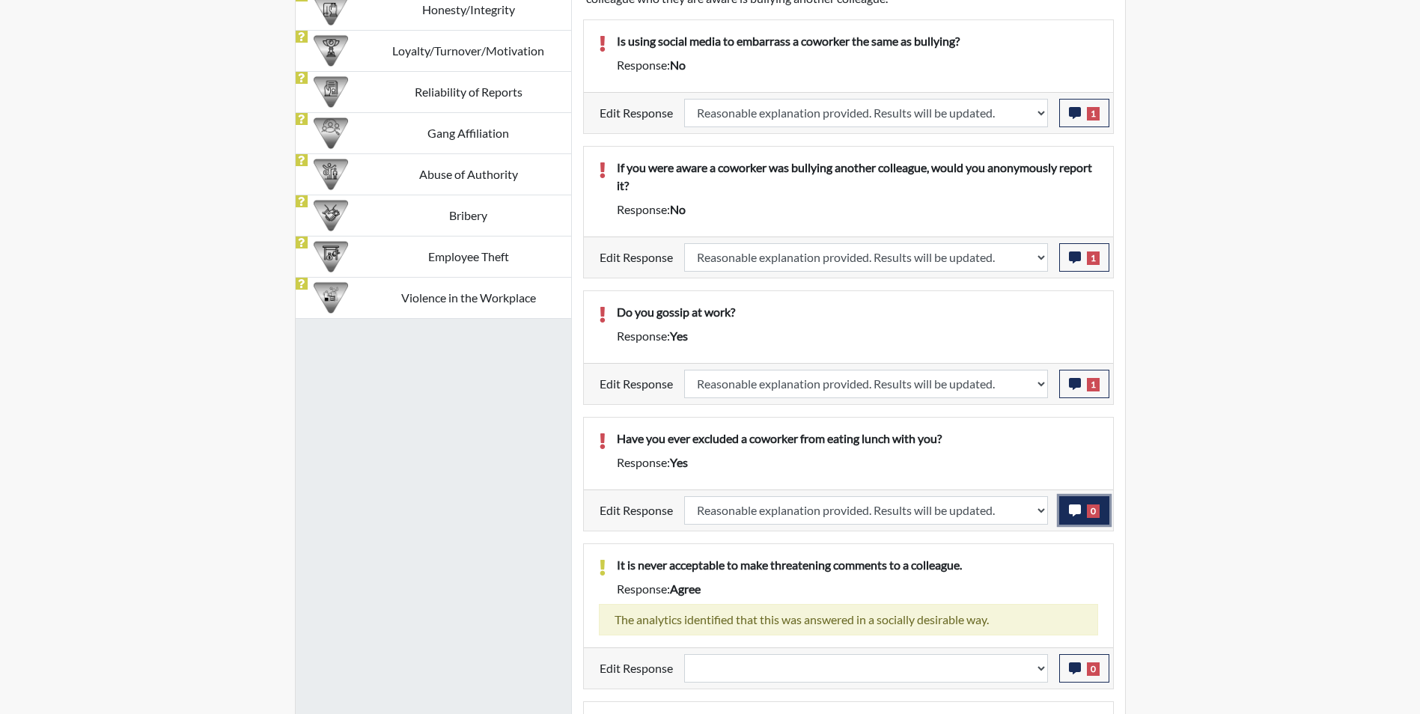
click at [1071, 511] on icon "button" at bounding box center [1075, 511] width 12 height 12
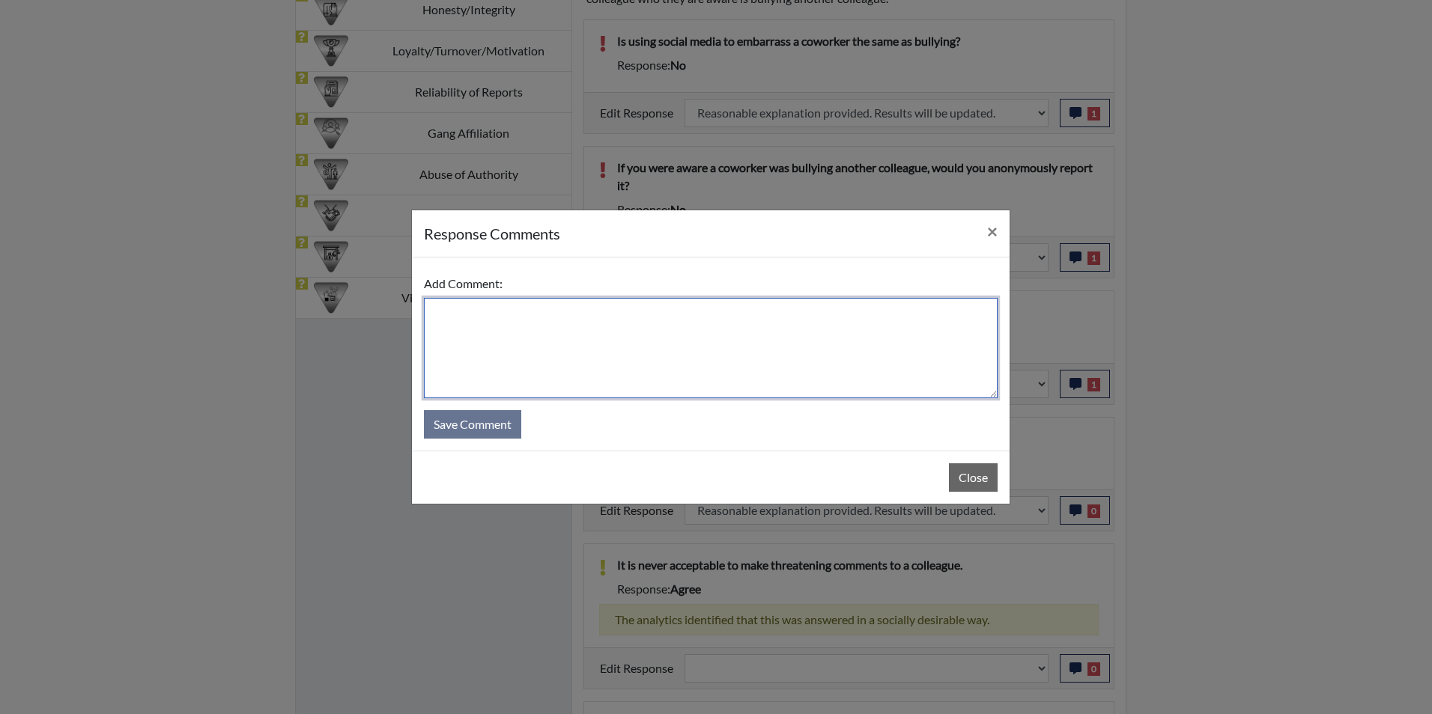
click at [592, 320] on textarea at bounding box center [711, 348] width 574 height 100
type textarea "Applicant answered no"
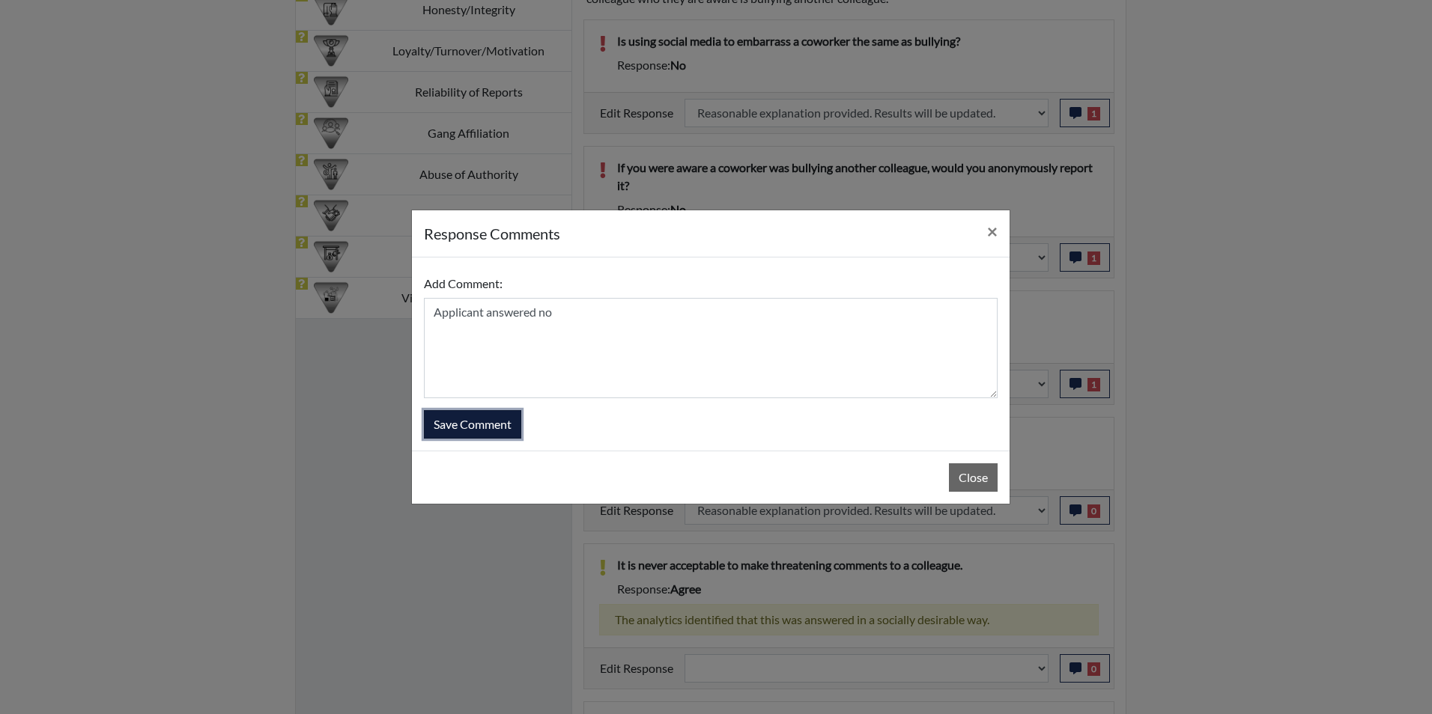
click at [480, 422] on button "Save Comment" at bounding box center [472, 424] width 97 height 28
select select
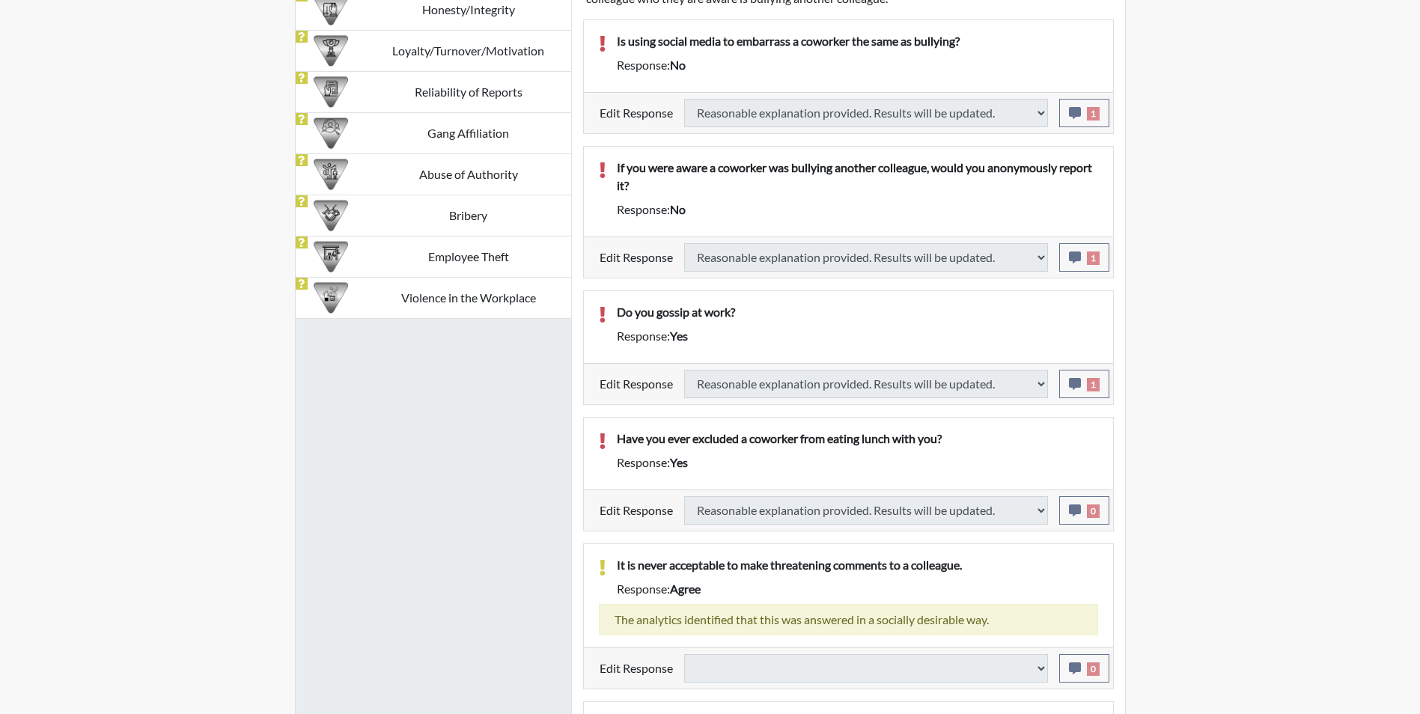
select select
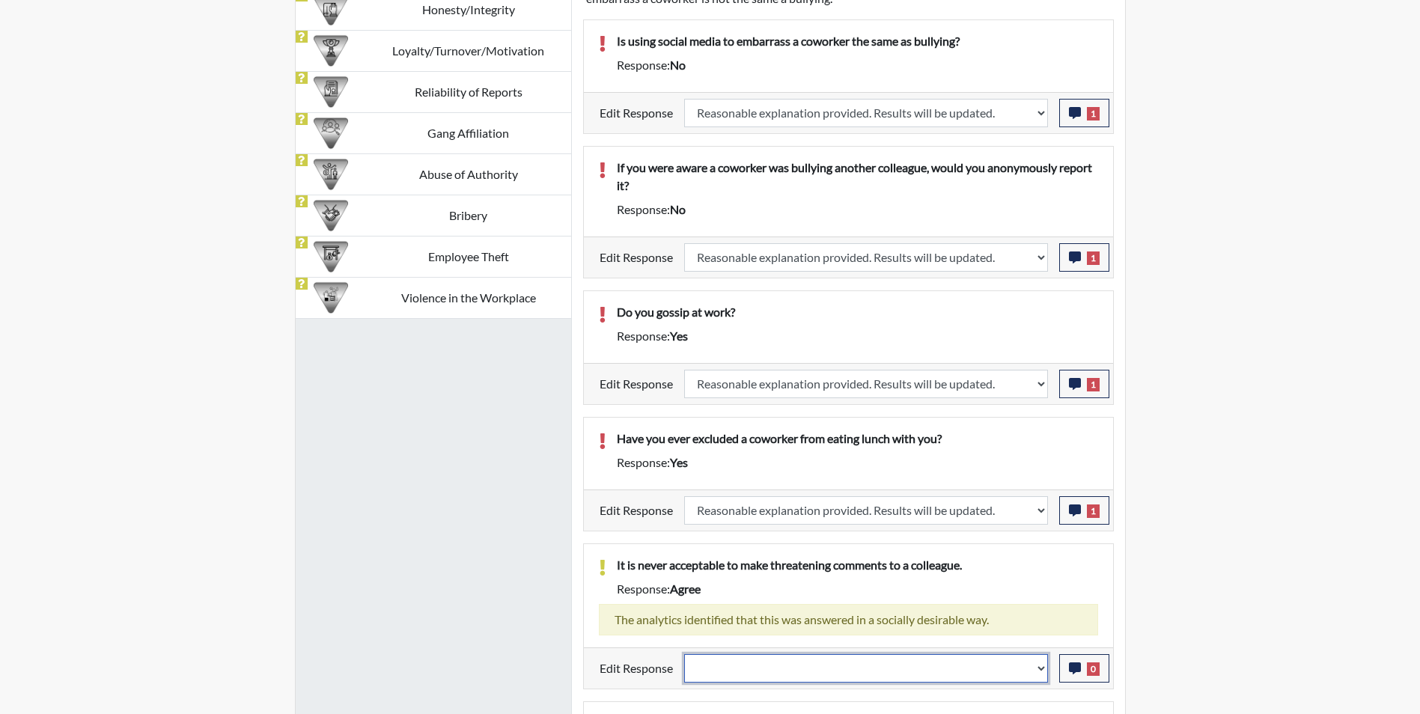
click at [806, 666] on select "Question is not relevant. Results will be updated. Reasonable explanation provi…" at bounding box center [866, 668] width 364 height 28
select select "reasonable-explanation-provided"
click at [684, 654] on select "Question is not relevant. Results will be updated. Reasonable explanation provi…" at bounding box center [866, 668] width 364 height 28
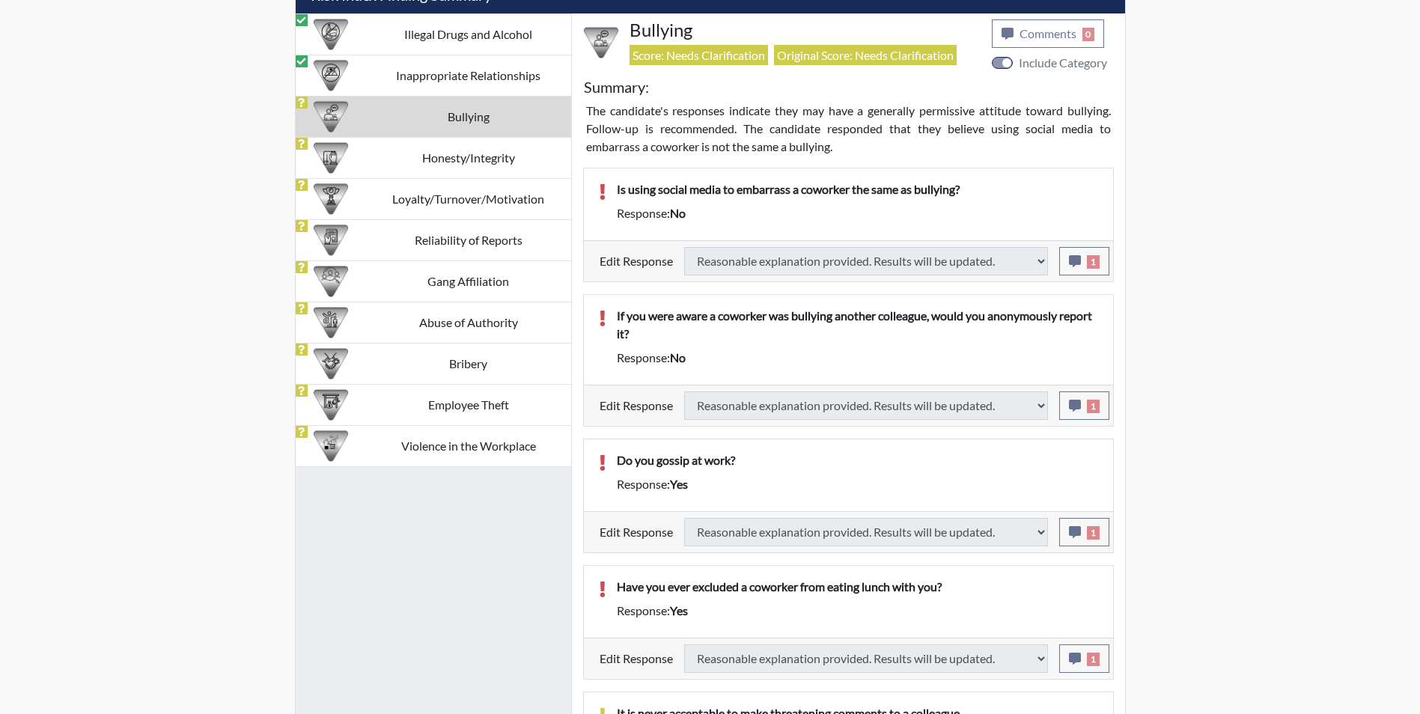
select select
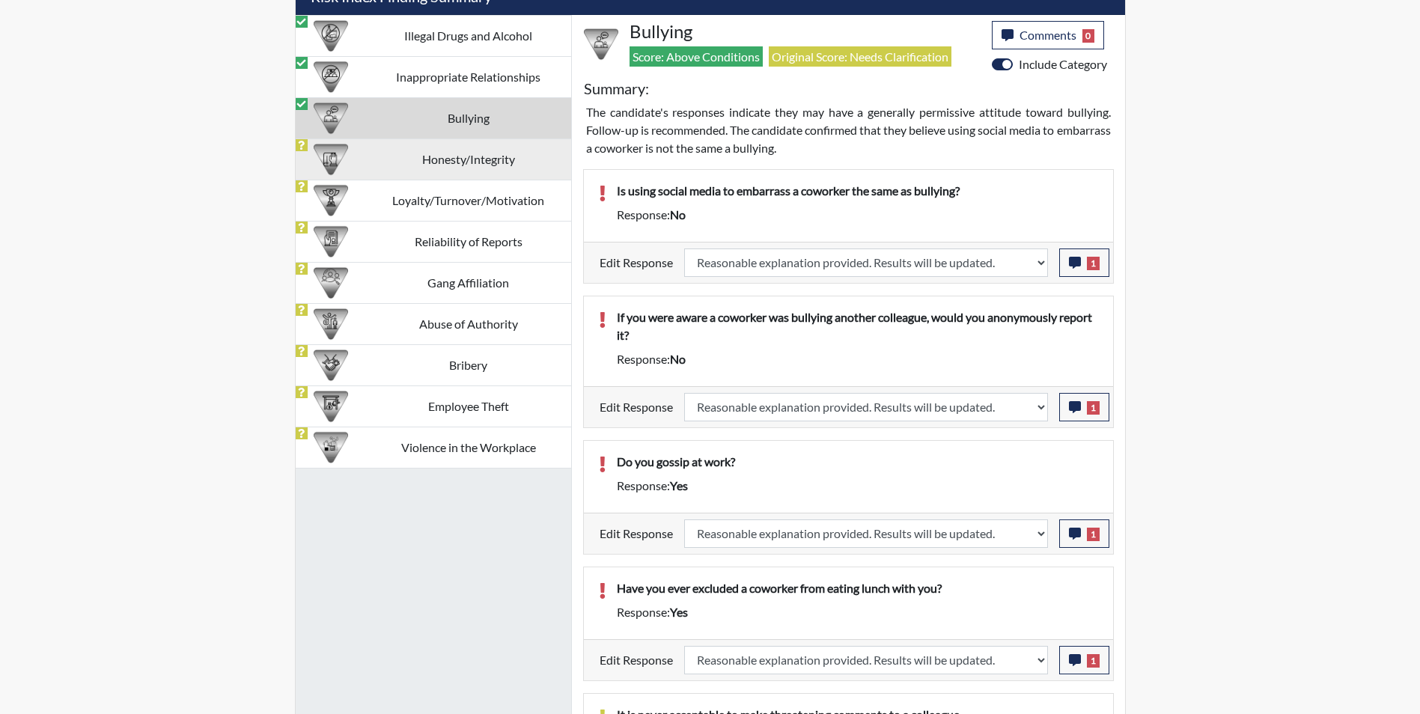
click at [399, 171] on td "Honesty/Integrity" at bounding box center [468, 159] width 205 height 41
select select
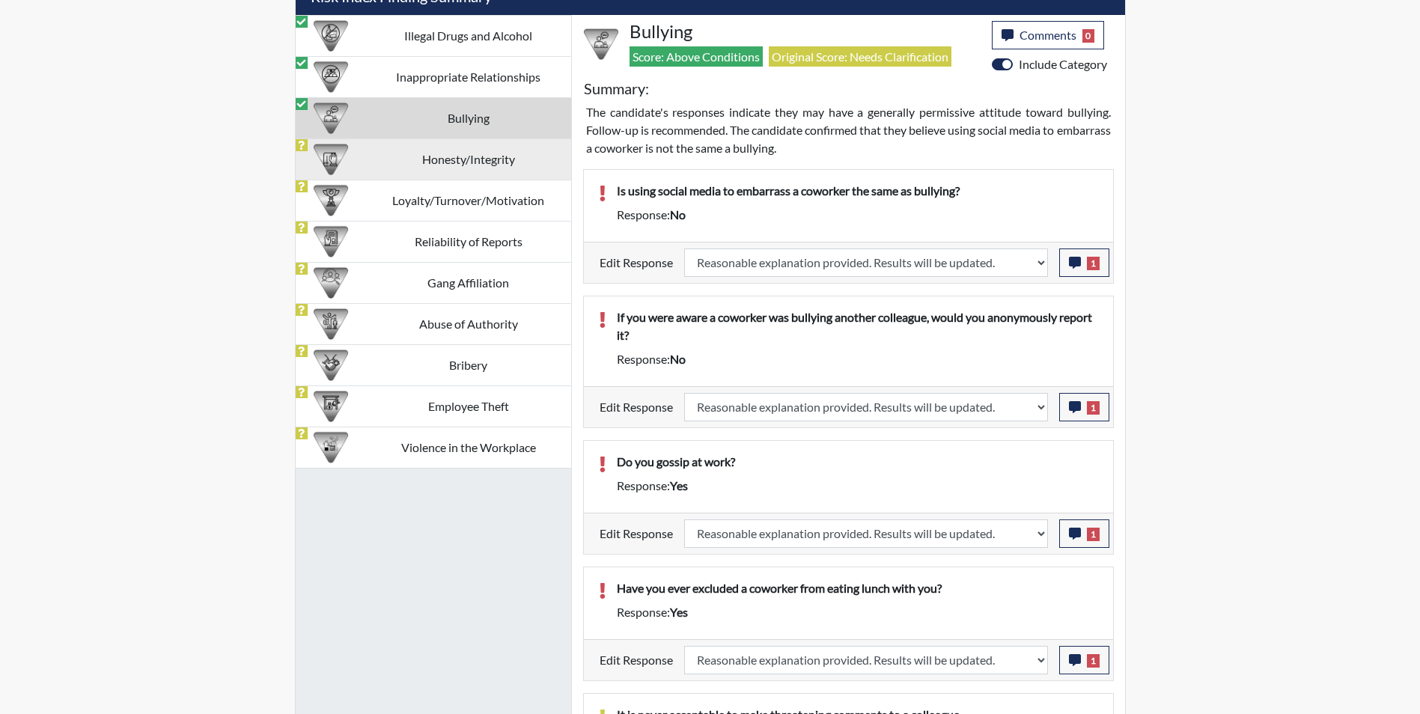
select select
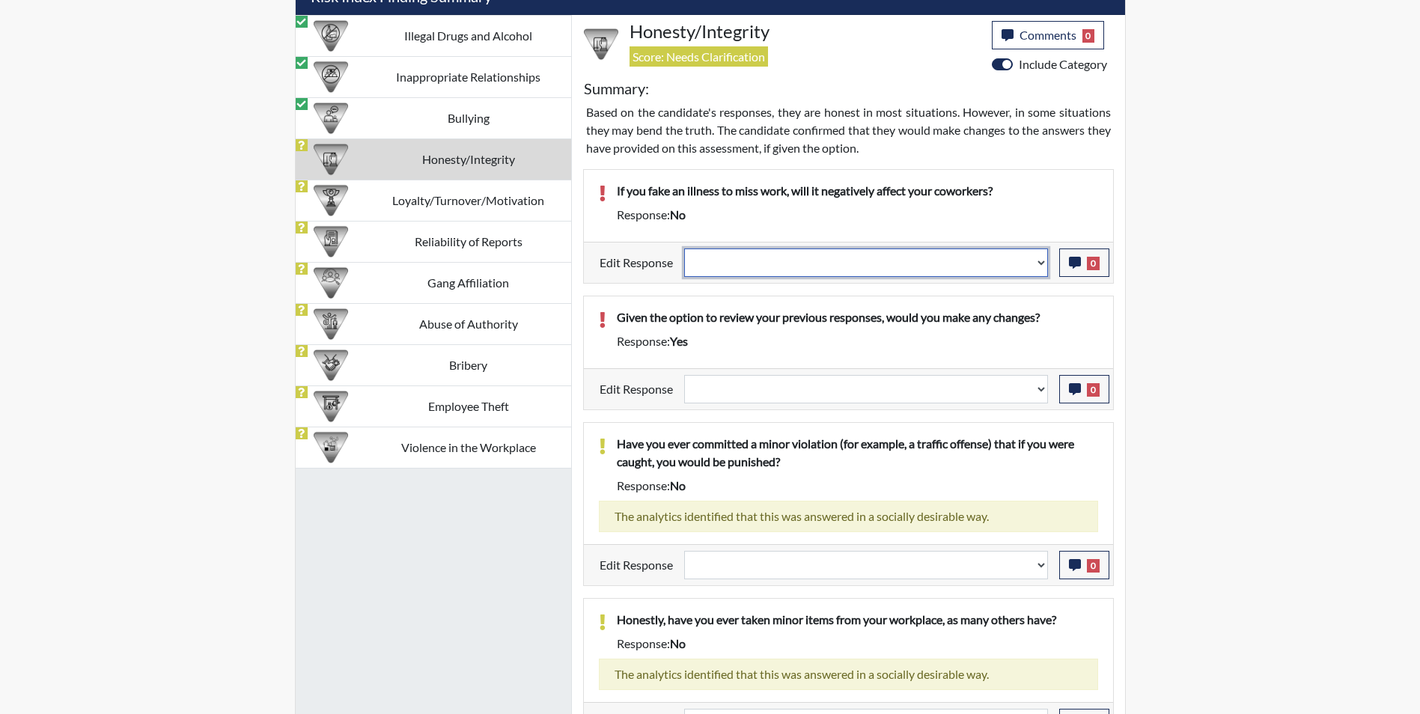
click at [790, 264] on select "Question is not relevant. Results will be updated. Reasonable explanation provi…" at bounding box center [866, 263] width 364 height 28
select select "reasonable-explanation-provided"
click at [684, 249] on select "Question is not relevant. Results will be updated. Reasonable explanation provi…" at bounding box center [866, 263] width 364 height 28
select select
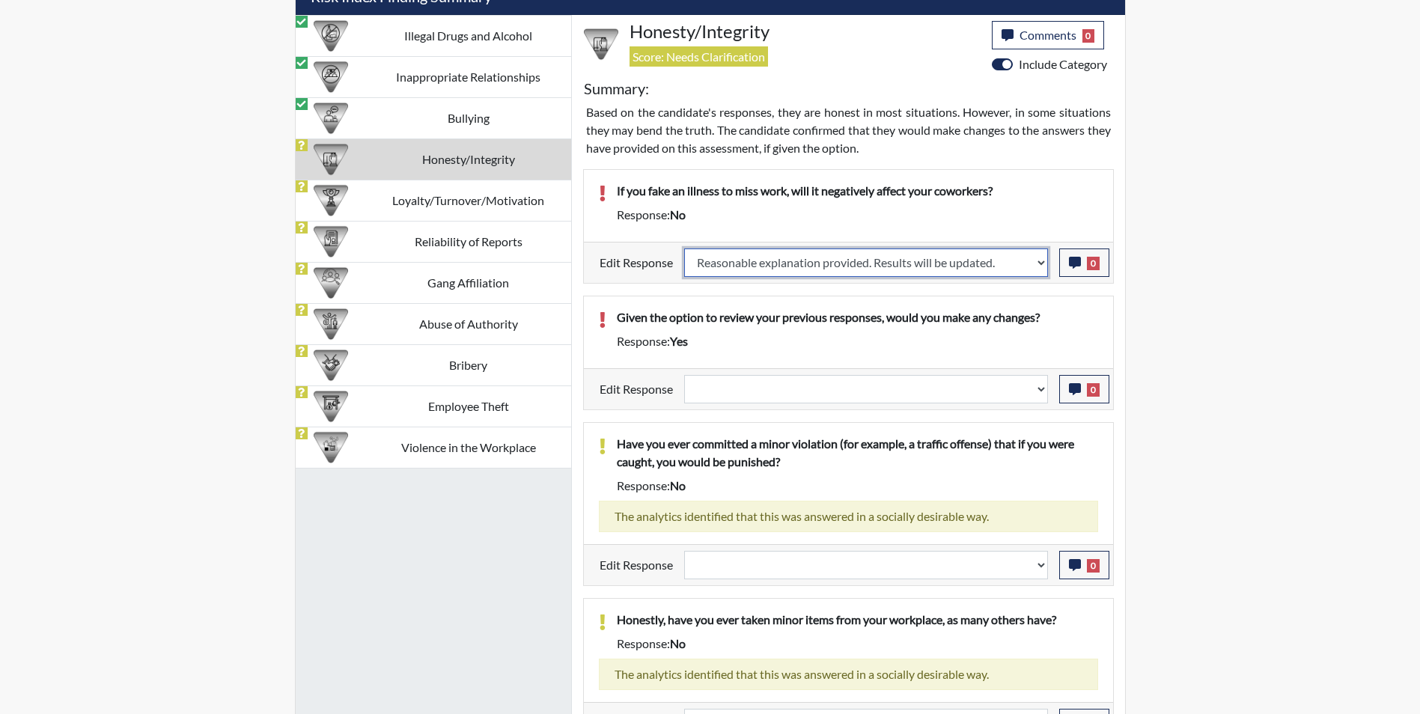
select select
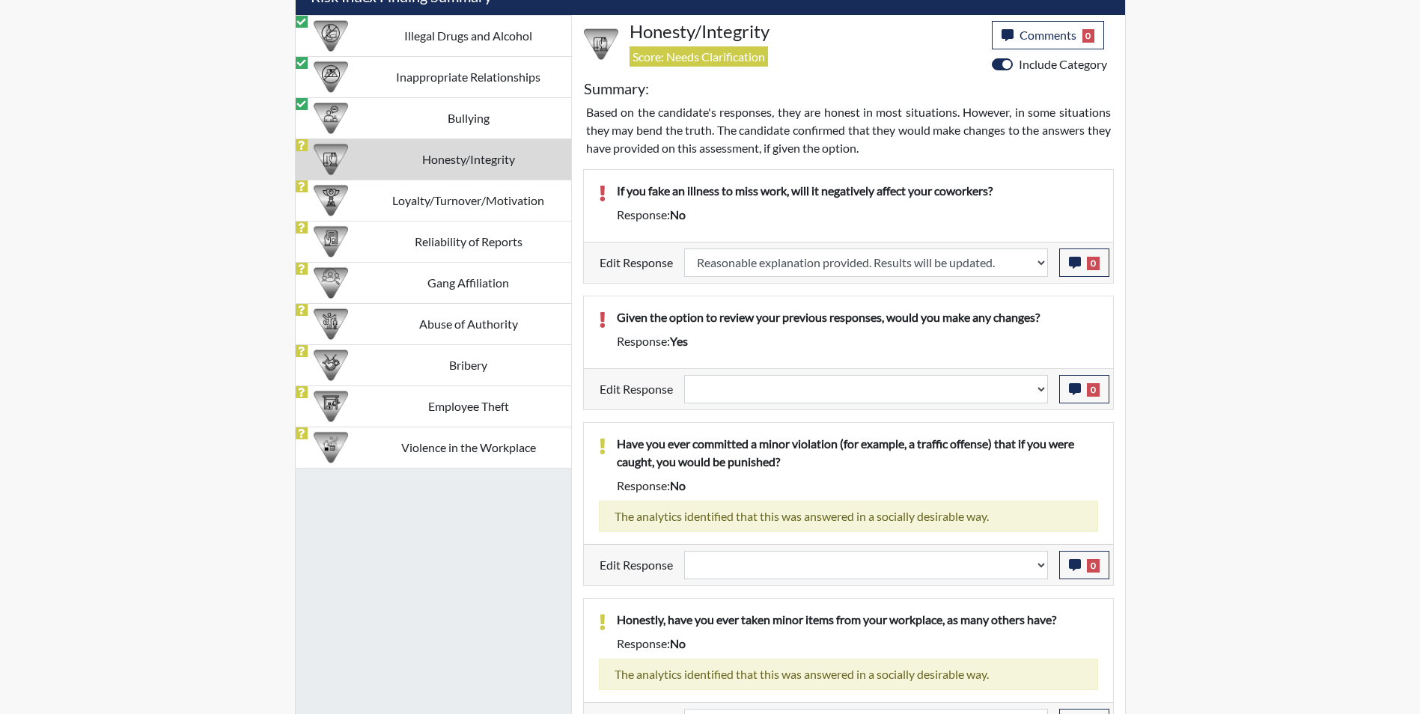
select select
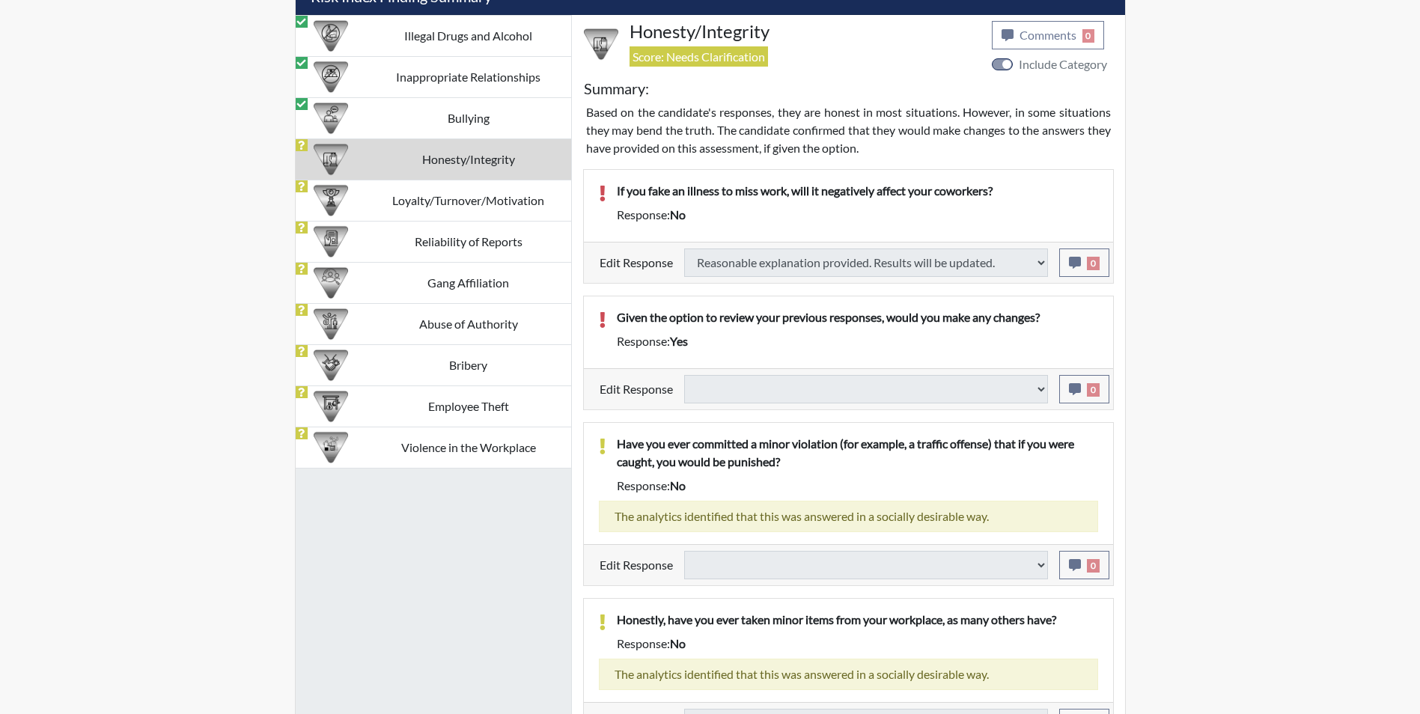
select select
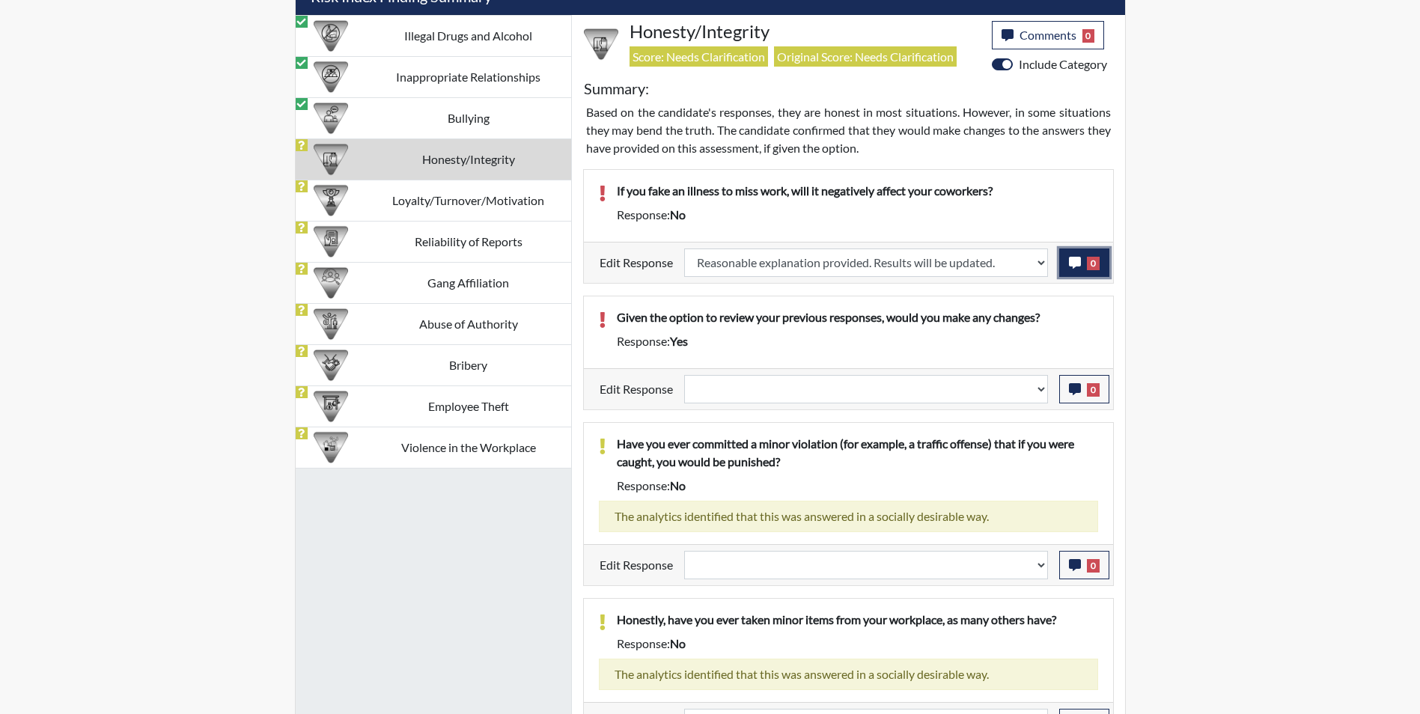
click at [1074, 264] on icon "button" at bounding box center [1075, 263] width 12 height 12
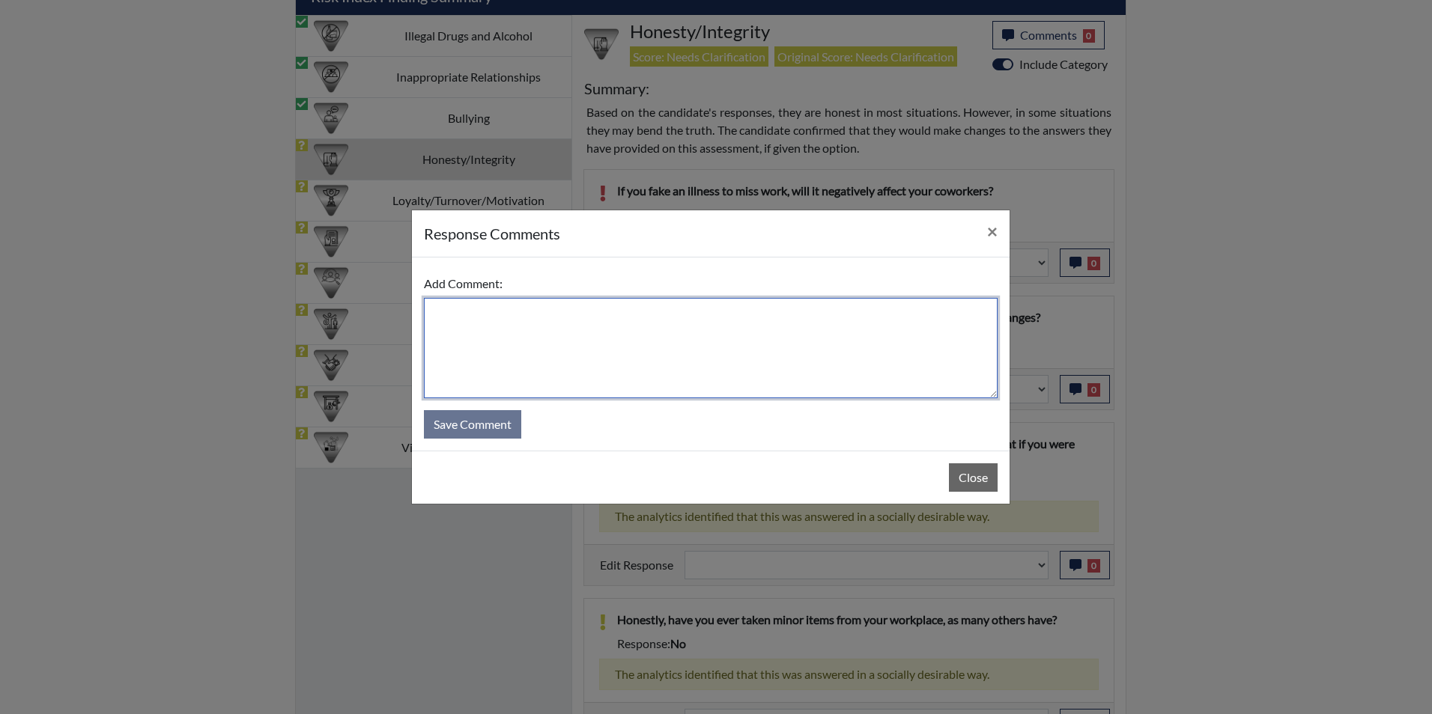
click at [658, 314] on textarea at bounding box center [711, 348] width 574 height 100
type textarea "Applicant answered yes"
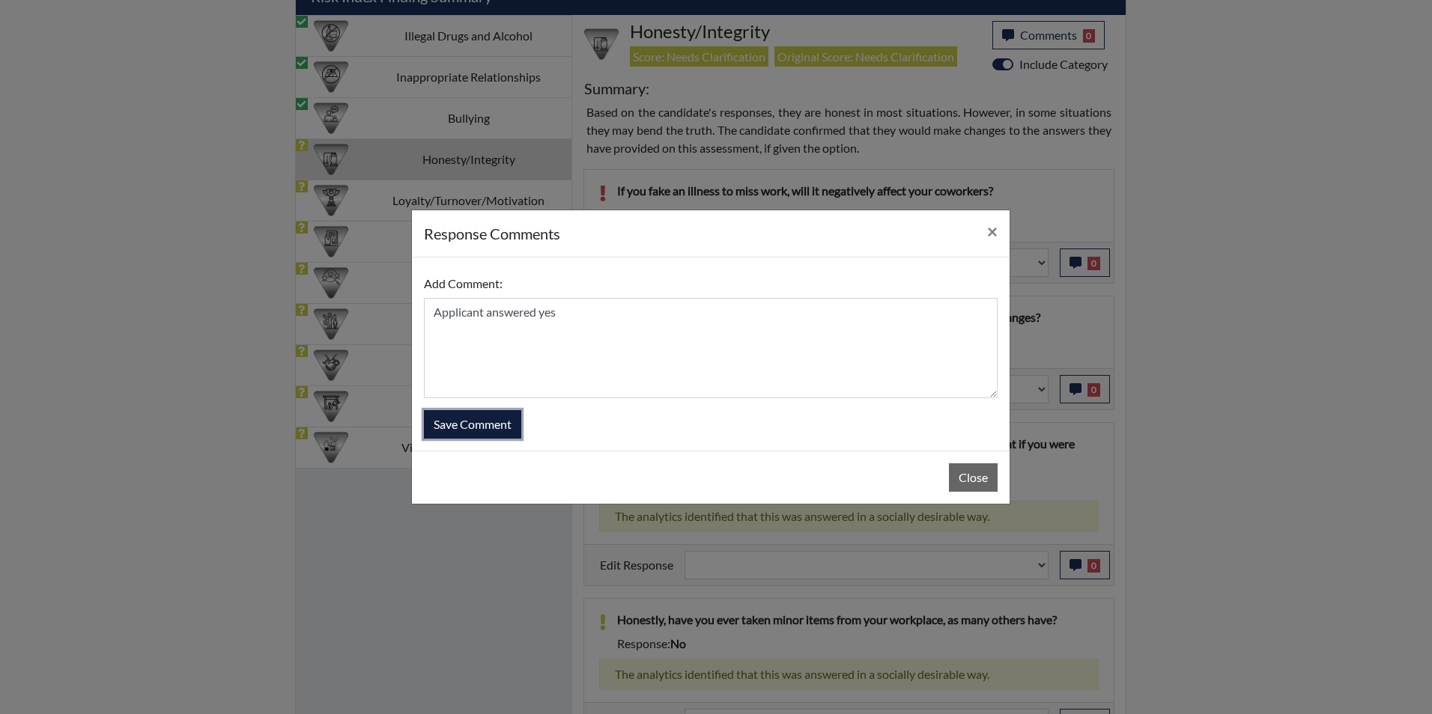
click at [496, 422] on button "Save Comment" at bounding box center [472, 424] width 97 height 28
select select
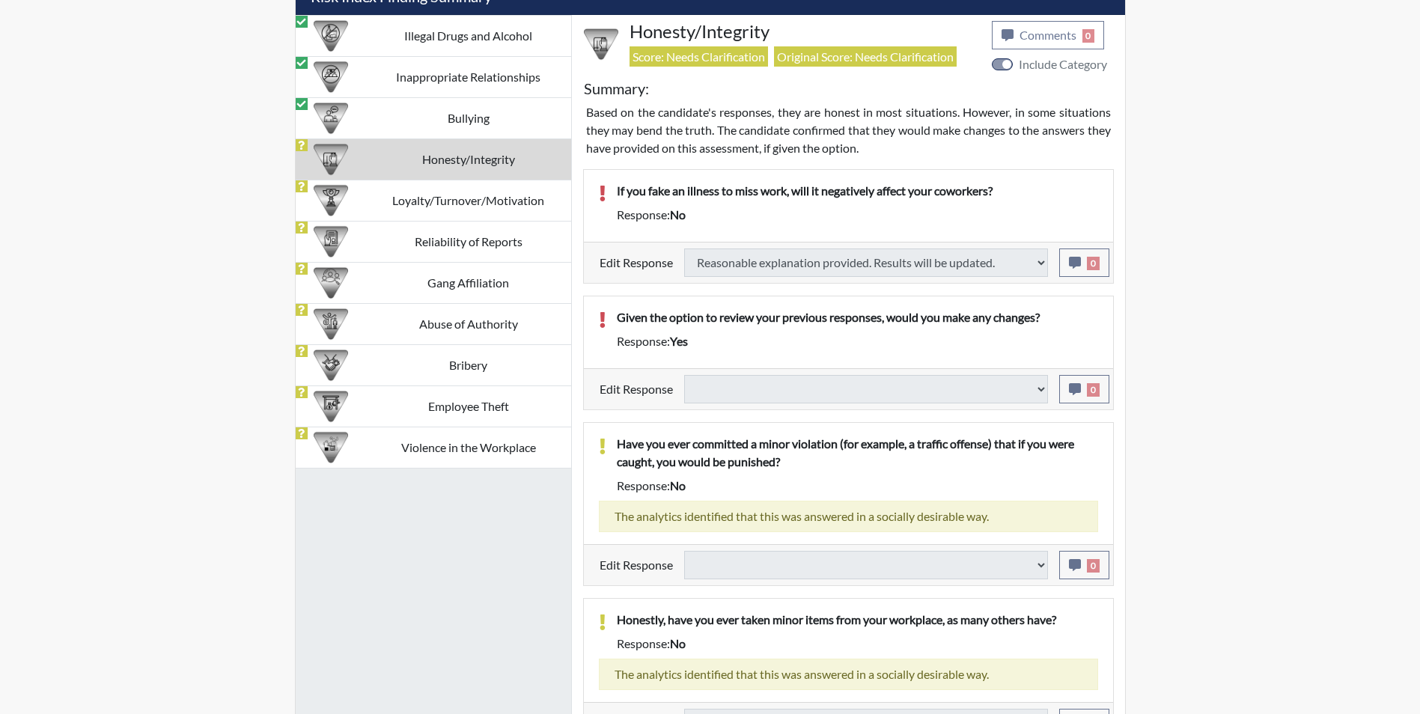
select select
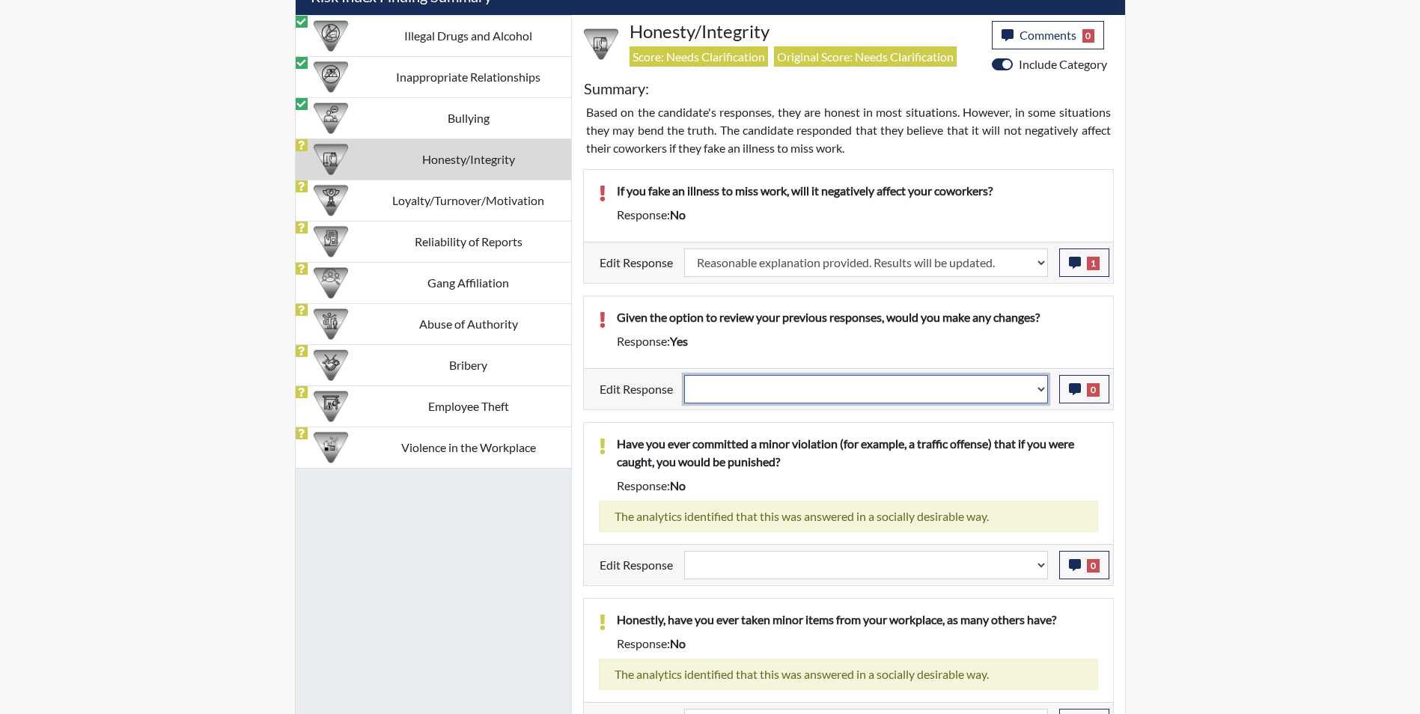
click at [905, 389] on select "Question is not relevant. Results will be updated. Reasonable explanation provi…" at bounding box center [866, 389] width 364 height 28
select select "reasonable-explanation-provided"
click at [684, 375] on select "Question is not relevant. Results will be updated. Reasonable explanation provi…" at bounding box center [866, 389] width 364 height 28
select select
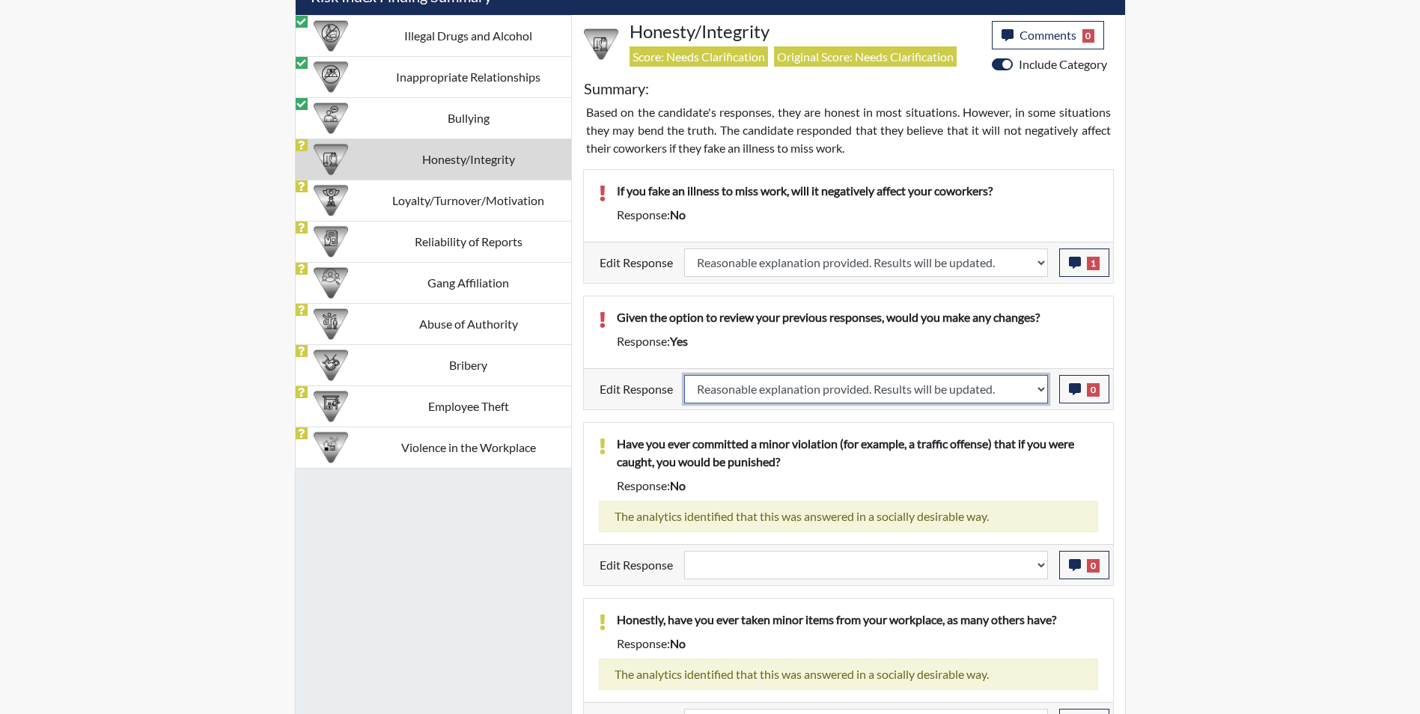
select select
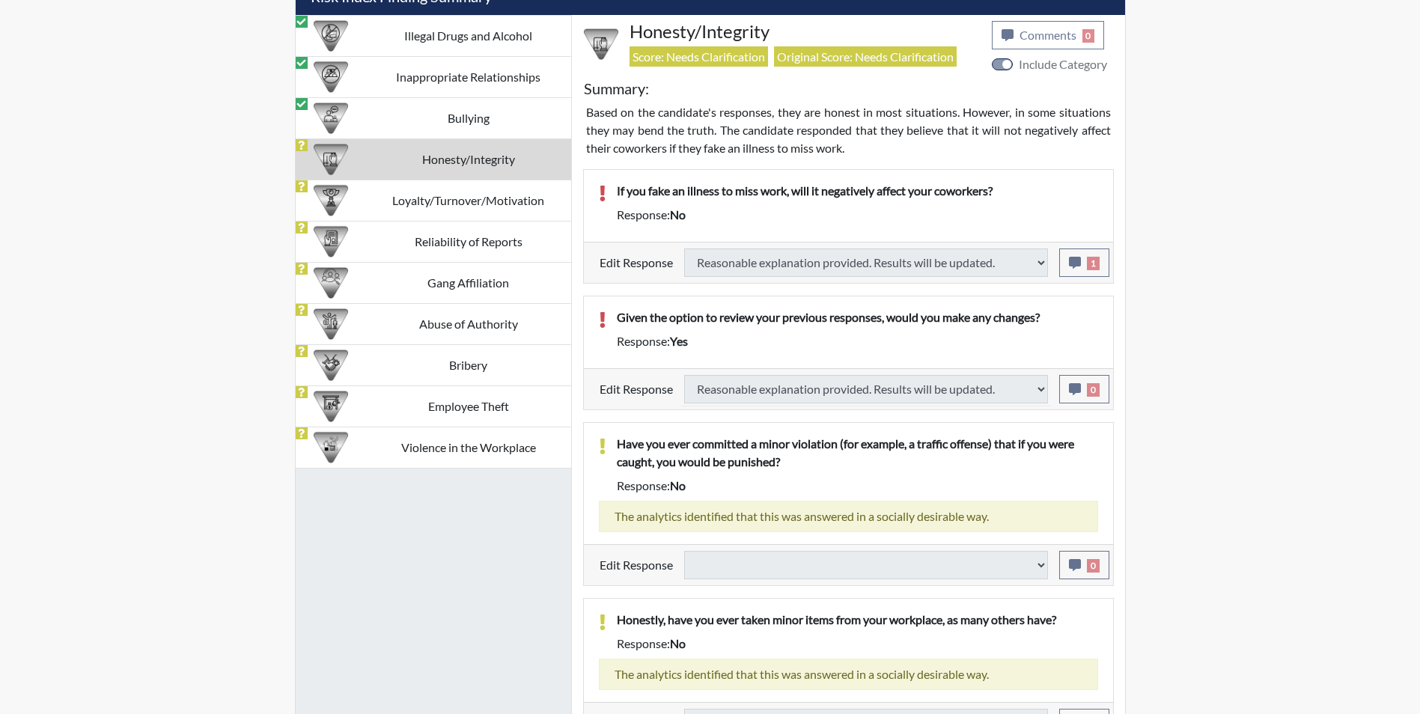
select select
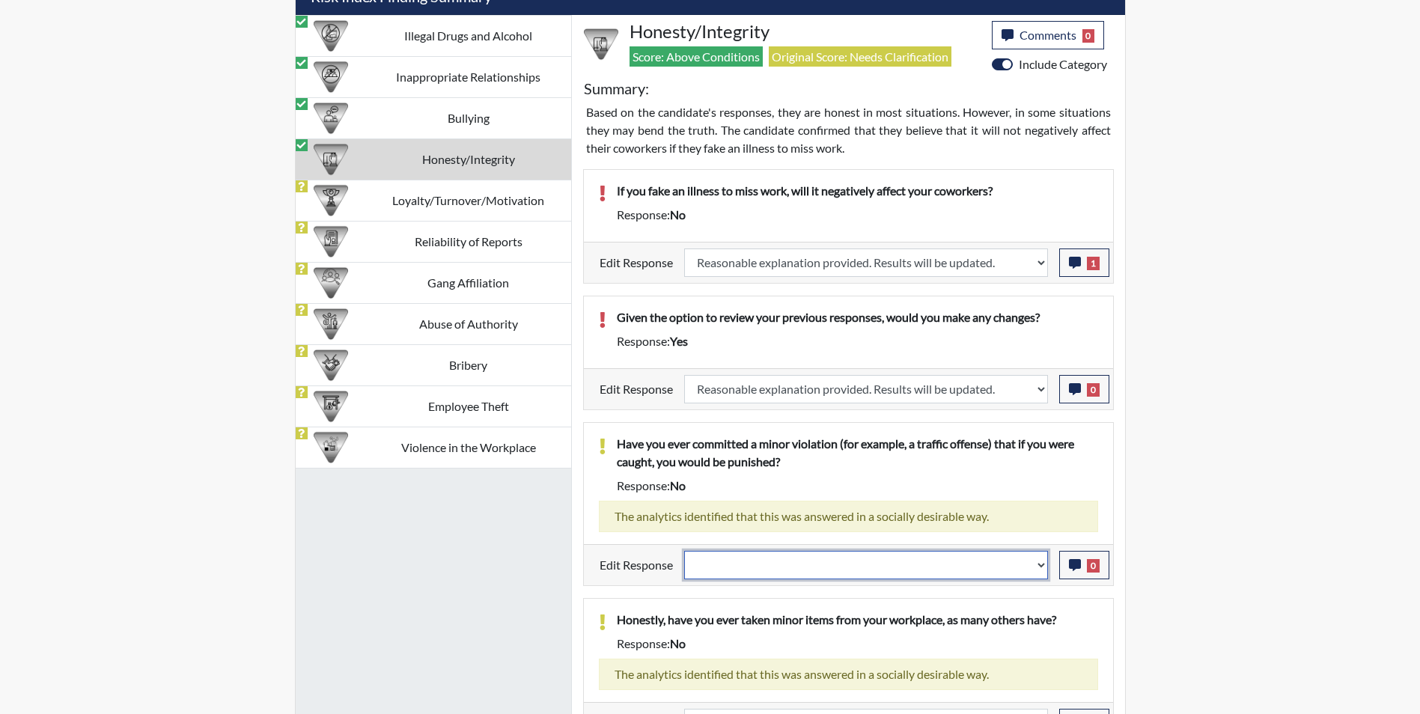
click at [774, 568] on select "Question is not relevant. Results will be updated. Reasonable explanation provi…" at bounding box center [866, 565] width 364 height 28
select select "reasonable-explanation-provided"
click at [684, 551] on select "Question is not relevant. Results will be updated. Reasonable explanation provi…" at bounding box center [866, 565] width 364 height 28
select select
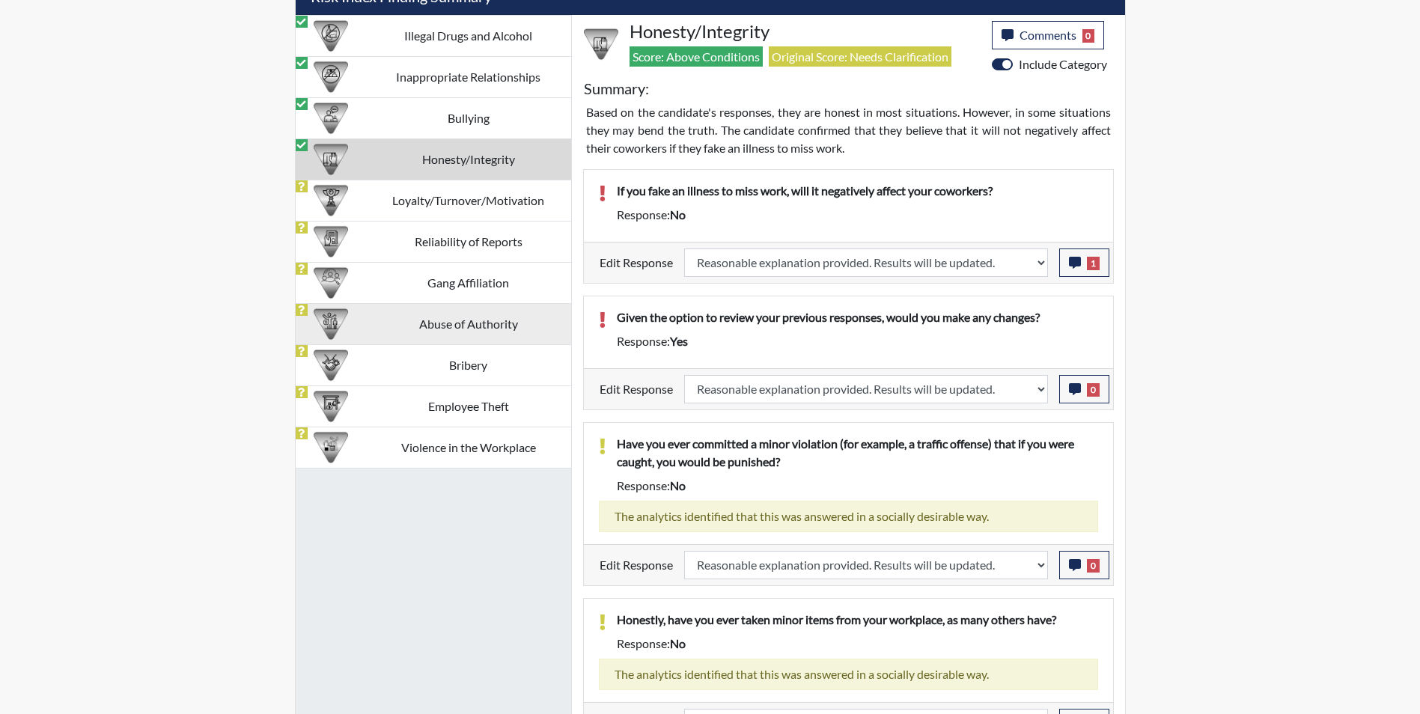
select select
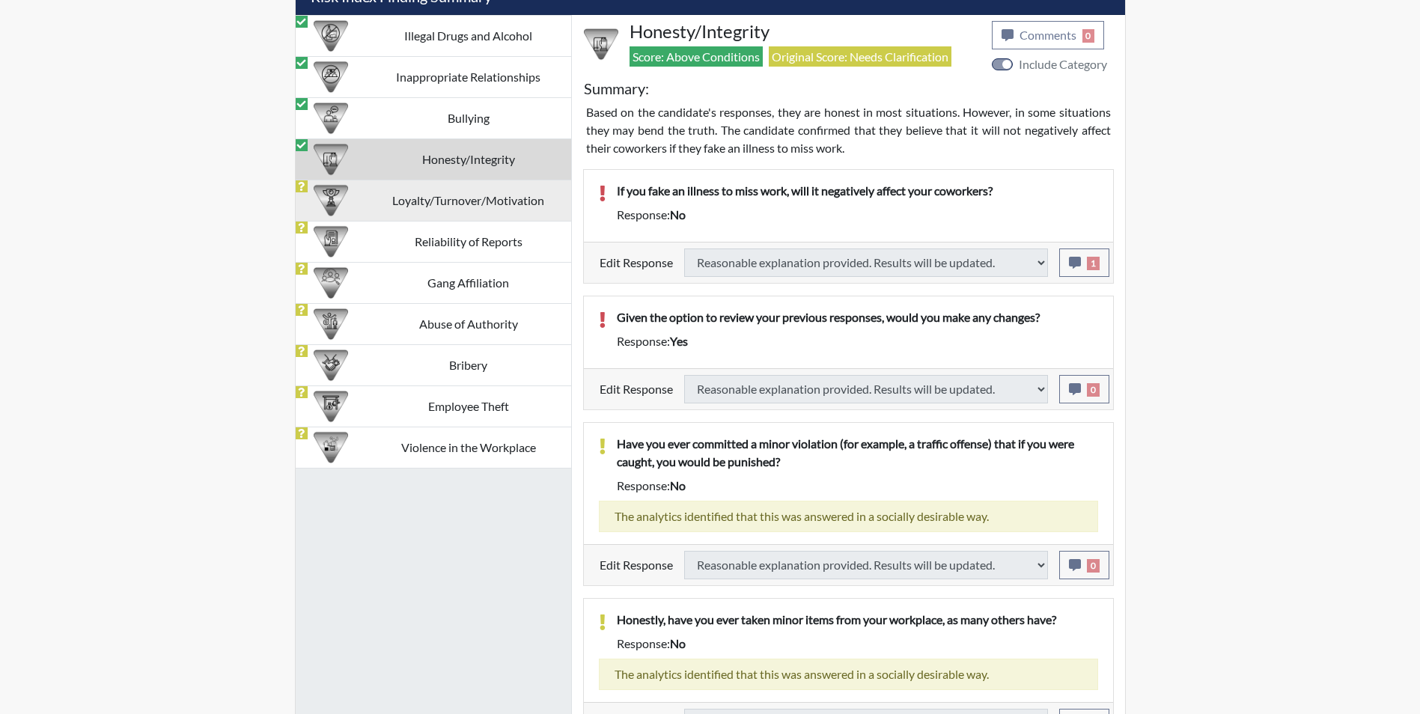
select select
click at [403, 198] on td "Loyalty/Turnover/Motivation" at bounding box center [468, 200] width 205 height 41
select select
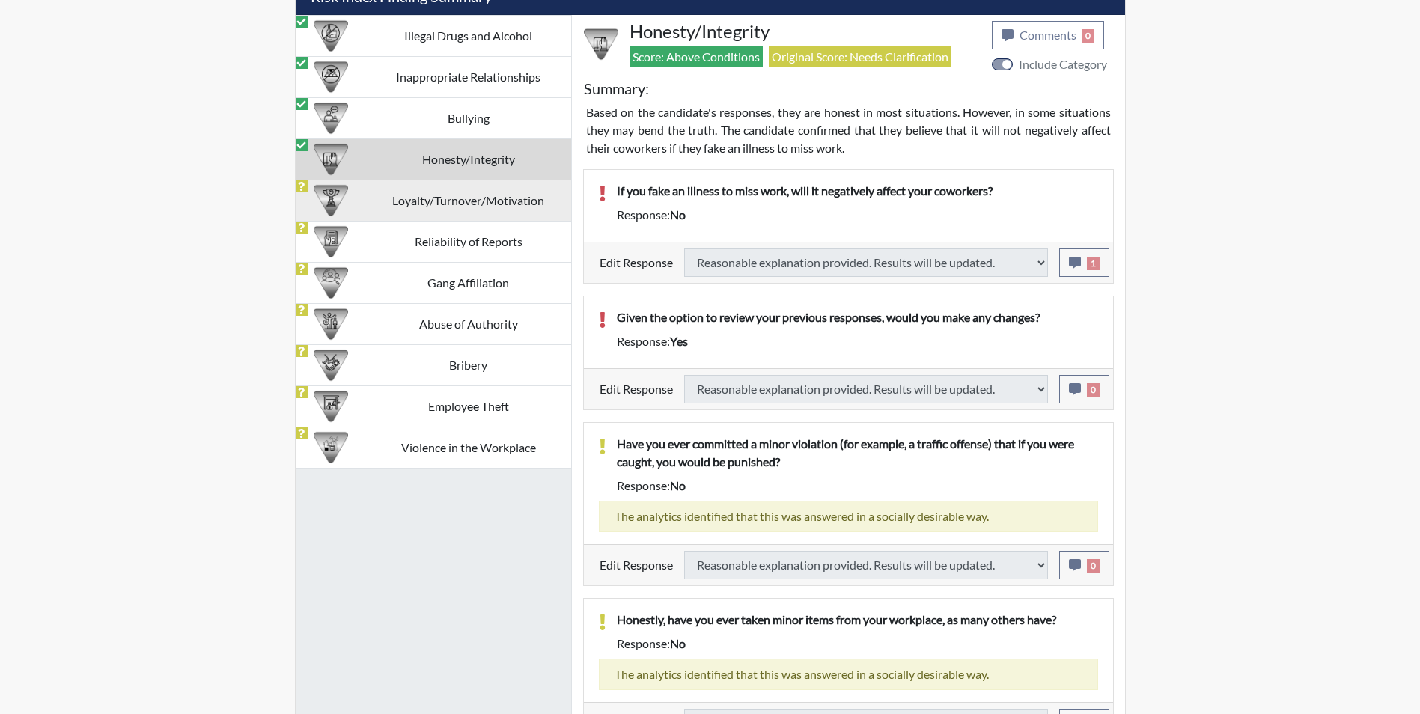
select select
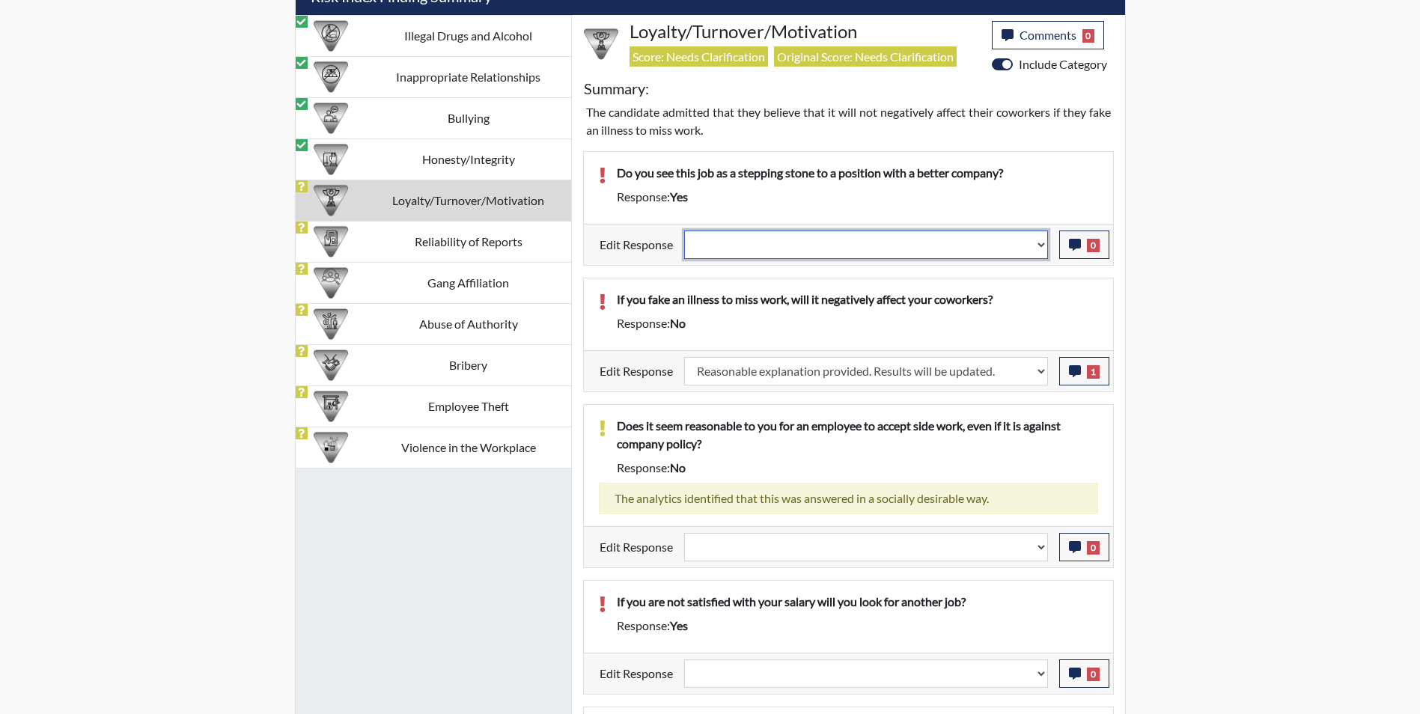
click at [736, 247] on select "Question is not relevant. Results will be updated. Reasonable explanation provi…" at bounding box center [866, 245] width 364 height 28
select select "reasonable-explanation-provided"
click at [684, 231] on select "Question is not relevant. Results will be updated. Reasonable explanation provi…" at bounding box center [866, 245] width 364 height 28
select select
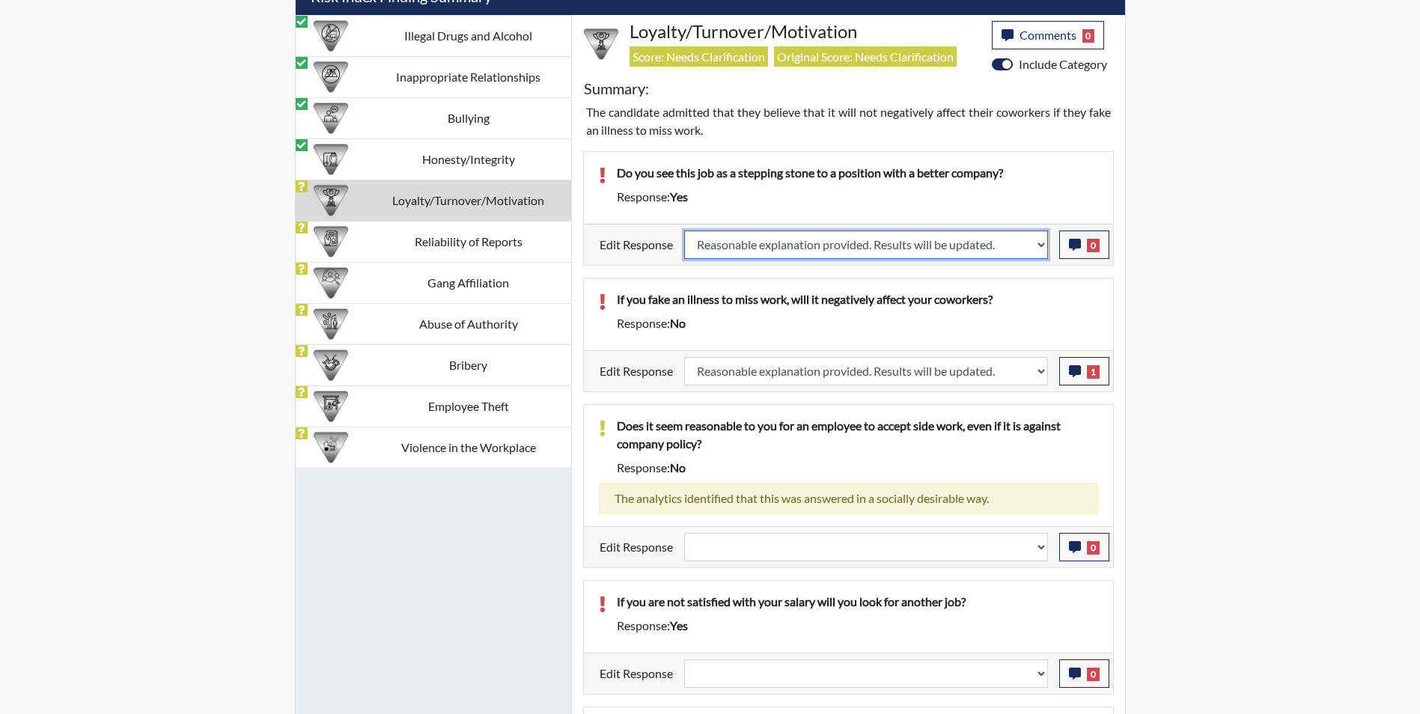
select select
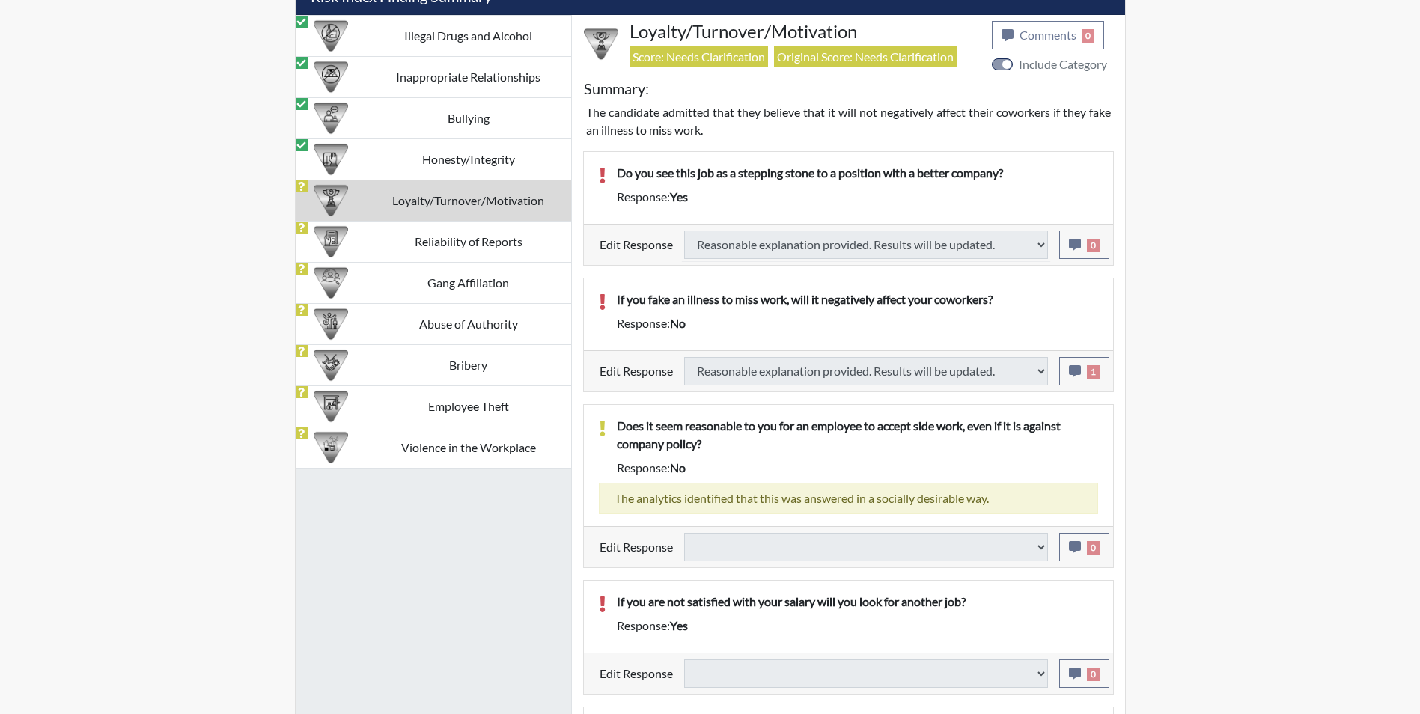
select select
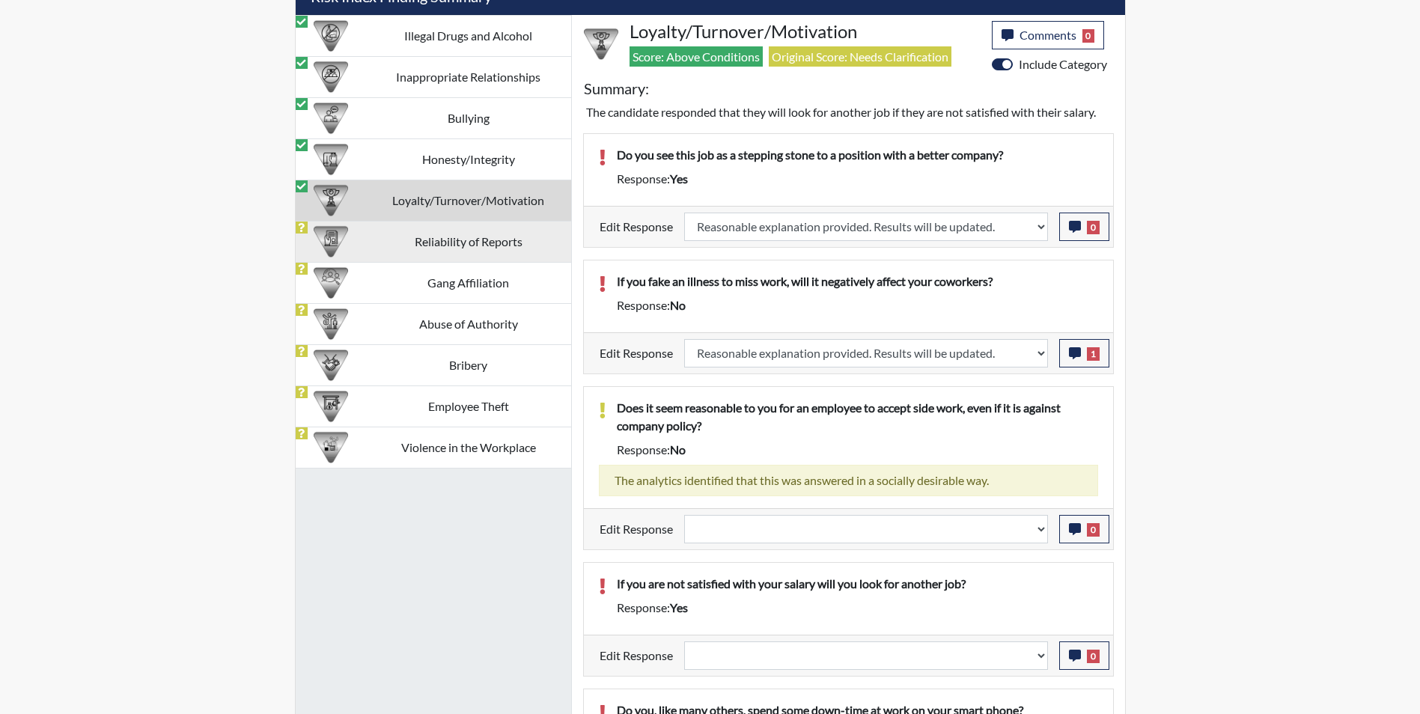
click at [441, 243] on td "Reliability of Reports" at bounding box center [468, 241] width 205 height 41
select select
select select "reasonable-explanation-provided"
select select
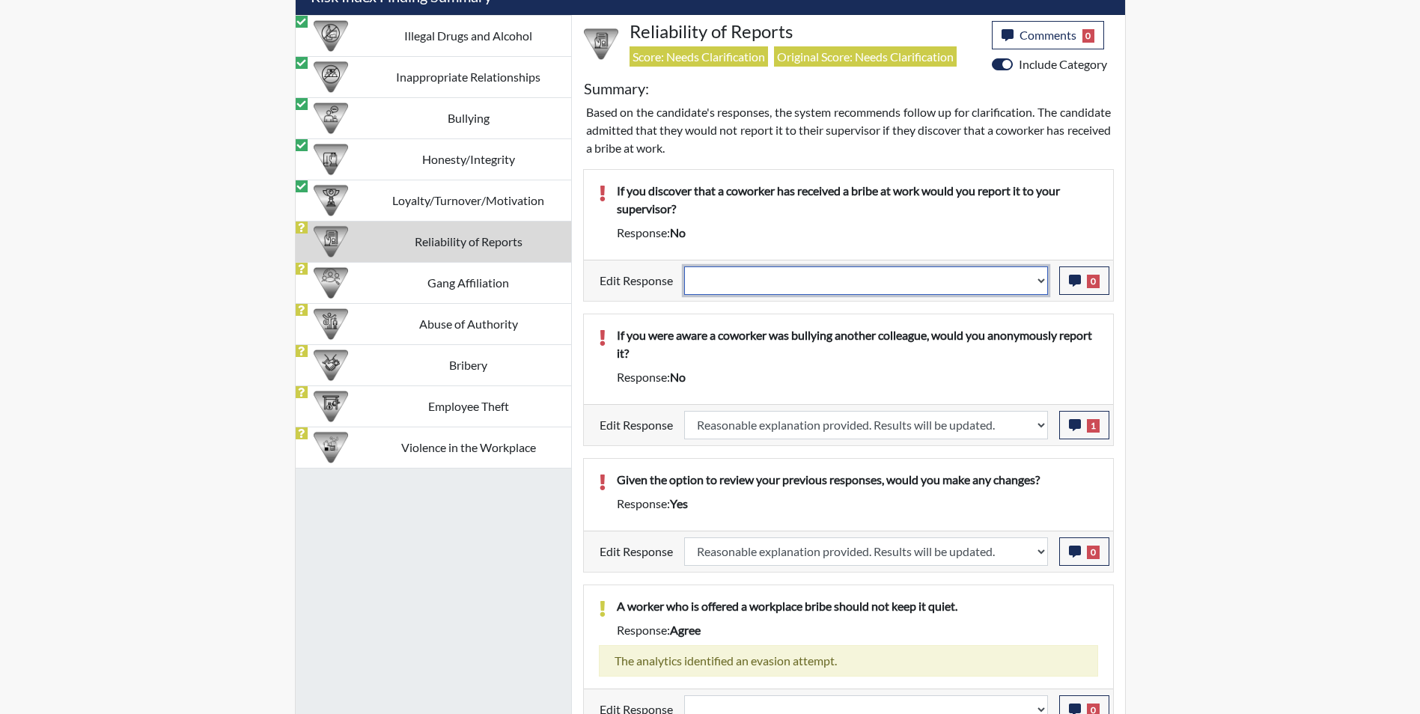
click at [744, 284] on select "Question is not relevant. Results will be updated. Reasonable explanation provi…" at bounding box center [866, 281] width 364 height 28
select select "reasonable-explanation-provided"
click at [684, 267] on select "Question is not relevant. Results will be updated. Reasonable explanation provi…" at bounding box center [866, 281] width 364 height 28
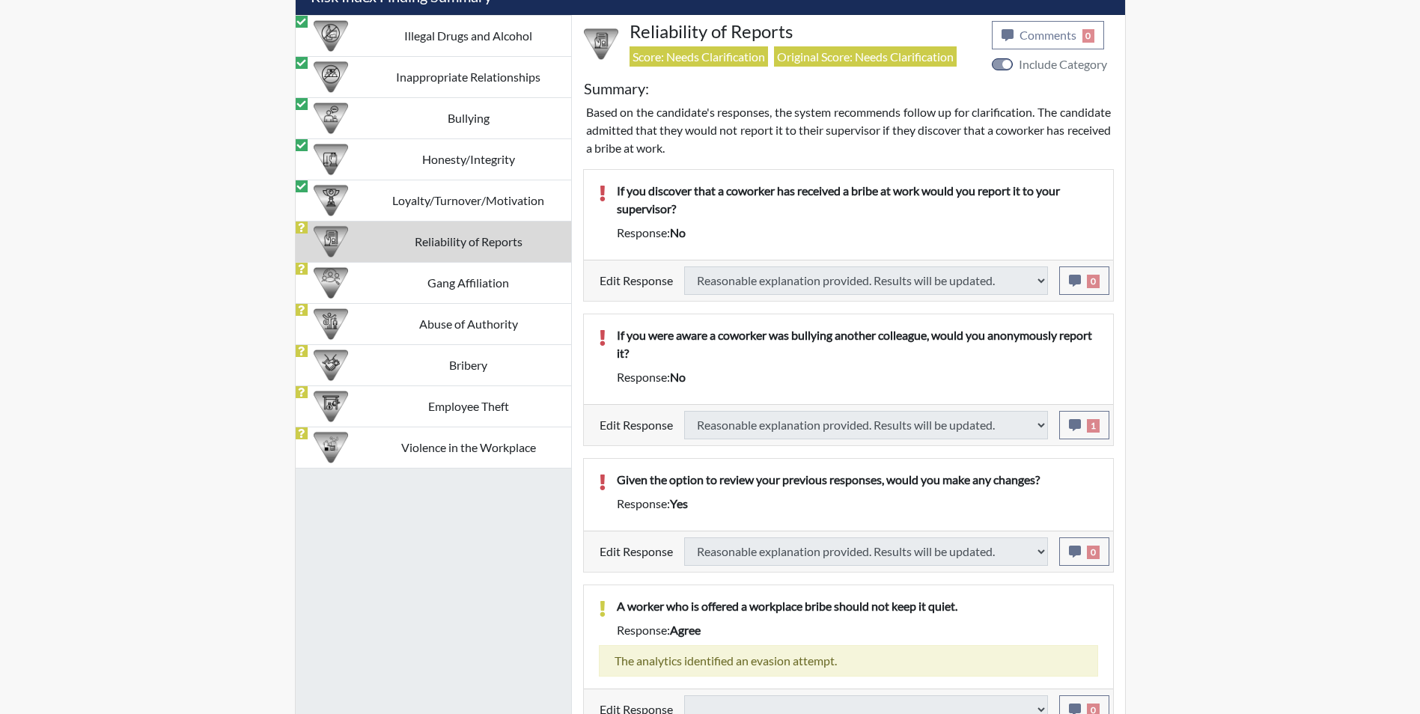
select select
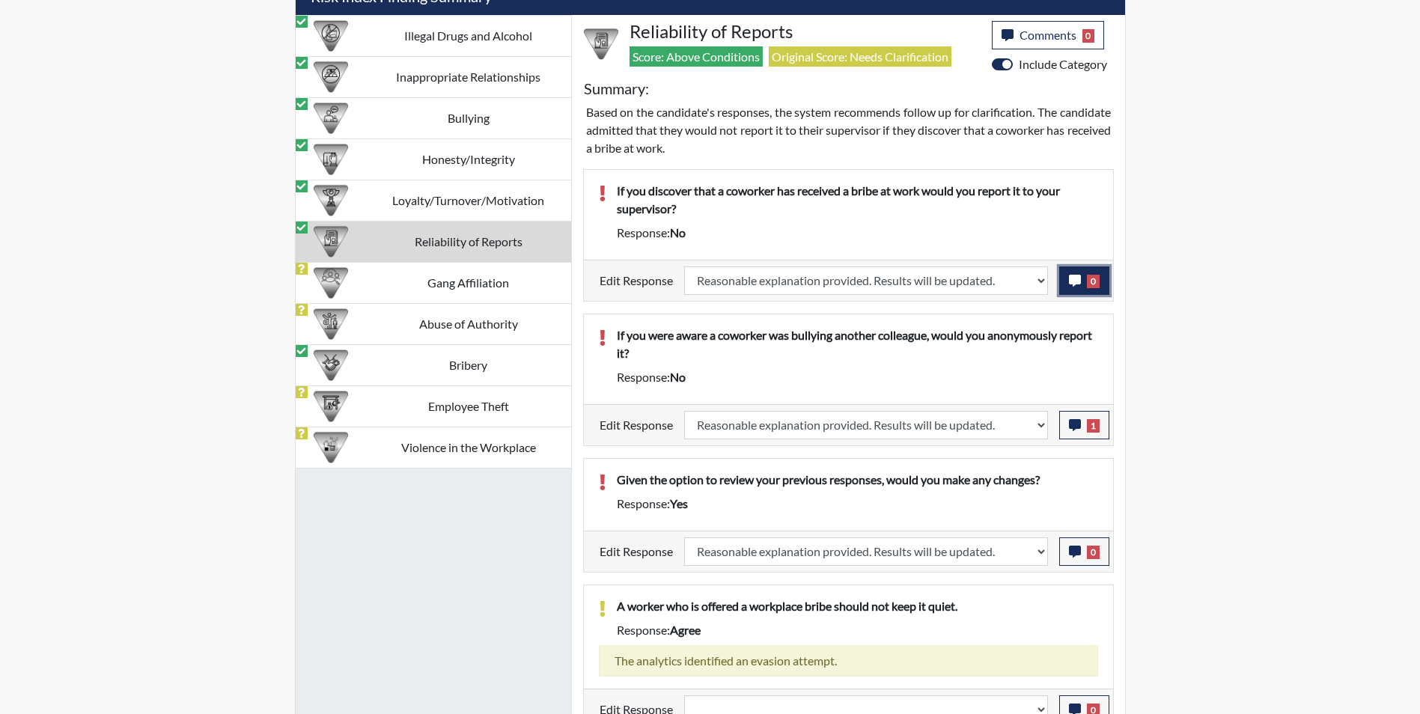
click at [1073, 281] on icon "button" at bounding box center [1075, 281] width 12 height 12
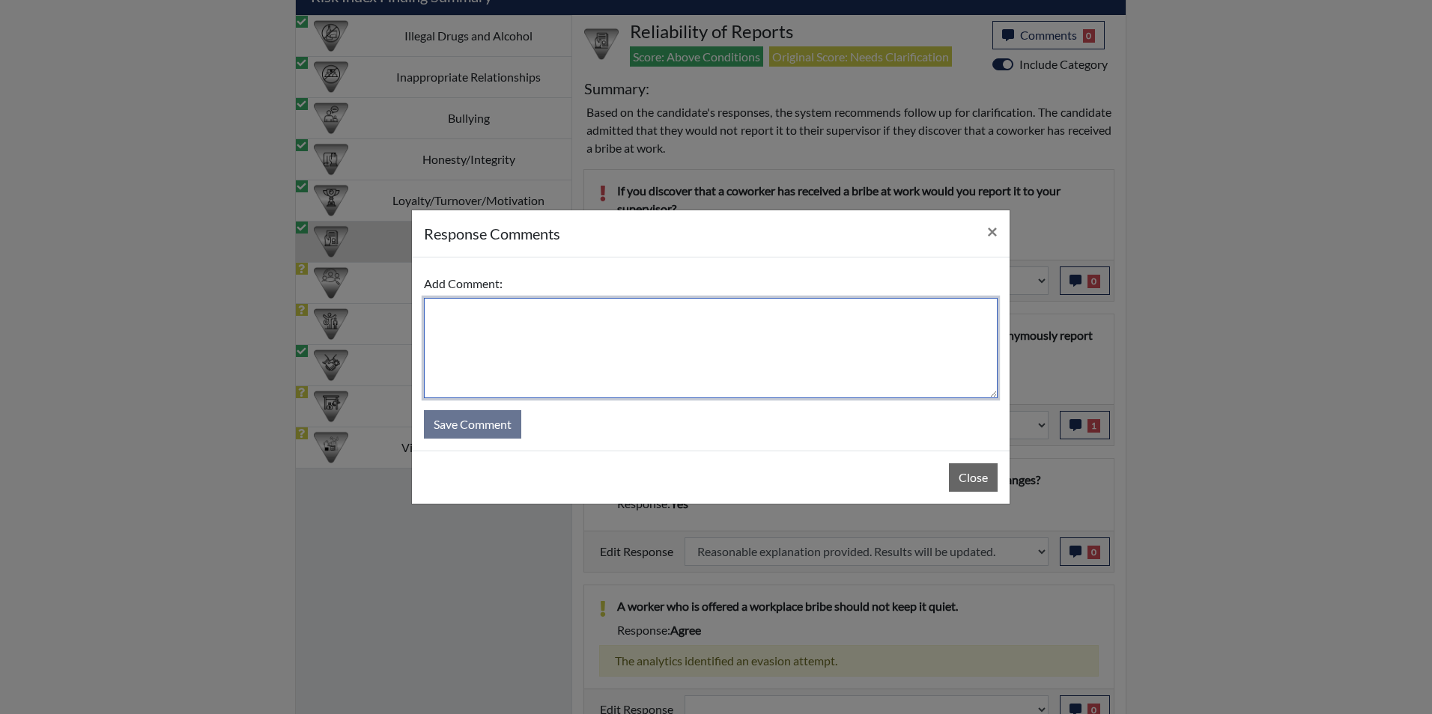
click at [606, 342] on textarea at bounding box center [711, 348] width 574 height 100
type textarea "Applicant answered yes"
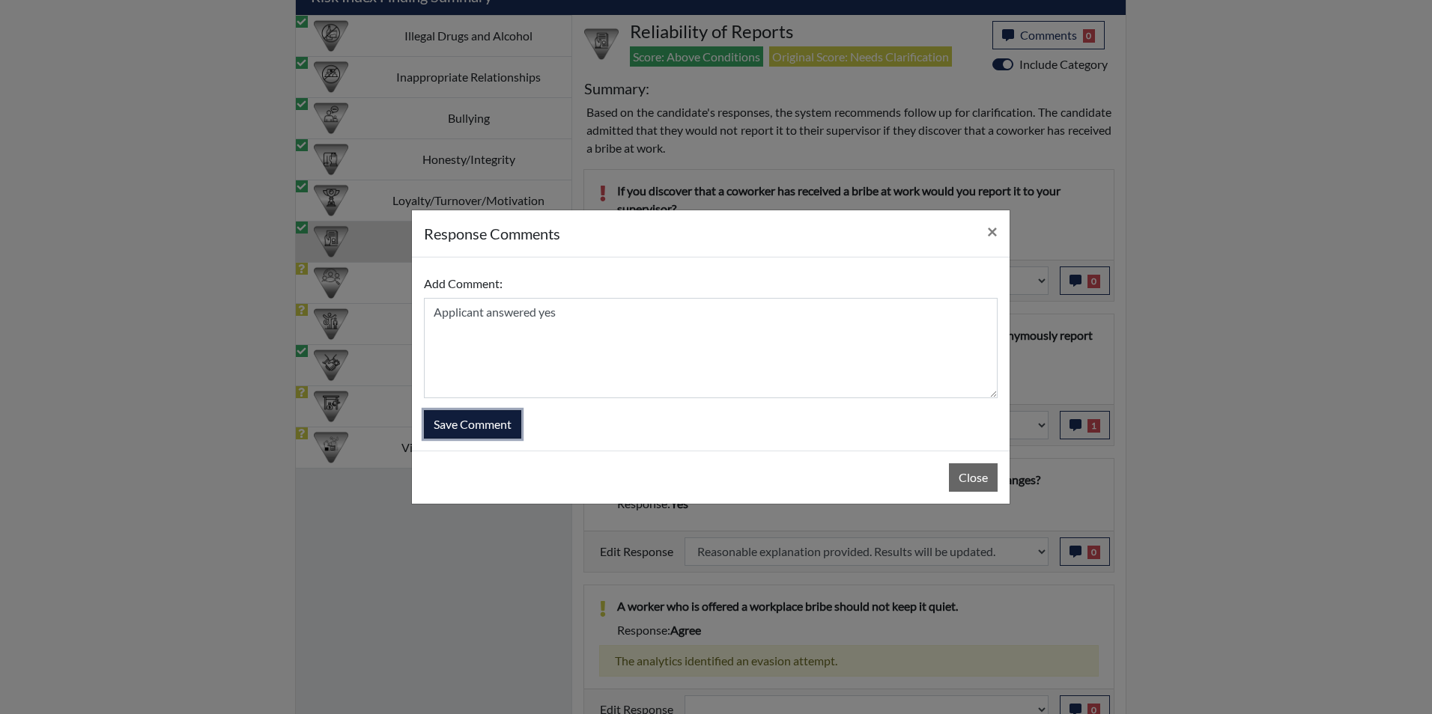
click at [466, 429] on button "Save Comment" at bounding box center [472, 424] width 97 height 28
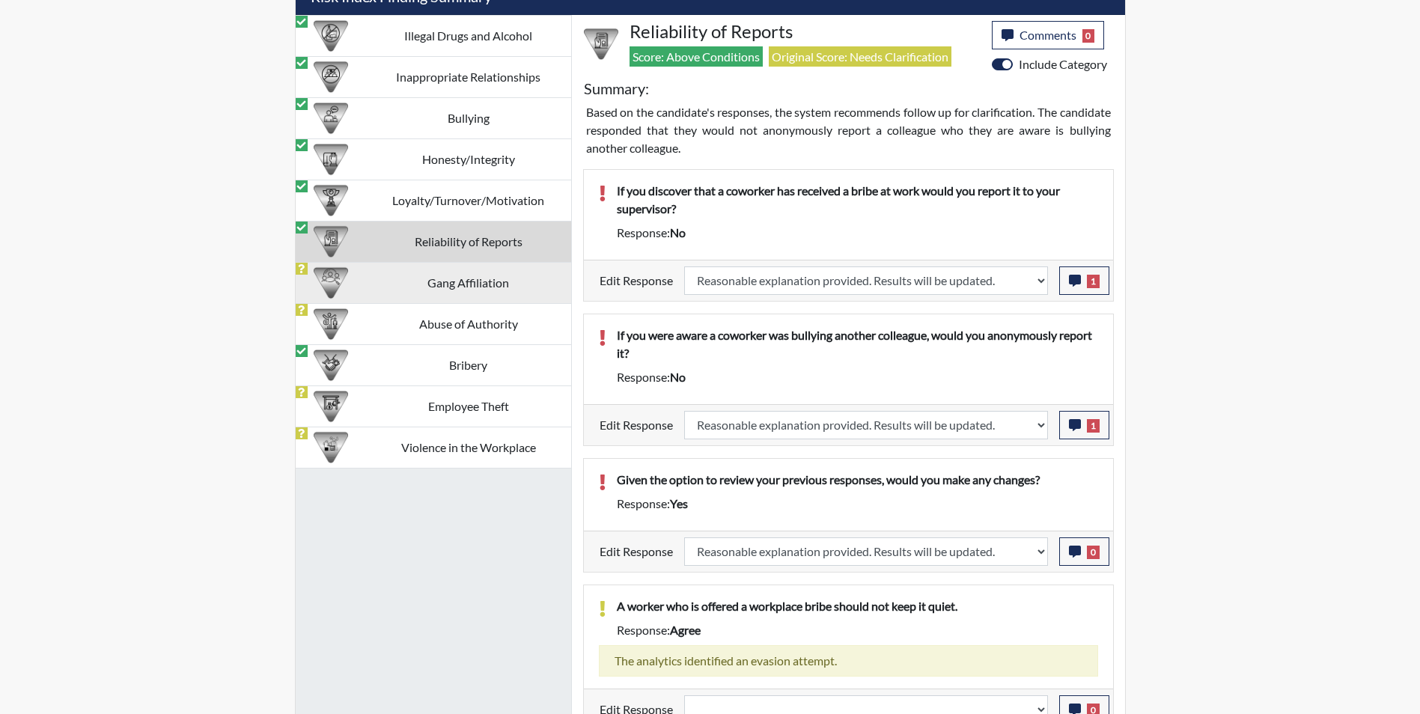
click at [420, 287] on td "Gang Affiliation" at bounding box center [468, 282] width 205 height 41
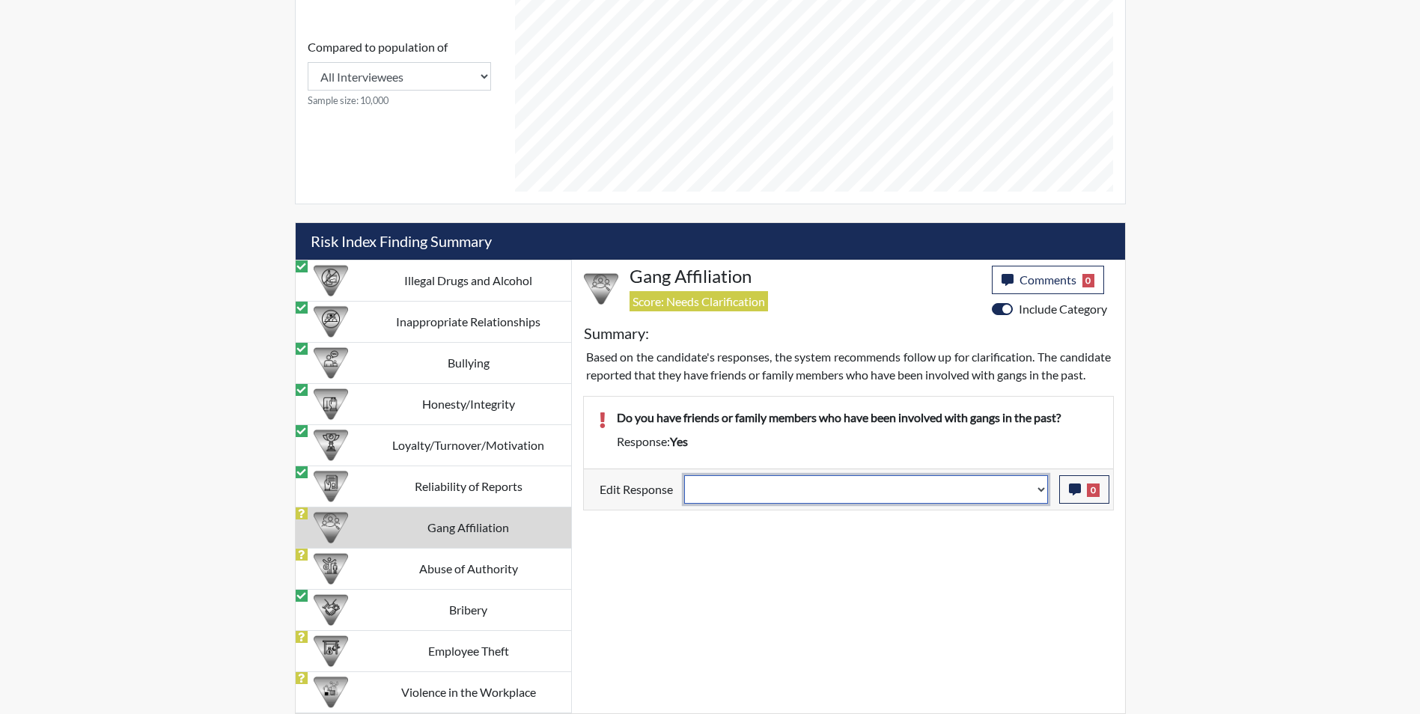
click at [788, 504] on select "Question is not relevant. Results will be updated. Reasonable explanation provi…" at bounding box center [866, 489] width 364 height 28
click at [684, 493] on select "Question is not relevant. Results will be updated. Reasonable explanation provi…" at bounding box center [866, 489] width 364 height 28
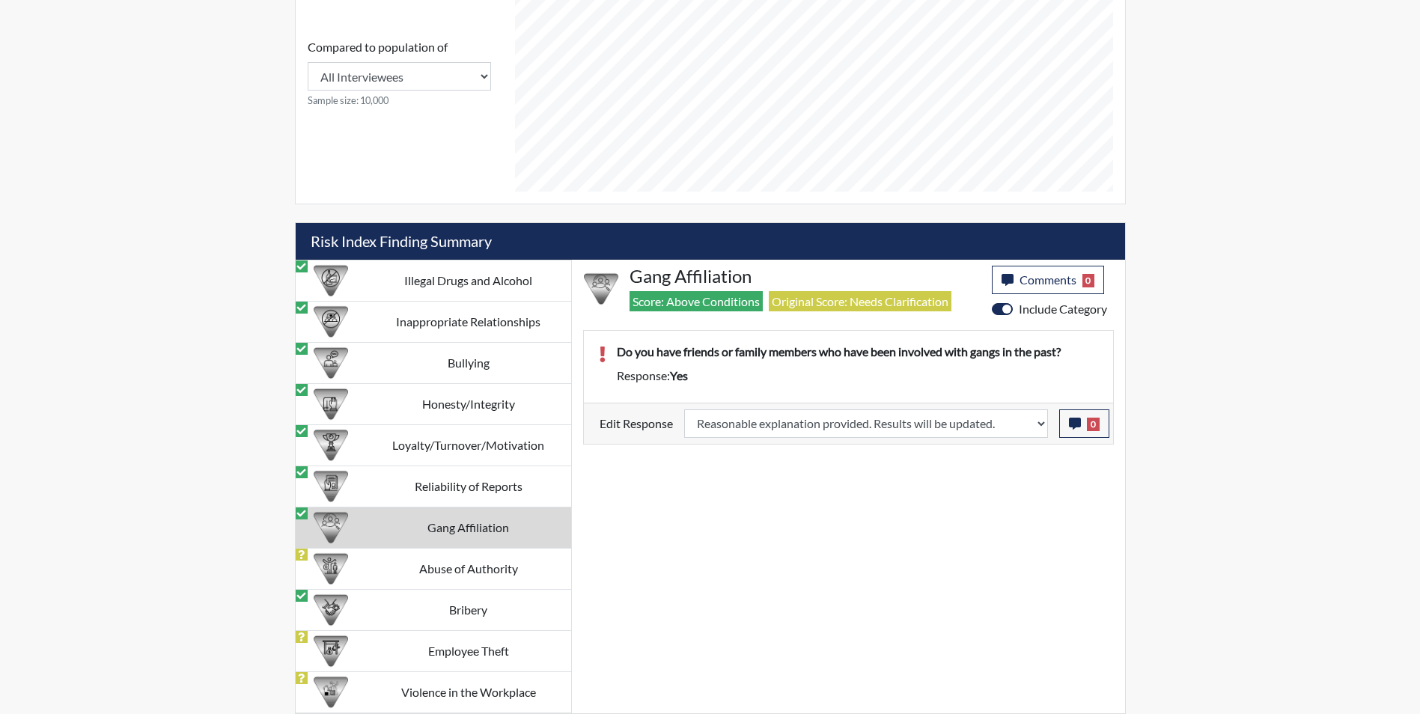
scroll to position [249, 622]
click at [1074, 424] on icon "button" at bounding box center [1075, 424] width 12 height 12
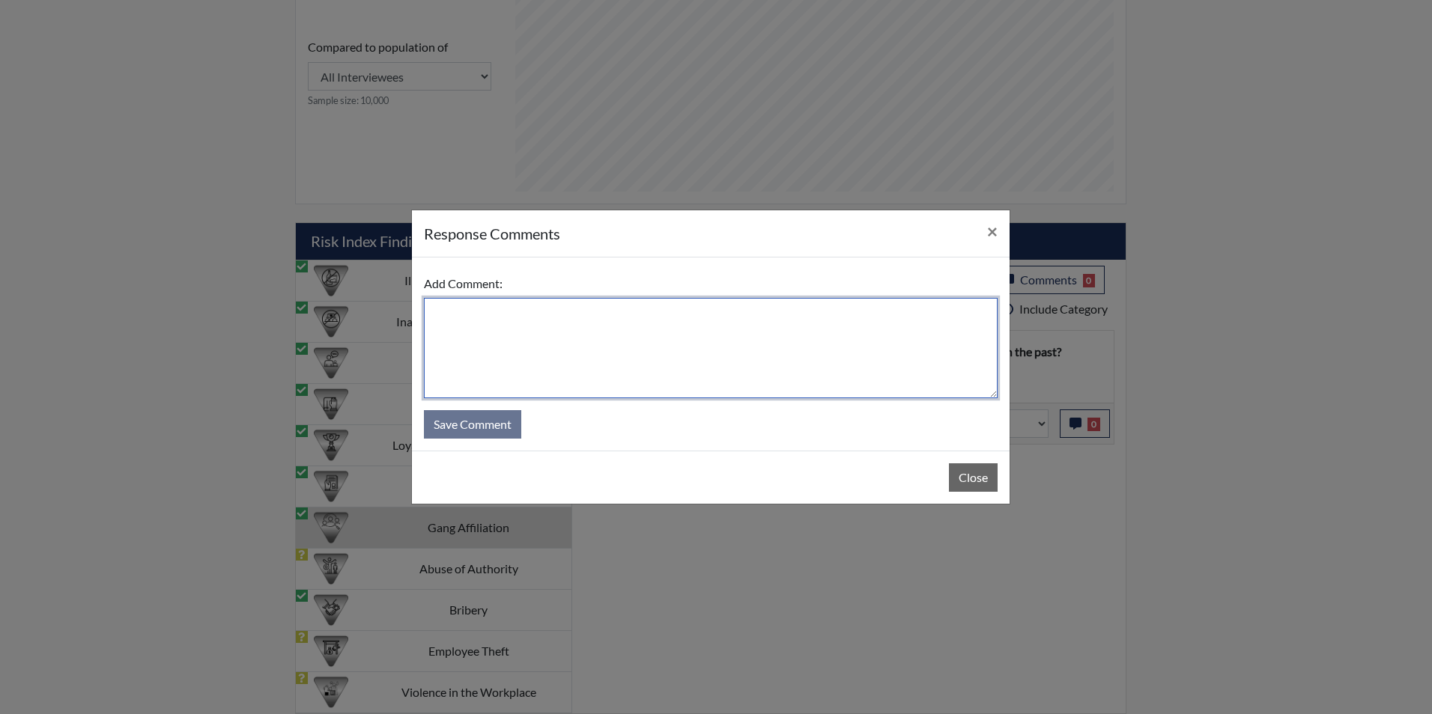
click at [520, 324] on textarea at bounding box center [711, 348] width 574 height 100
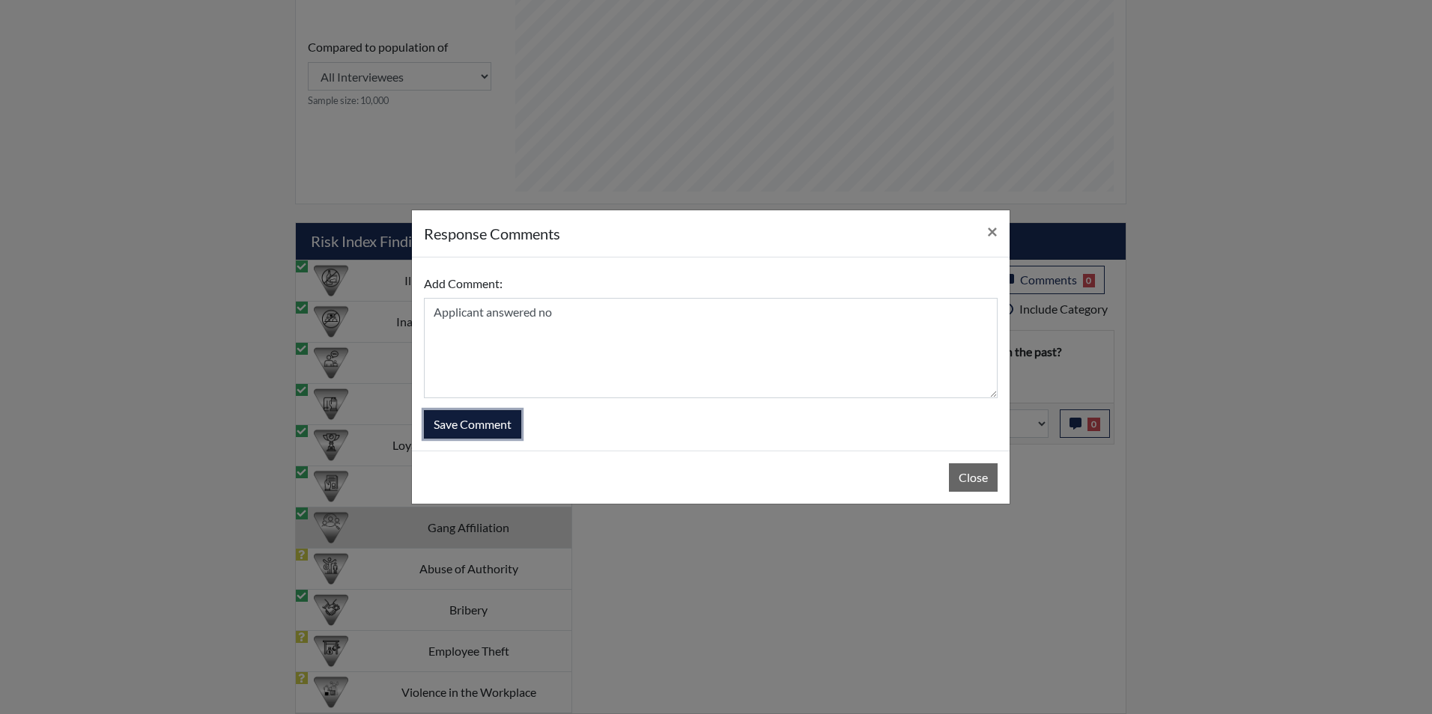
click at [478, 422] on button "Save Comment" at bounding box center [472, 424] width 97 height 28
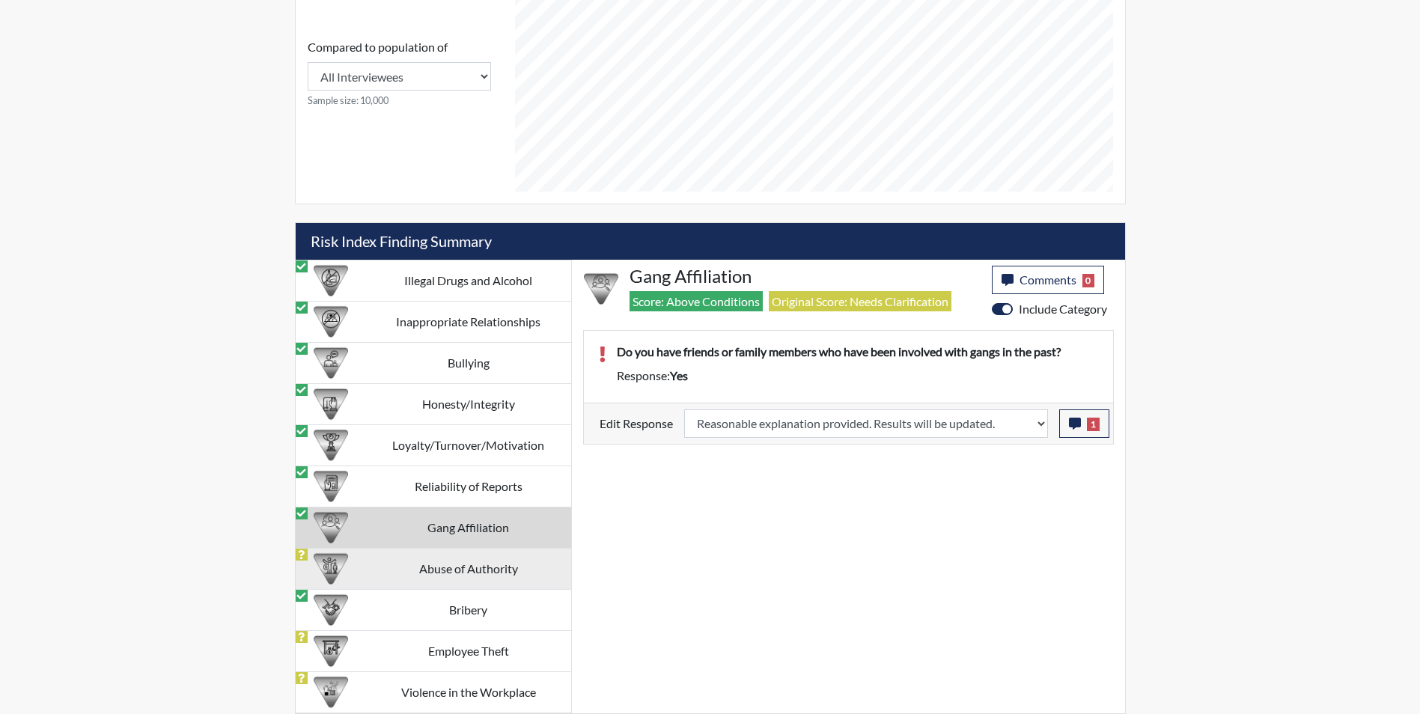
click at [514, 572] on td "Abuse of Authority" at bounding box center [468, 568] width 205 height 41
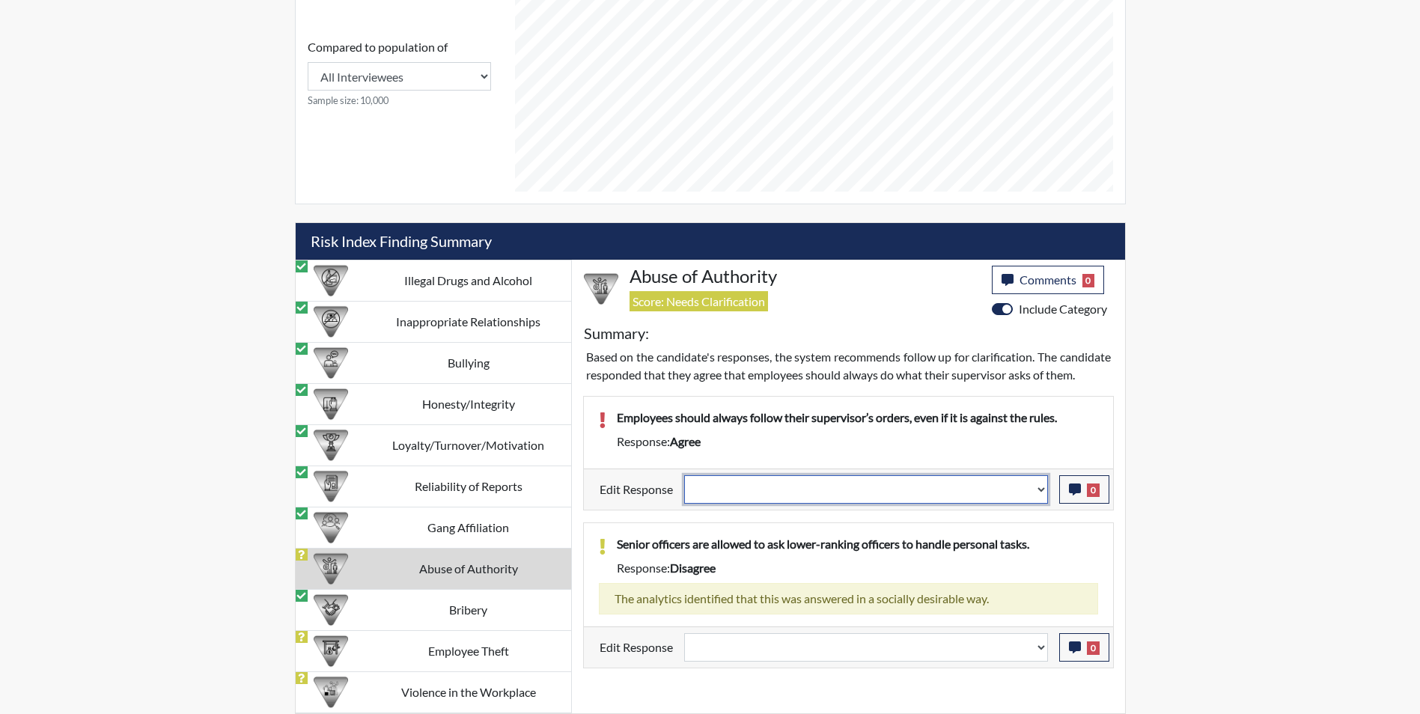
click at [699, 504] on select "Question is not relevant. Results will be updated. Reasonable explanation provi…" at bounding box center [866, 489] width 364 height 28
click at [684, 493] on select "Question is not relevant. Results will be updated. Reasonable explanation provi…" at bounding box center [866, 489] width 364 height 28
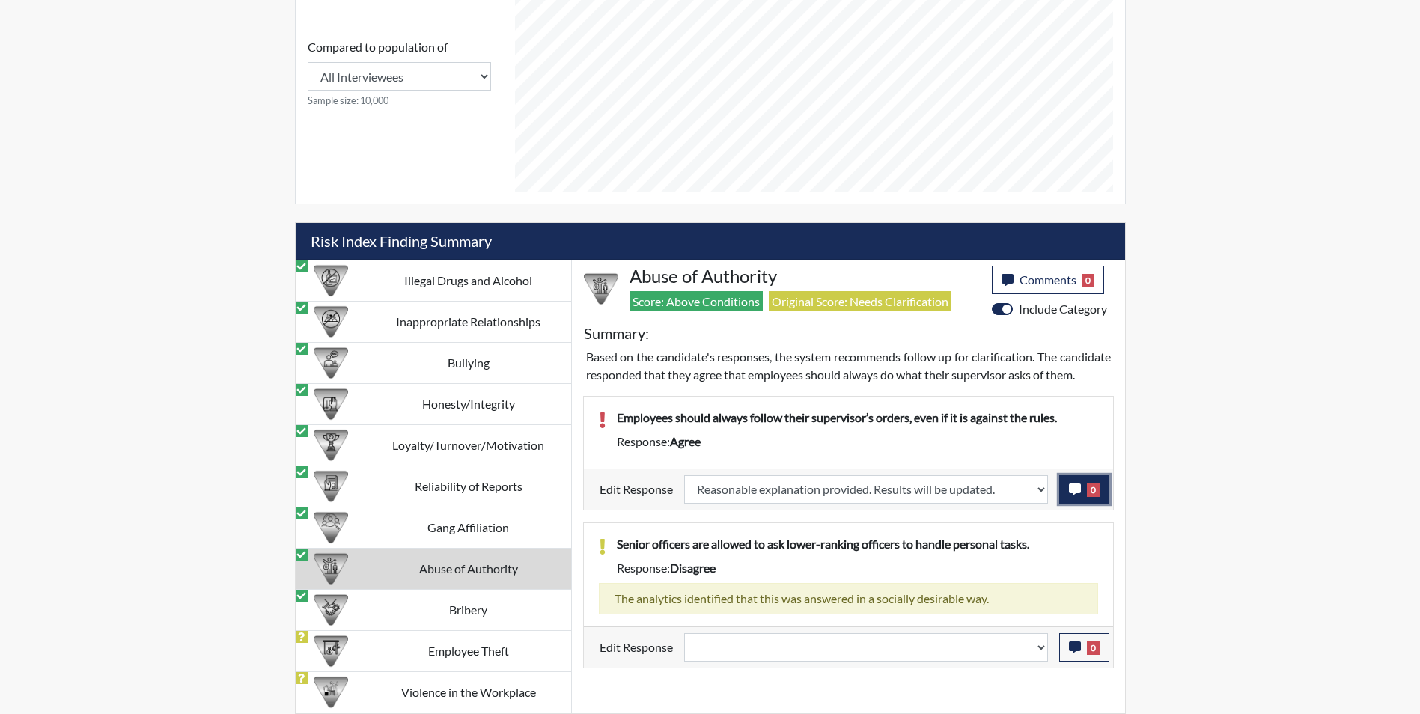
click at [1072, 496] on icon "button" at bounding box center [1075, 490] width 12 height 12
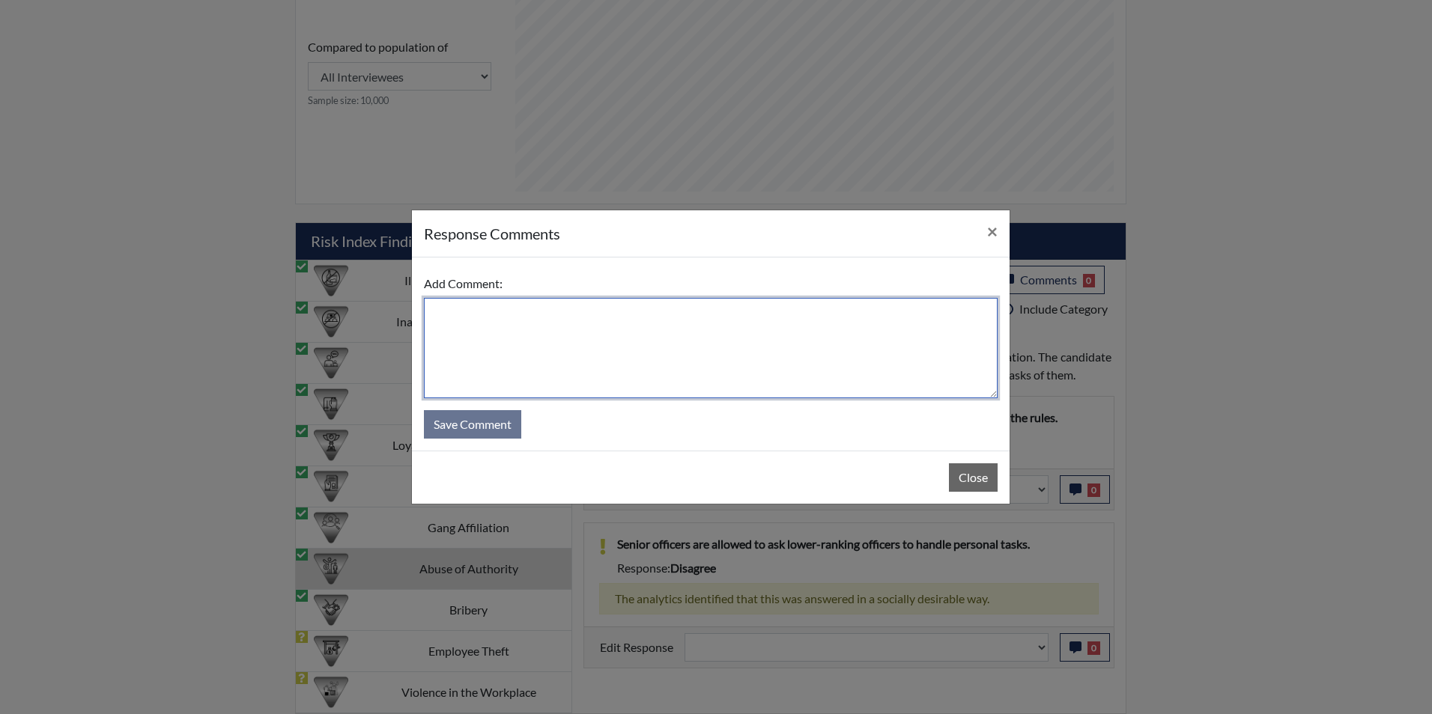
click at [593, 341] on textarea at bounding box center [711, 348] width 574 height 100
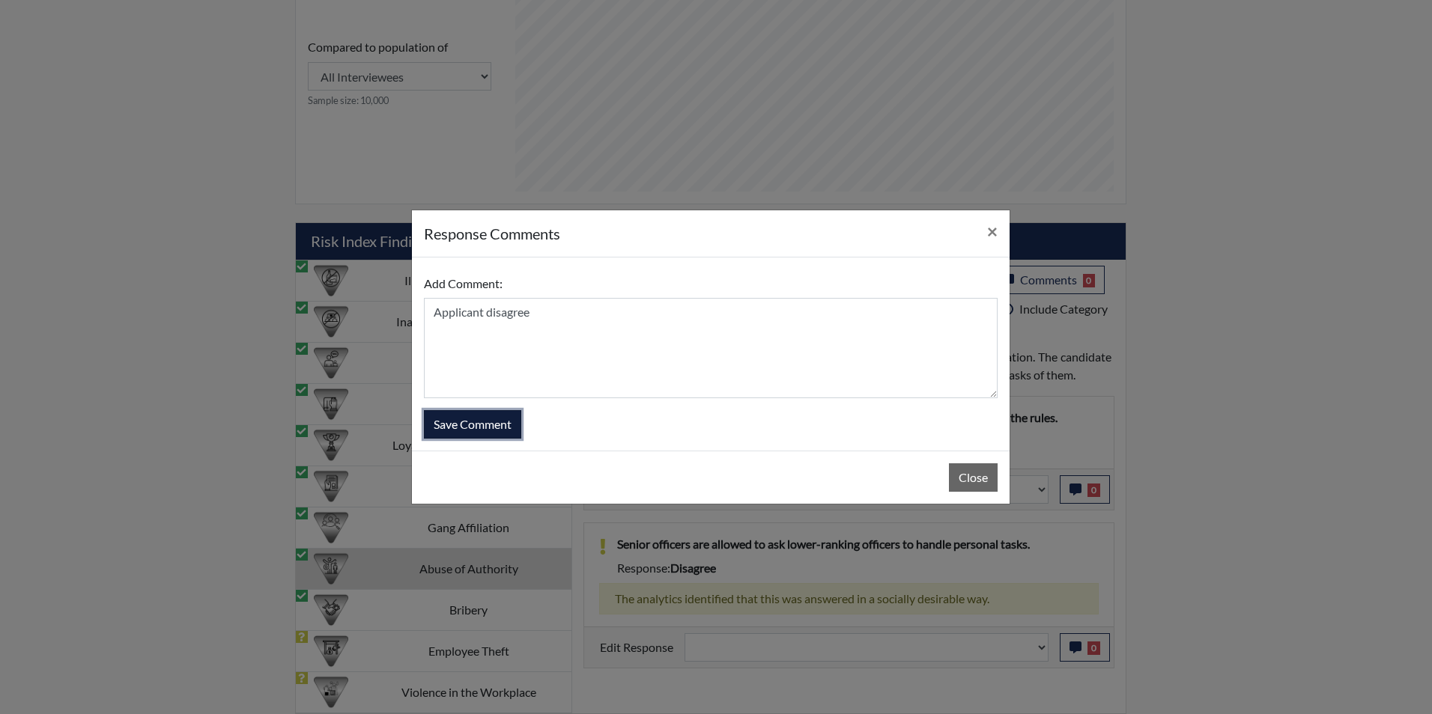
click at [479, 425] on button "Save Comment" at bounding box center [472, 424] width 97 height 28
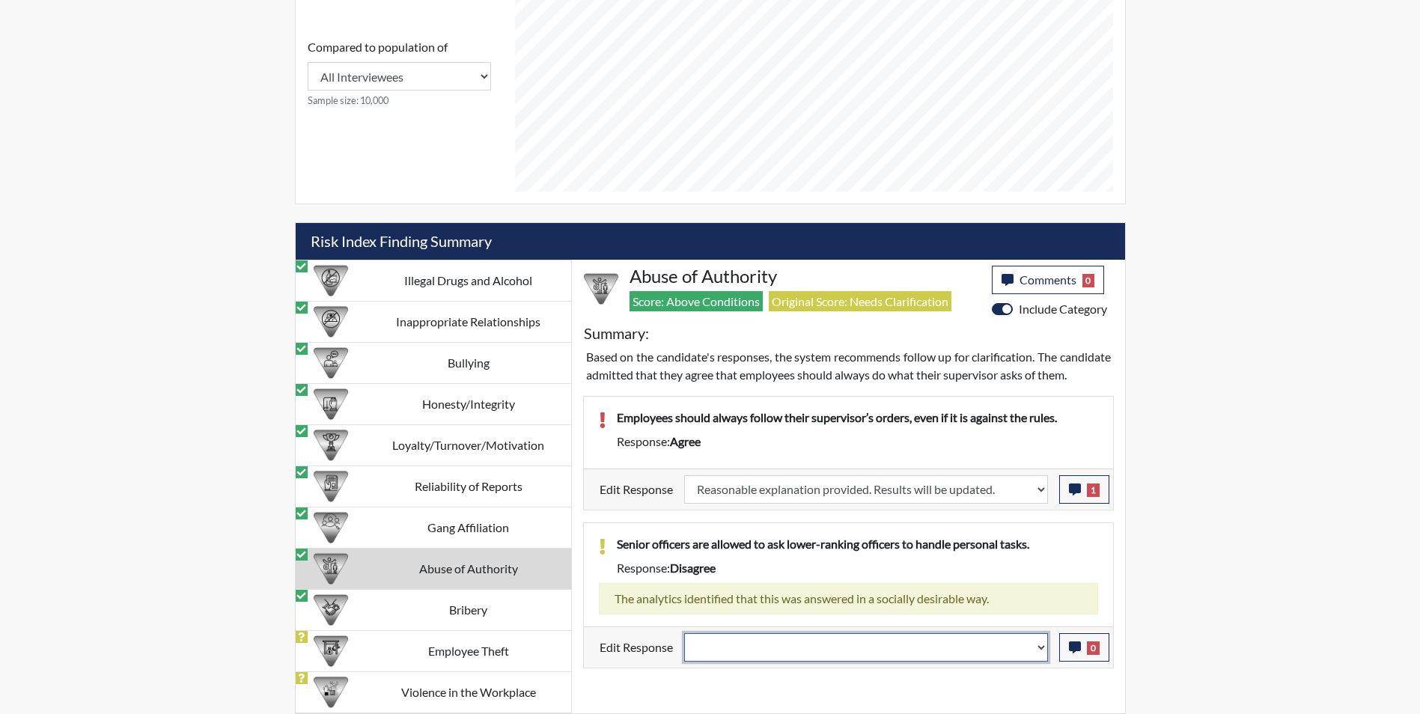
click at [744, 662] on select "Question is not relevant. Results will be updated. Reasonable explanation provi…" at bounding box center [866, 647] width 364 height 28
click at [684, 651] on select "Question is not relevant. Results will be updated. Reasonable explanation provi…" at bounding box center [866, 647] width 364 height 28
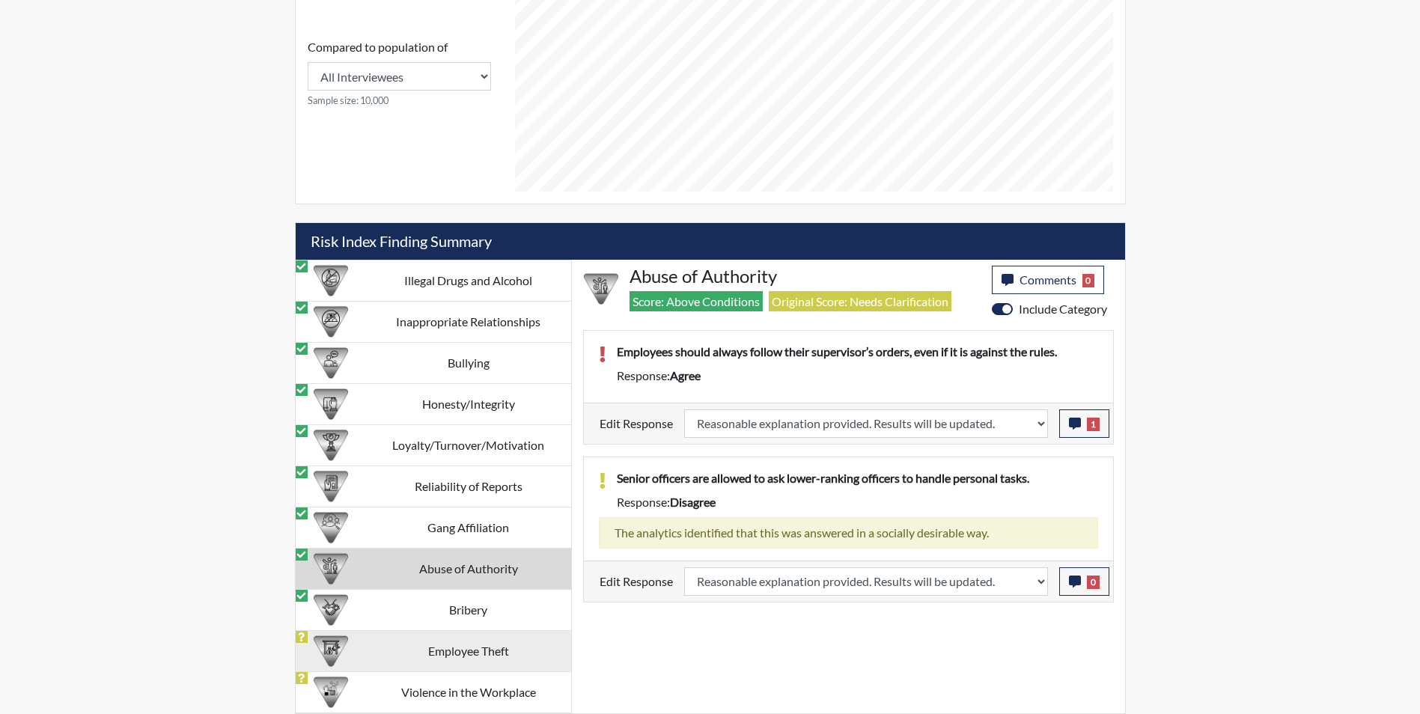
click at [413, 648] on td "Employee Theft" at bounding box center [468, 650] width 205 height 41
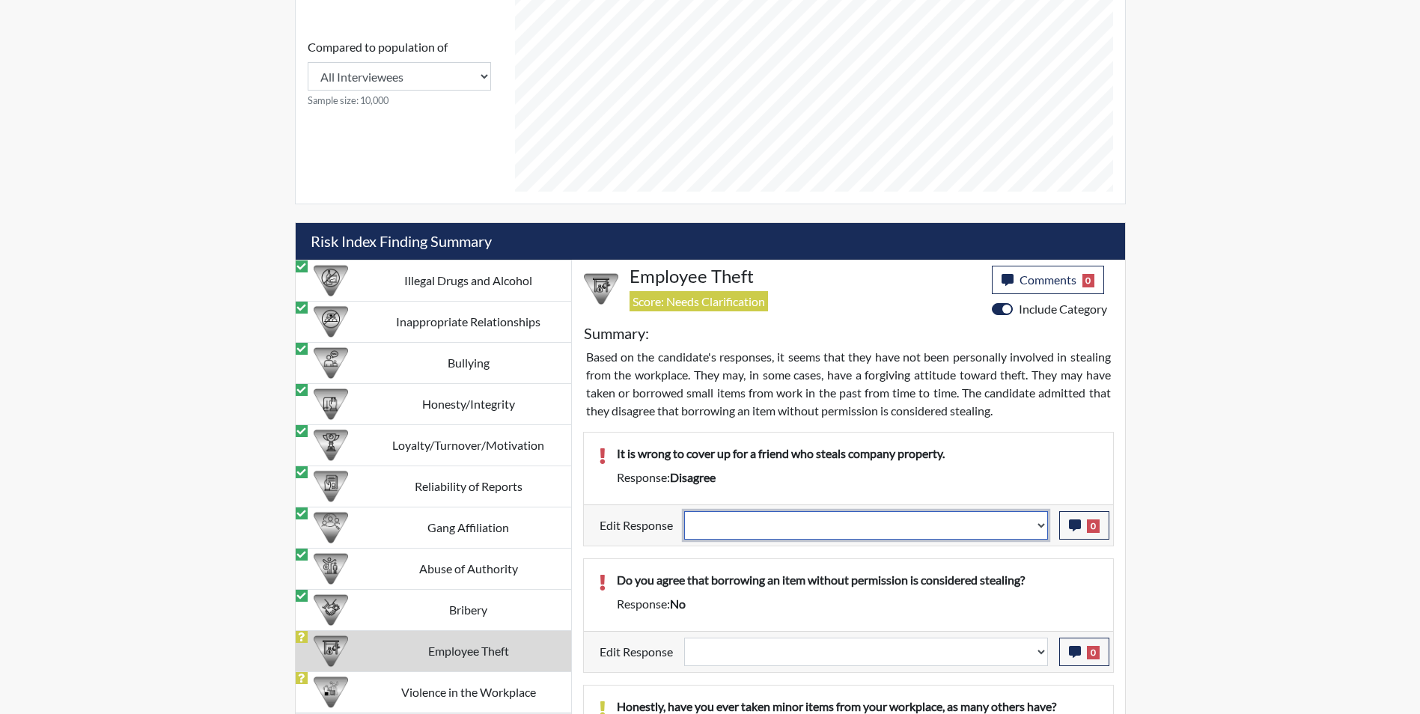
click at [746, 529] on select "Question is not relevant. Results will be updated. Reasonable explanation provi…" at bounding box center [866, 525] width 364 height 28
click at [684, 511] on select "Question is not relevant. Results will be updated. Reasonable explanation provi…" at bounding box center [866, 525] width 364 height 28
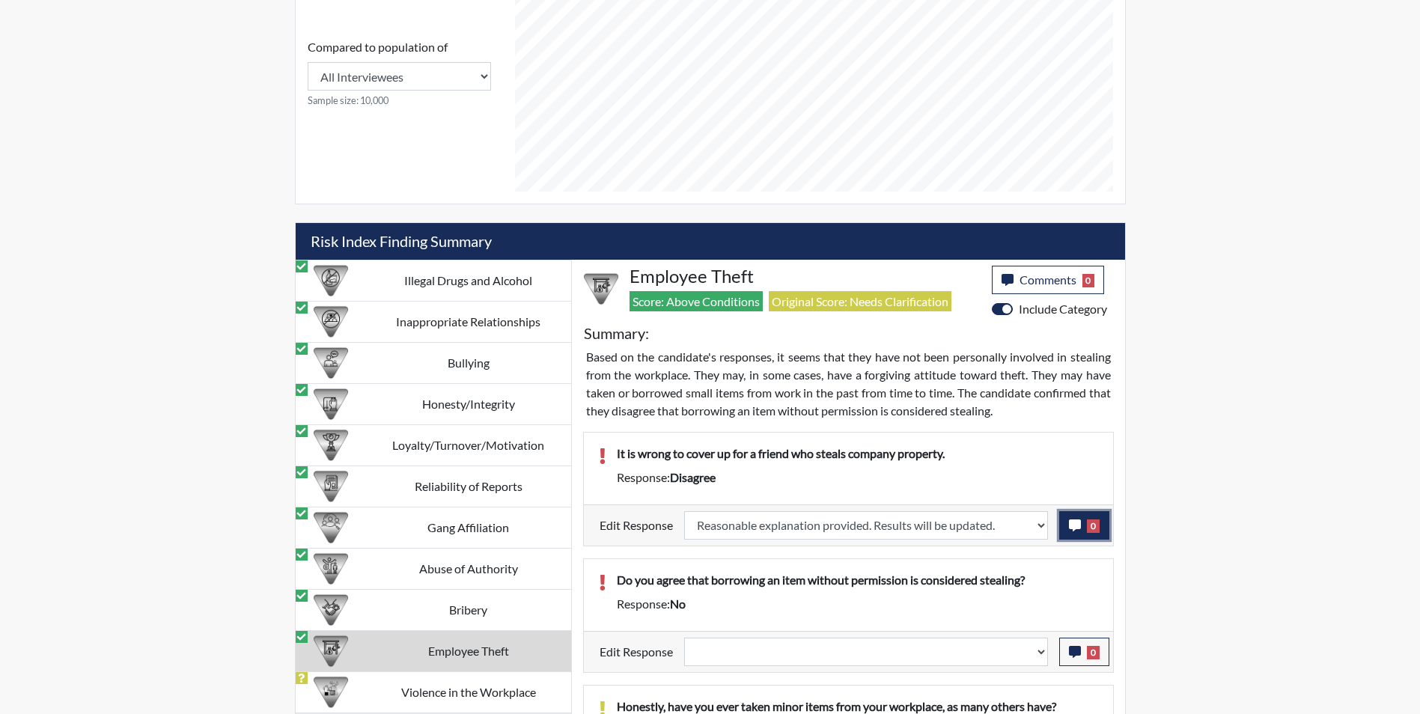
click at [1071, 526] on icon "button" at bounding box center [1075, 526] width 12 height 12
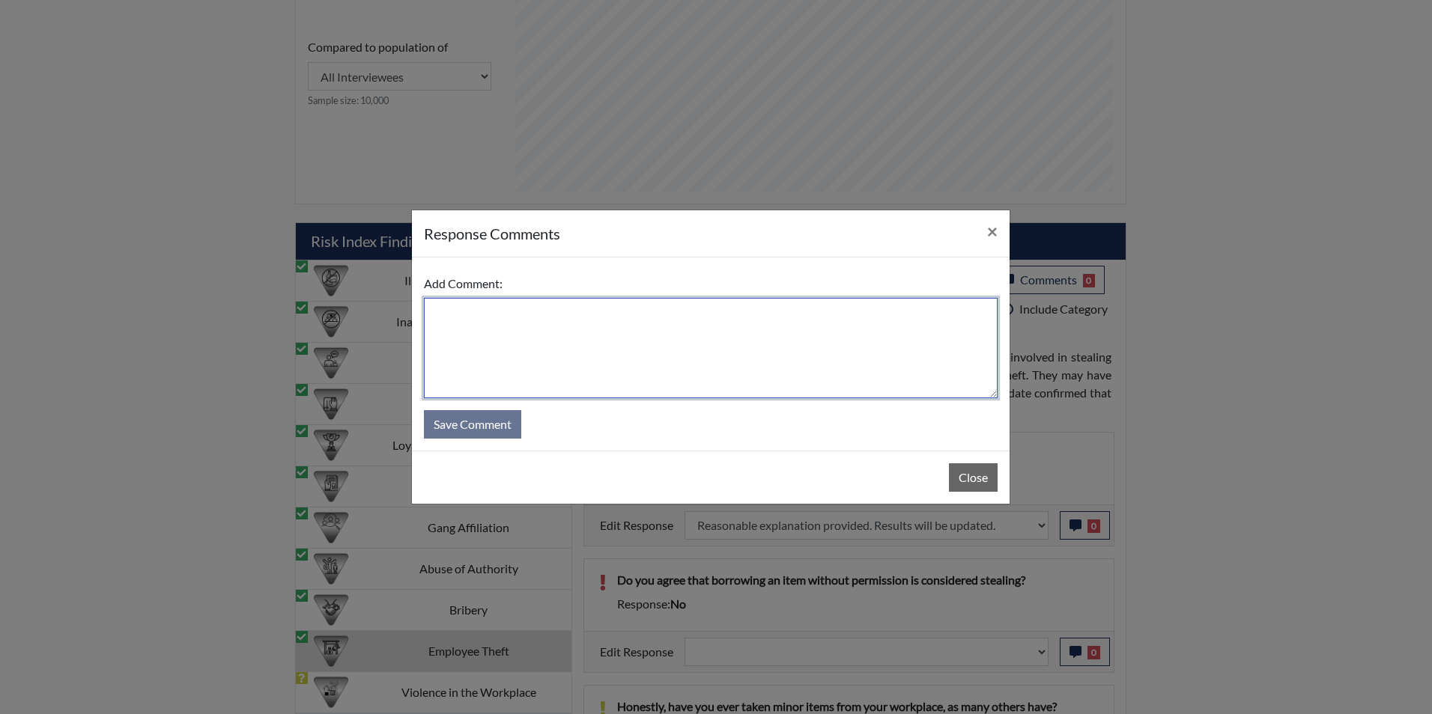
click at [570, 346] on textarea at bounding box center [711, 348] width 574 height 100
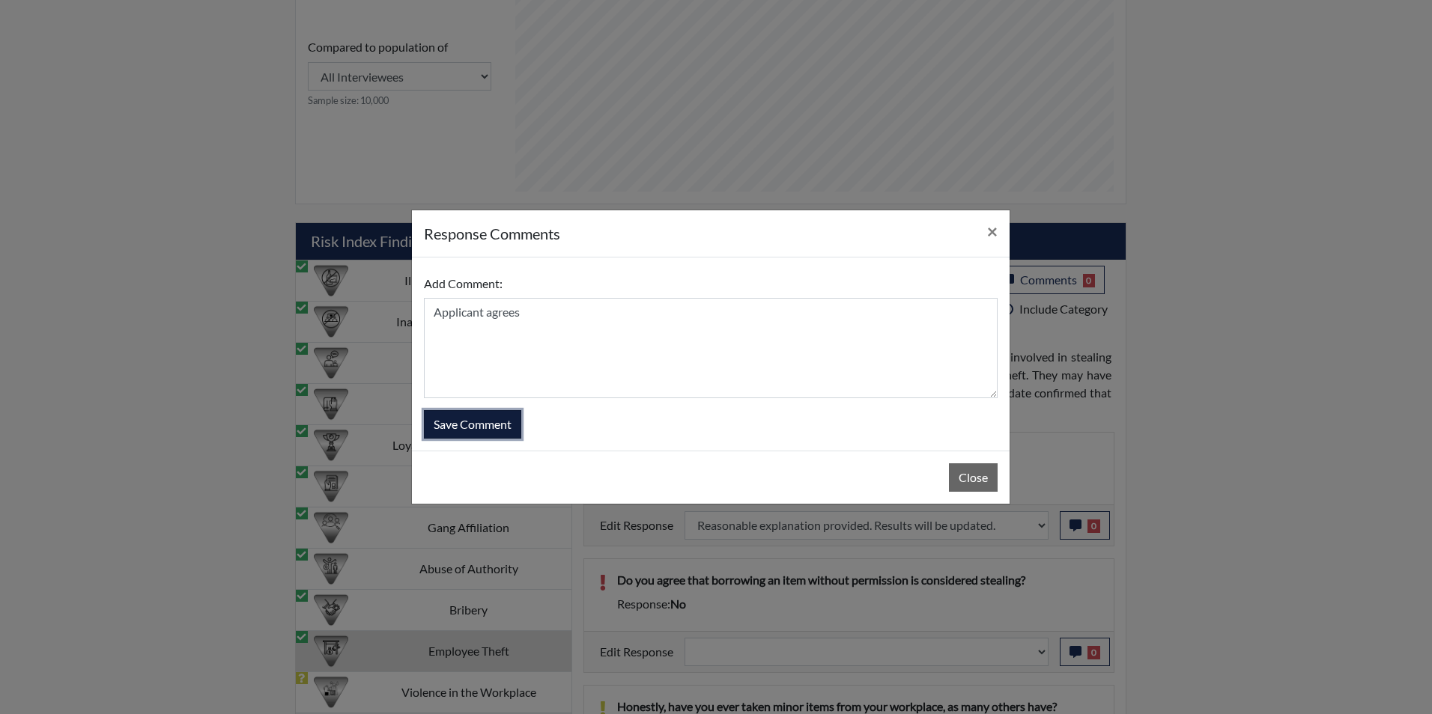
click at [472, 431] on button "Save Comment" at bounding box center [472, 424] width 97 height 28
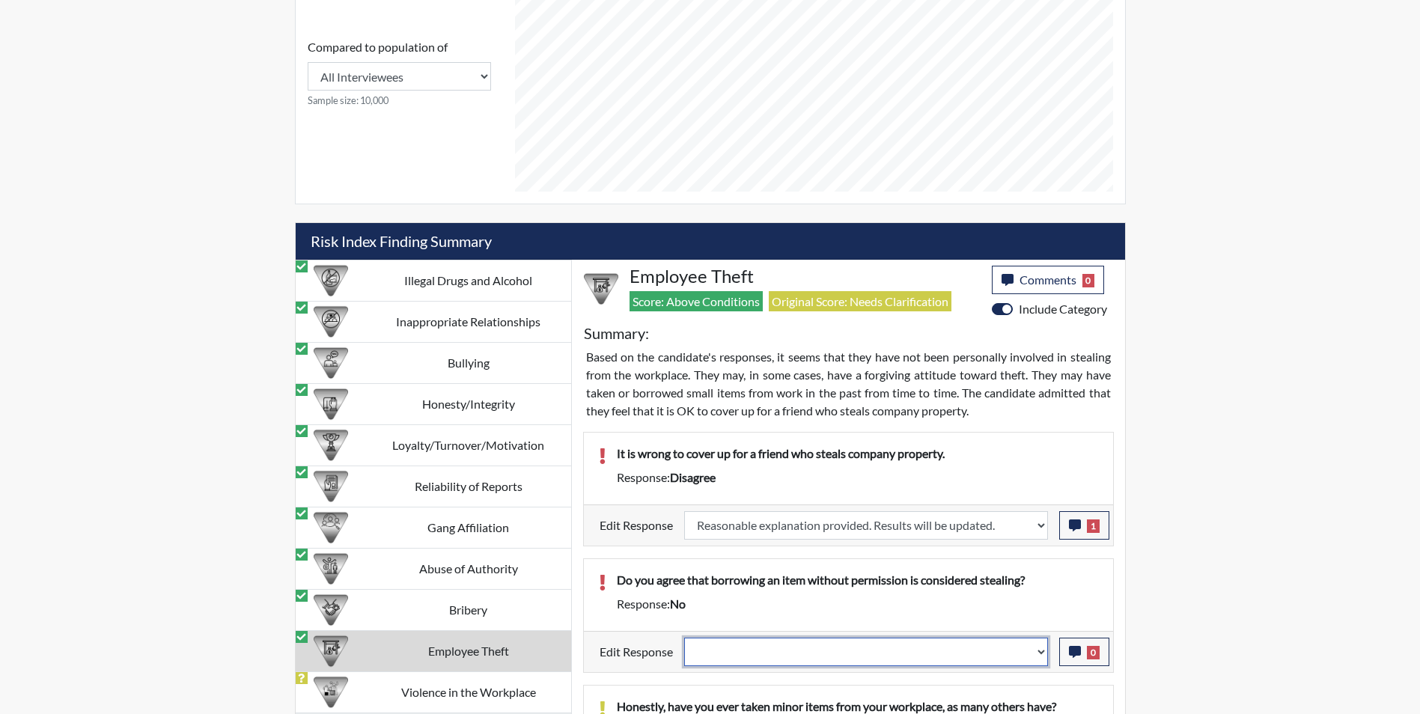
click at [746, 649] on select "Question is not relevant. Results will be updated. Reasonable explanation provi…" at bounding box center [866, 652] width 364 height 28
click at [684, 638] on select "Question is not relevant. Results will be updated. Reasonable explanation provi…" at bounding box center [866, 652] width 364 height 28
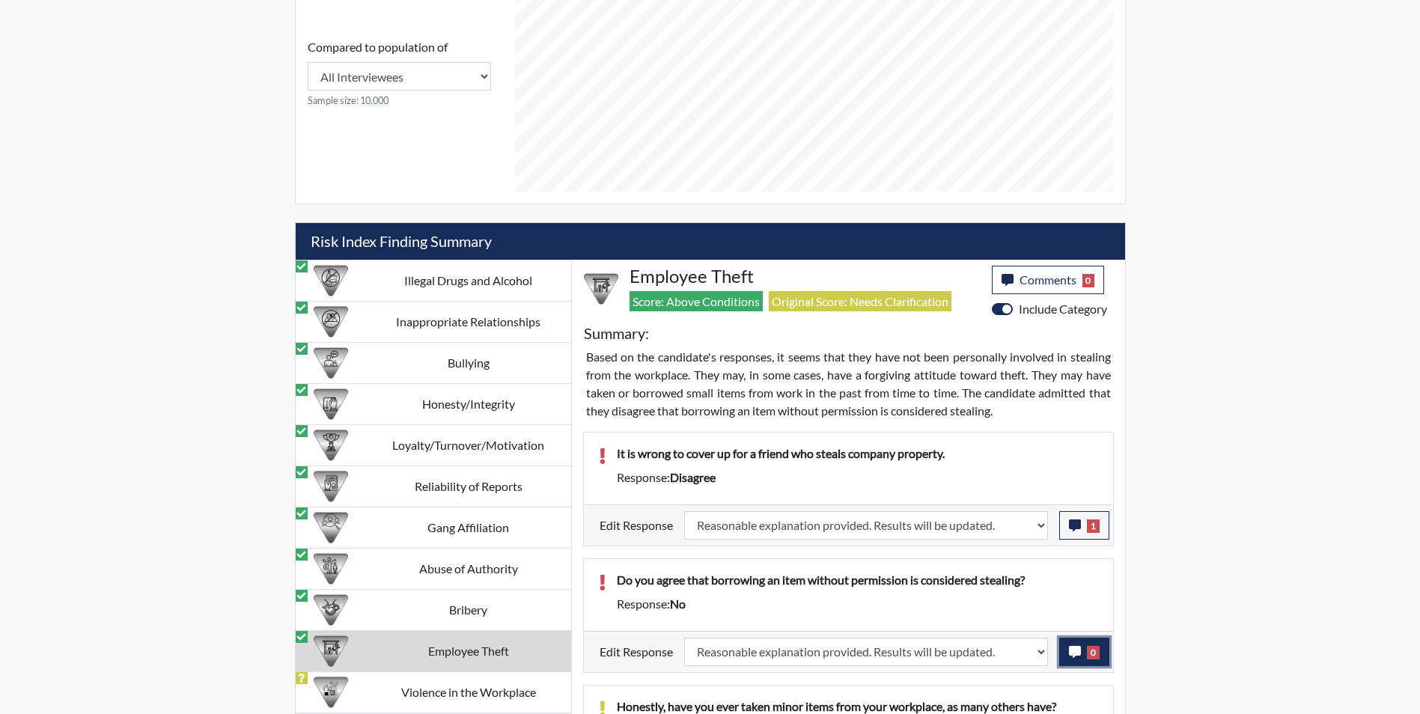
click at [1071, 651] on icon "button" at bounding box center [1075, 652] width 12 height 12
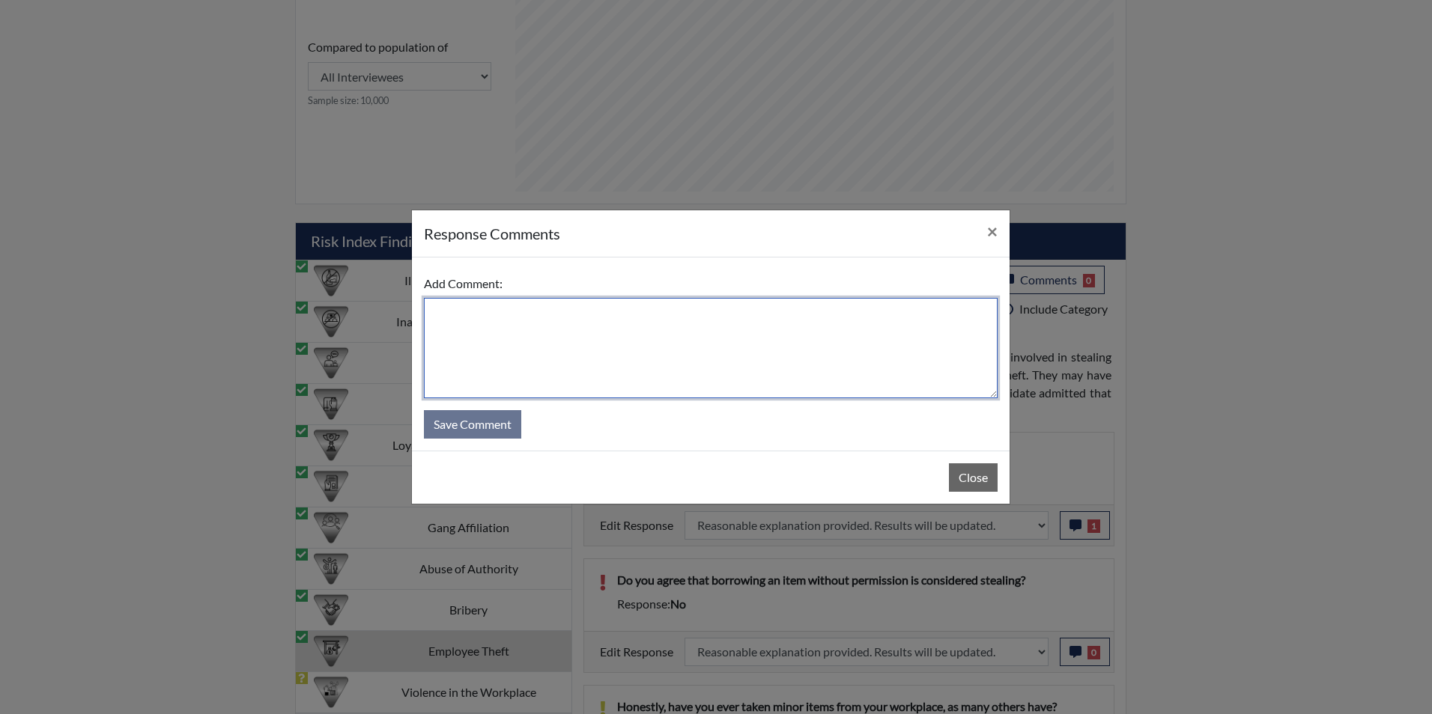
click at [505, 350] on textarea at bounding box center [711, 348] width 574 height 100
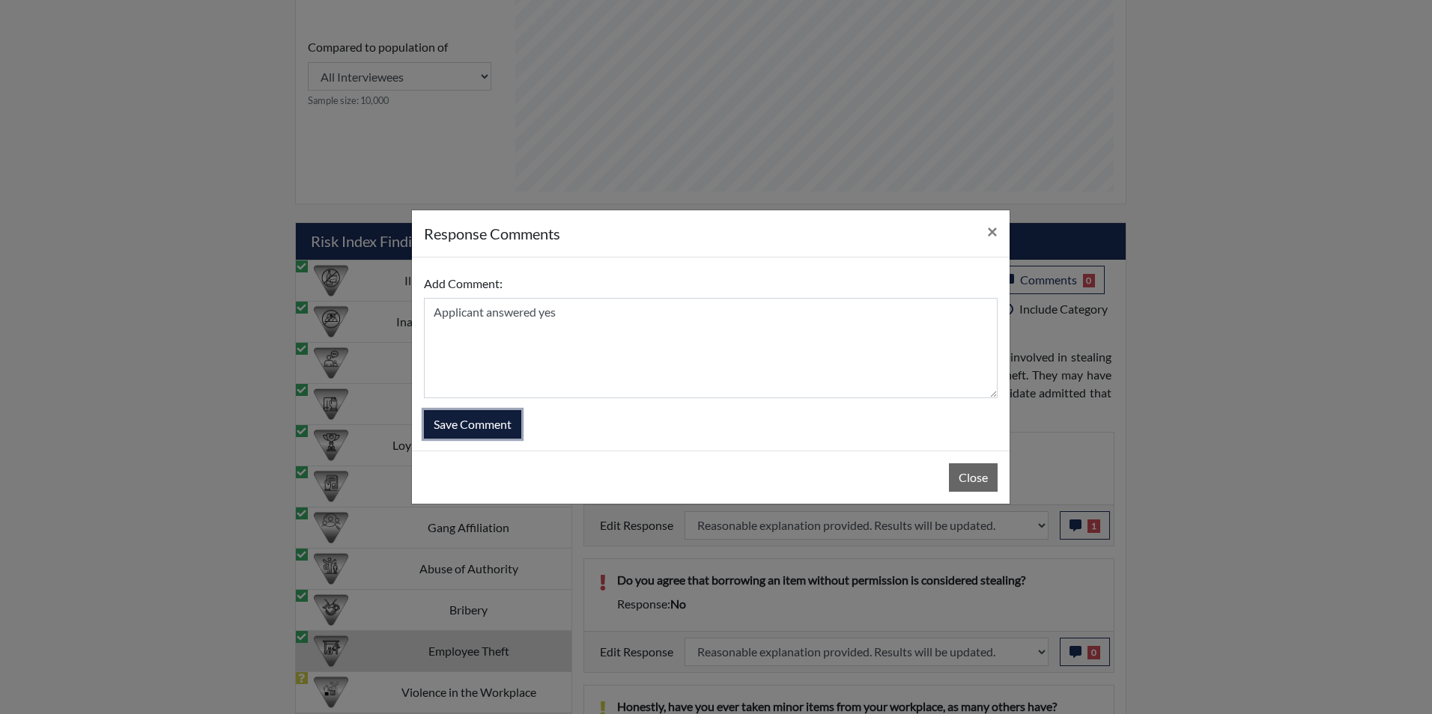
click at [486, 431] on button "Save Comment" at bounding box center [472, 424] width 97 height 28
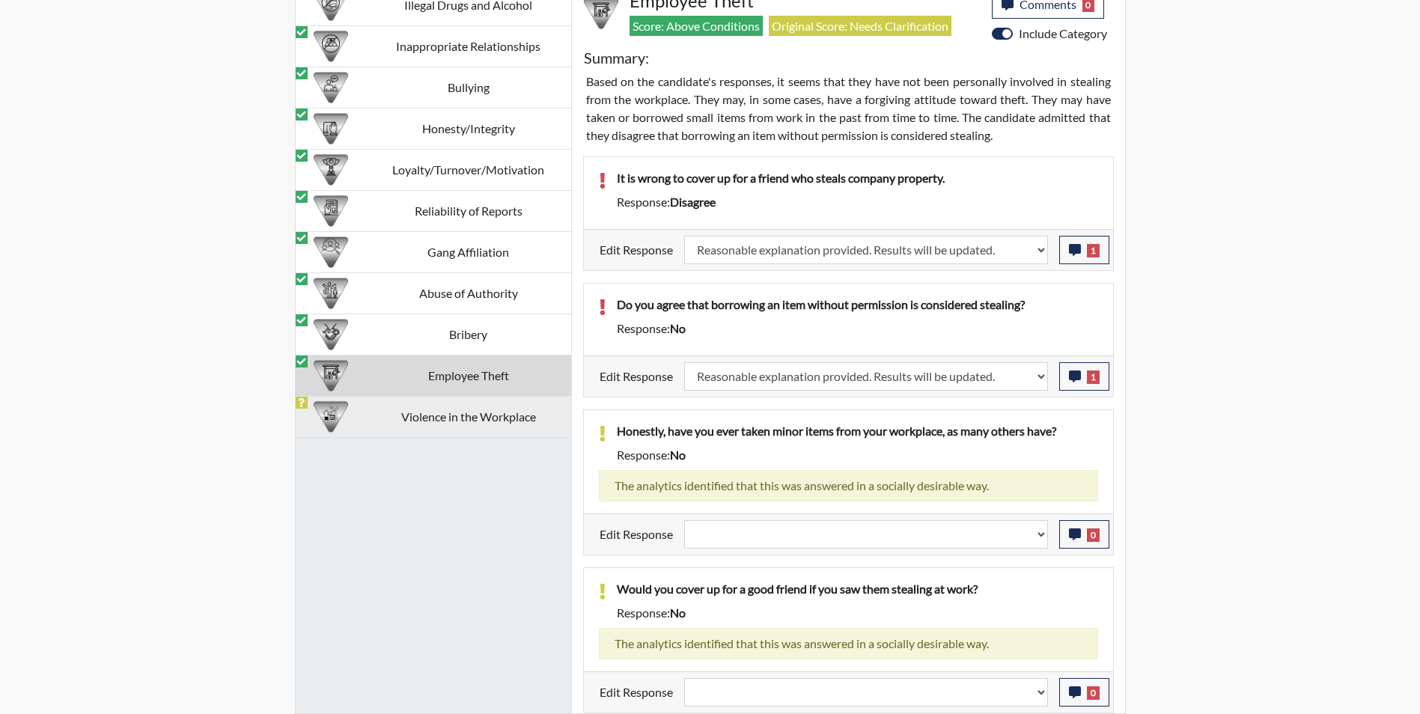
click at [422, 422] on td "Violence in the Workplace" at bounding box center [468, 416] width 205 height 41
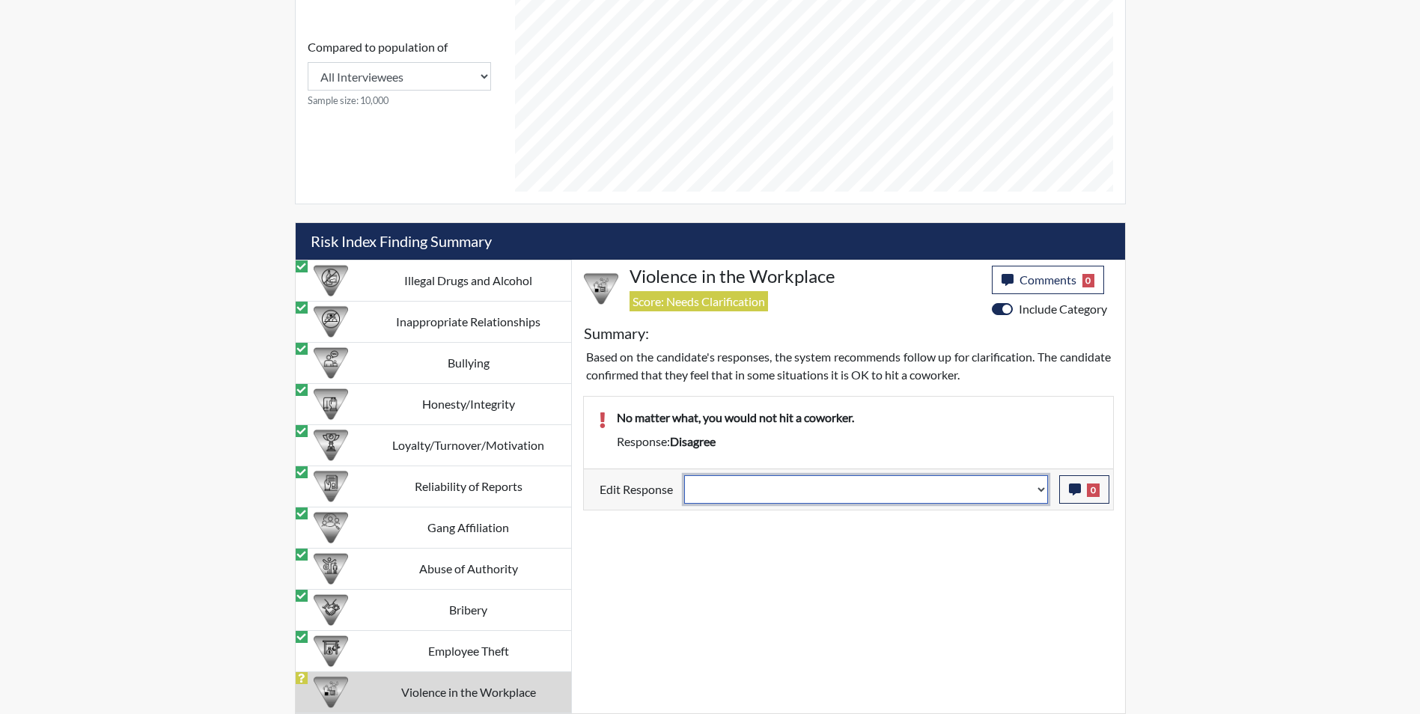
click at [723, 495] on select "Question is not relevant. Results will be updated. Reasonable explanation provi…" at bounding box center [866, 489] width 364 height 28
click at [684, 475] on select "Question is not relevant. Results will be updated. Reasonable explanation provi…" at bounding box center [866, 489] width 364 height 28
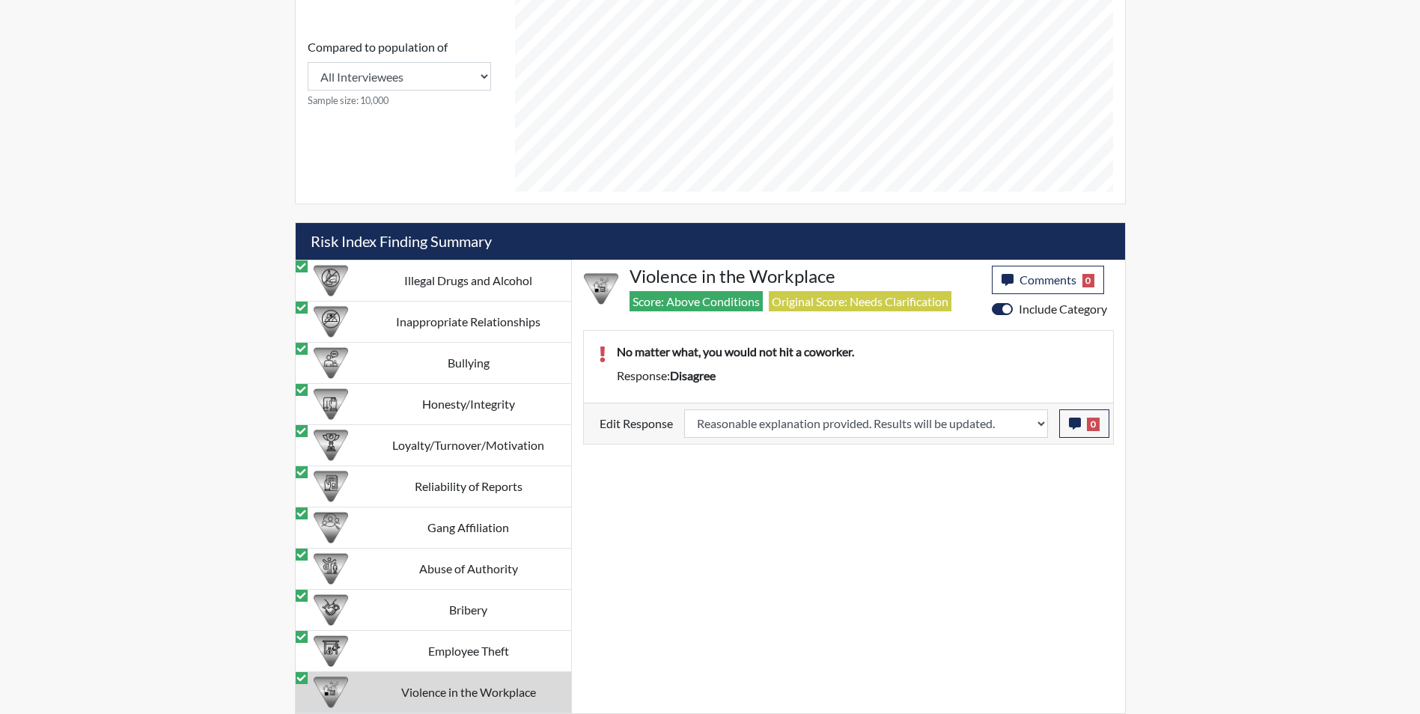
scroll to position [249, 622]
click at [1074, 422] on icon "button" at bounding box center [1075, 424] width 12 height 12
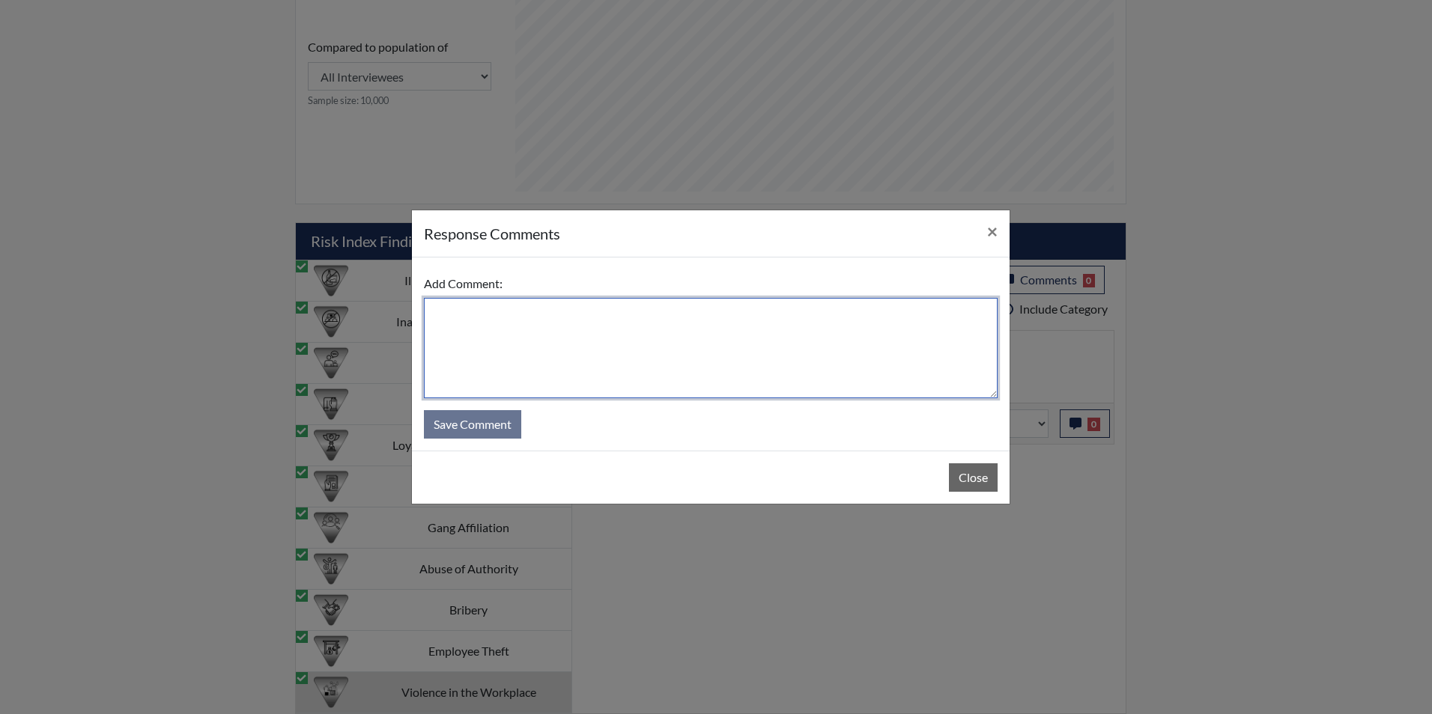
click at [493, 339] on textarea at bounding box center [711, 348] width 574 height 100
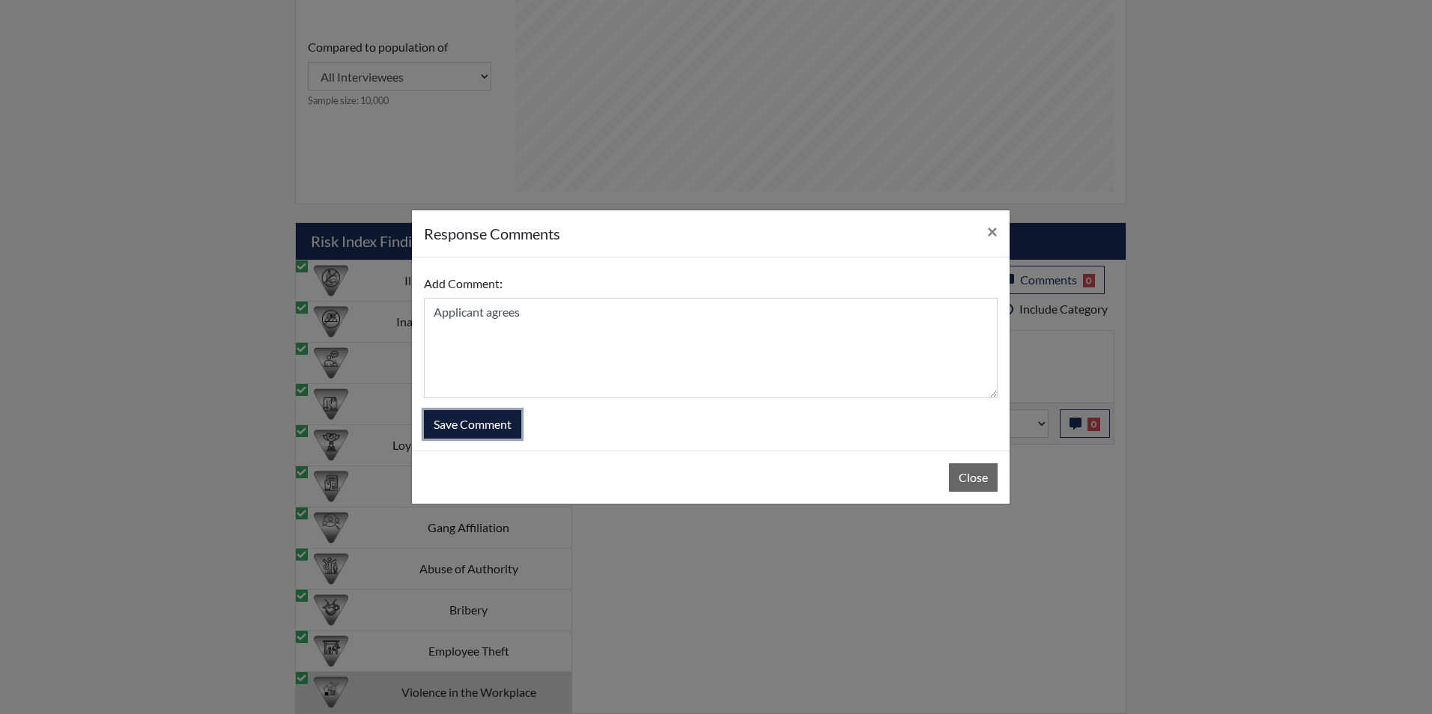
click at [489, 426] on button "Save Comment" at bounding box center [472, 424] width 97 height 28
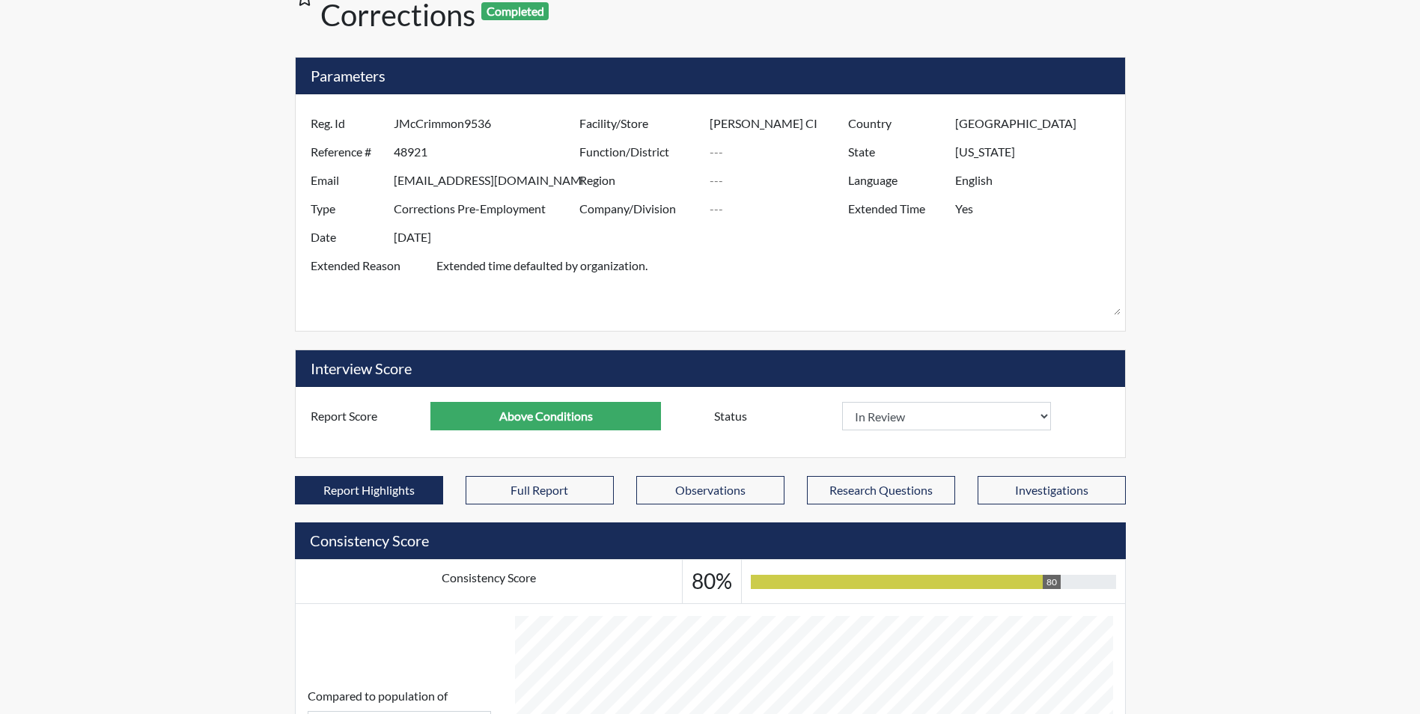
scroll to position [0, 0]
